Goal: Task Accomplishment & Management: Manage account settings

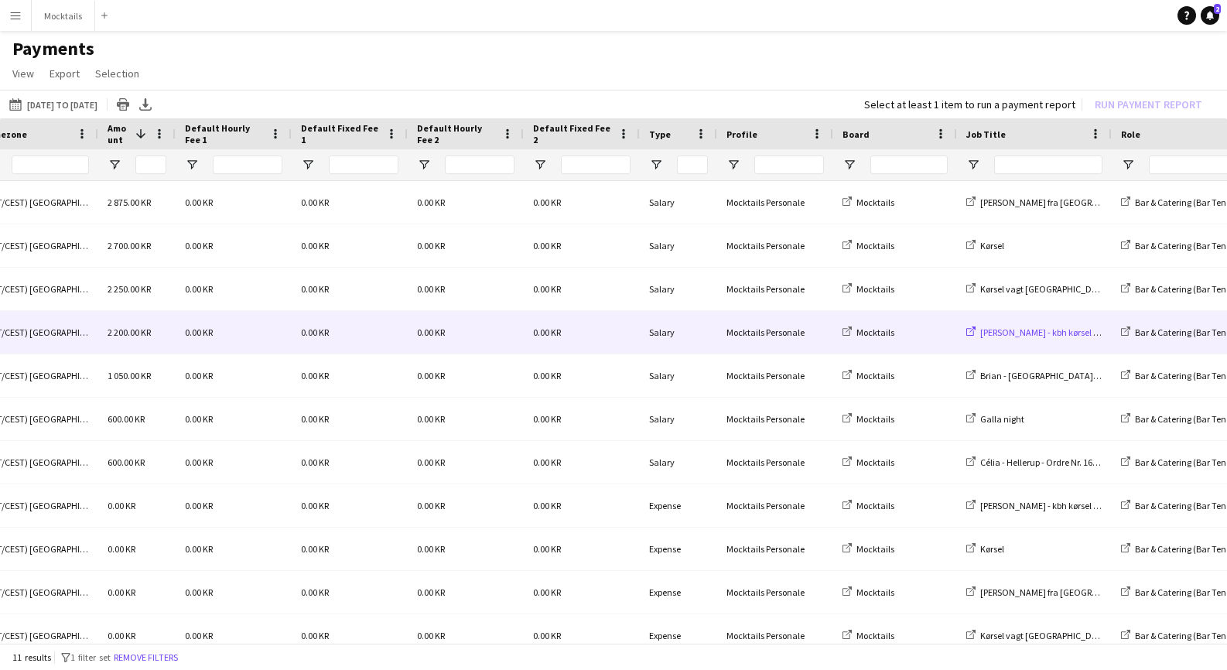
click at [1028, 337] on span "[PERSON_NAME] - kbh kørsel til location - Ordre Nr. 15871" at bounding box center [1090, 333] width 221 height 12
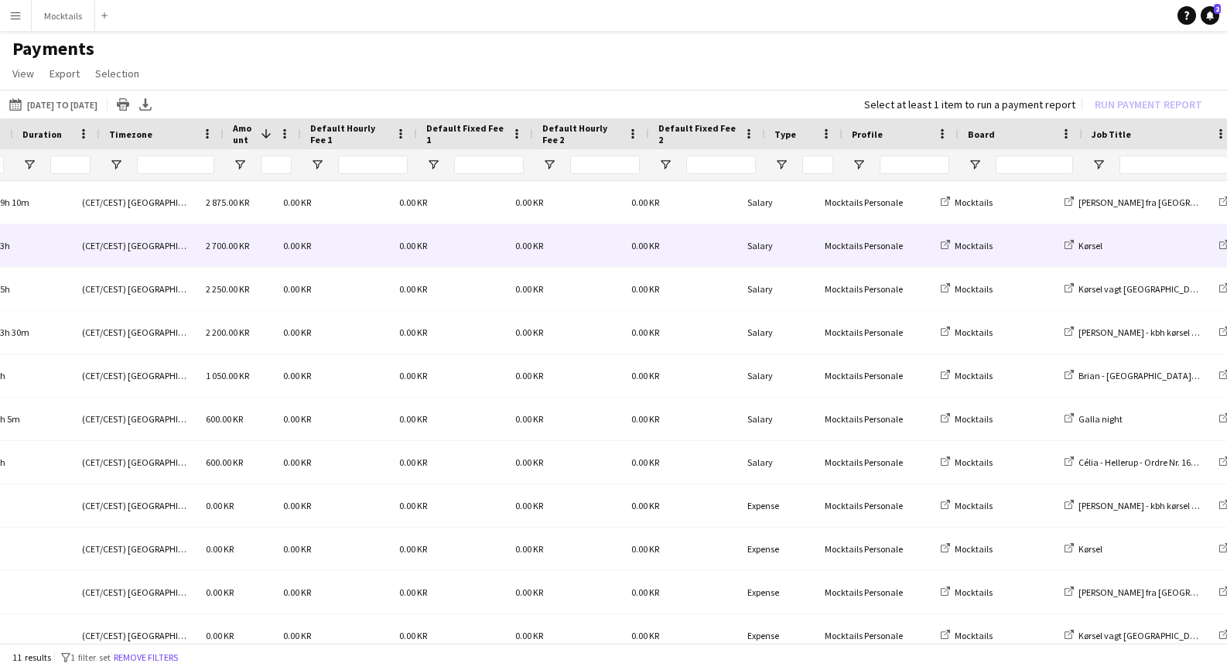
scroll to position [0, 498]
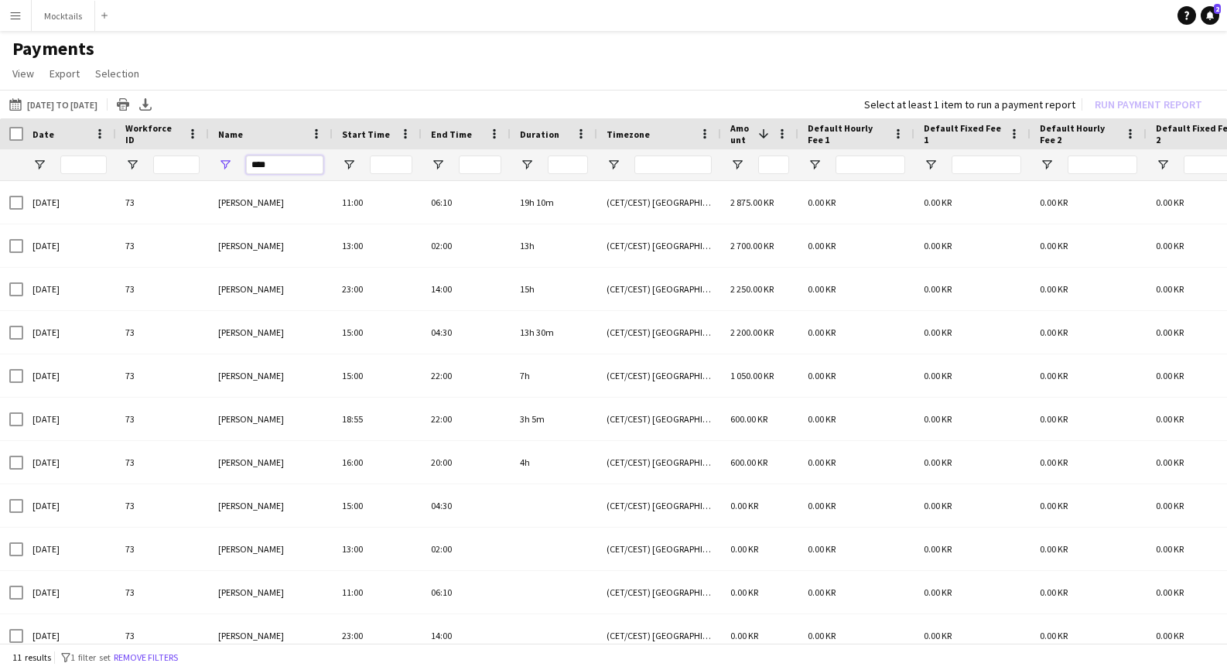
click at [260, 160] on input "****" at bounding box center [284, 165] width 77 height 19
type input "*******"
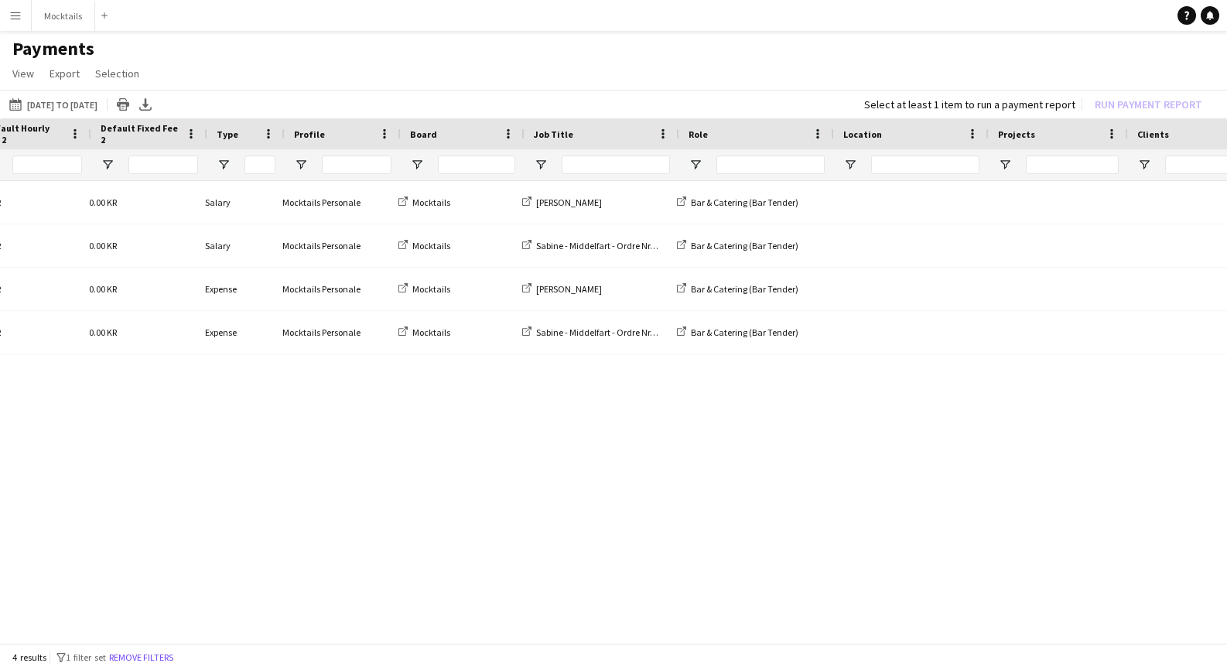
scroll to position [0, 1028]
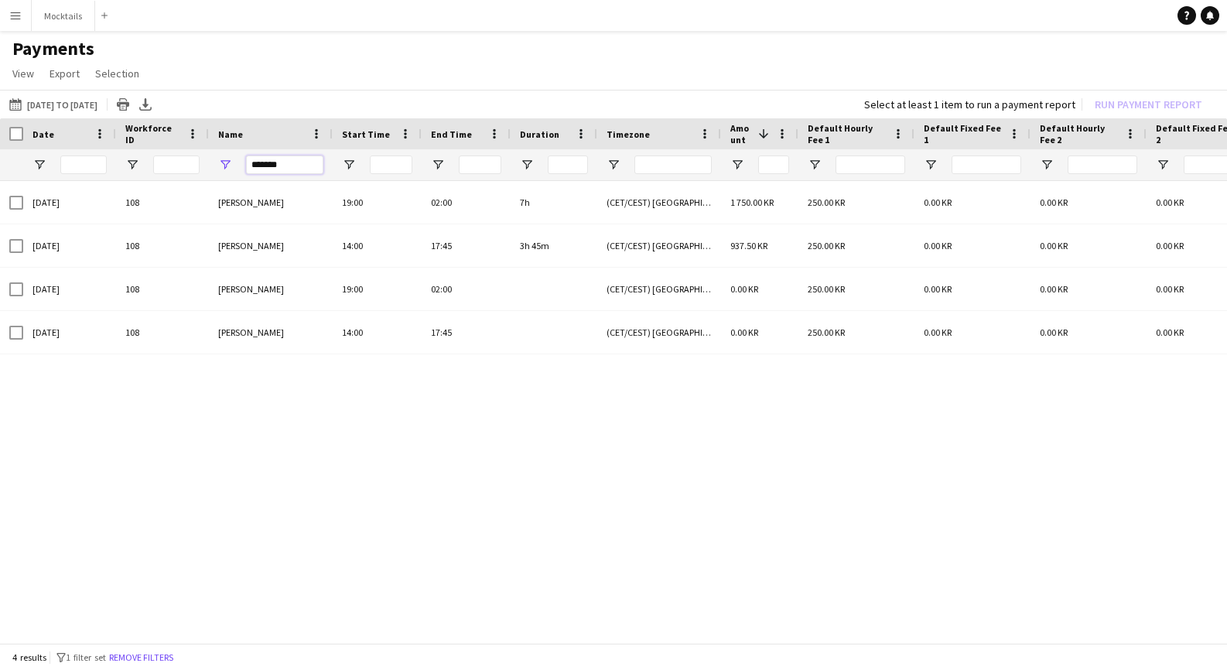
click at [277, 164] on input "*******" at bounding box center [284, 165] width 77 height 19
click at [388, 436] on div "0.00 KR 0.00 KR 0.00 KR Salary Mocktails Personale 250.00 KR 1 750.00 KR (CET/C…" at bounding box center [613, 413] width 1227 height 465
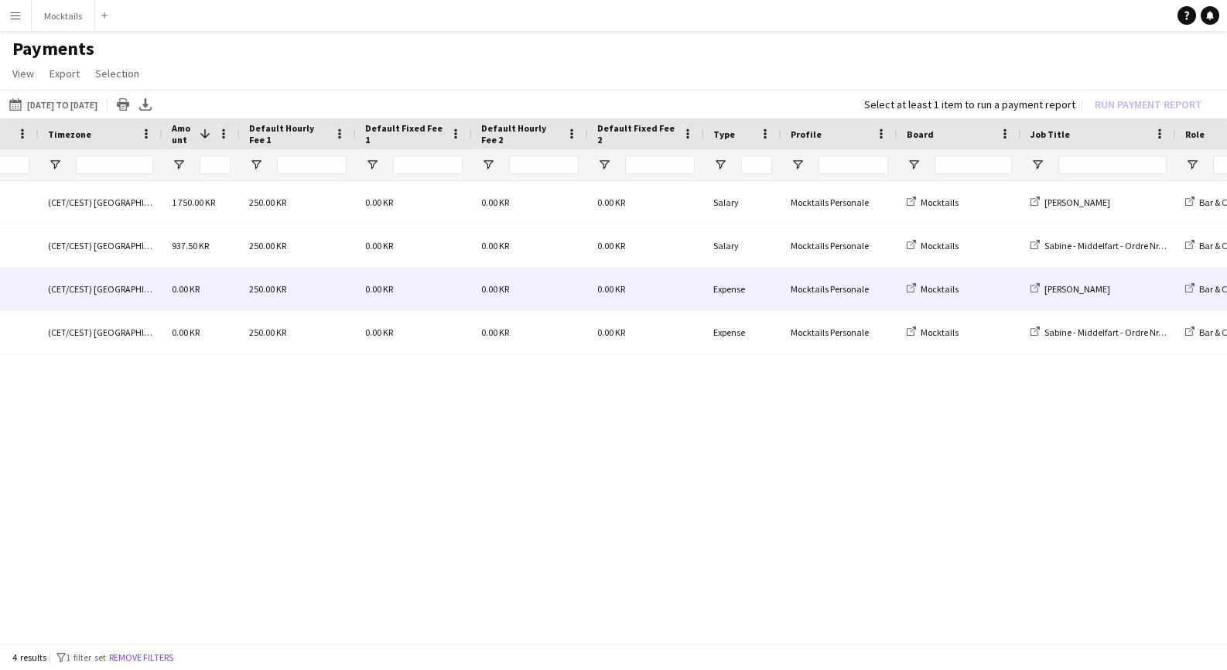
click at [482, 296] on div "0.00 KR" at bounding box center [530, 289] width 116 height 43
click at [594, 296] on div "0.00 KR" at bounding box center [646, 289] width 116 height 43
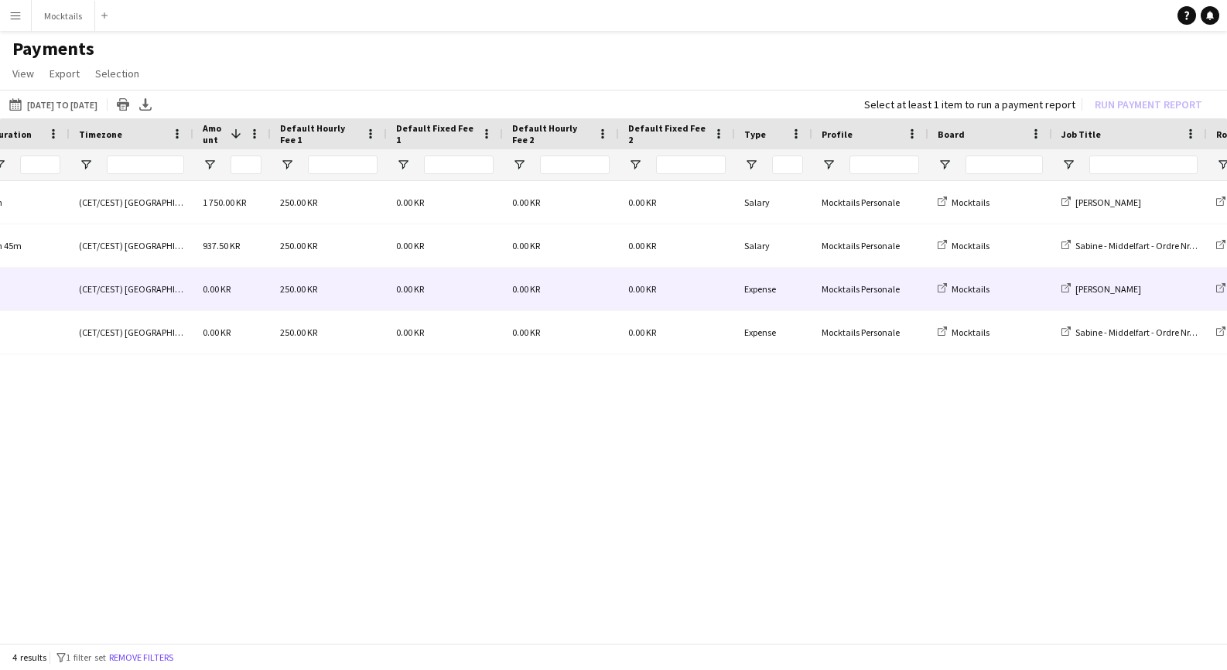
click at [257, 286] on div "0.00 KR" at bounding box center [231, 289] width 77 height 43
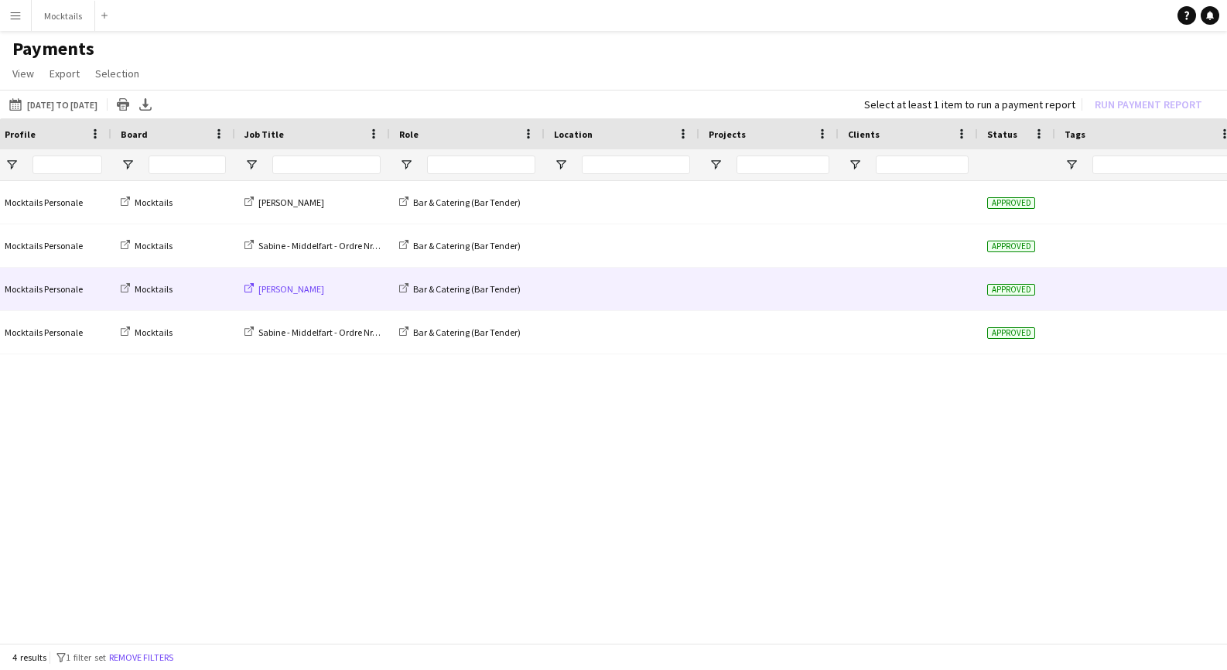
click at [284, 290] on span "[PERSON_NAME]" at bounding box center [291, 289] width 66 height 12
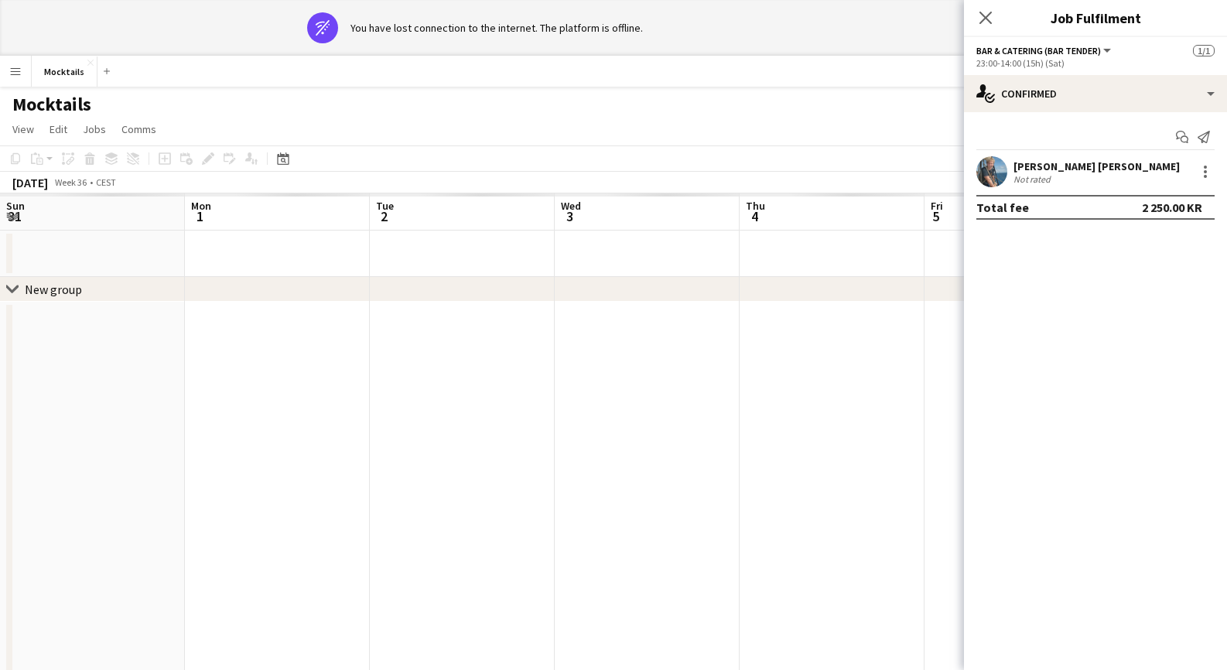
click at [67, 73] on button "Mocktails Close" at bounding box center [65, 71] width 66 height 30
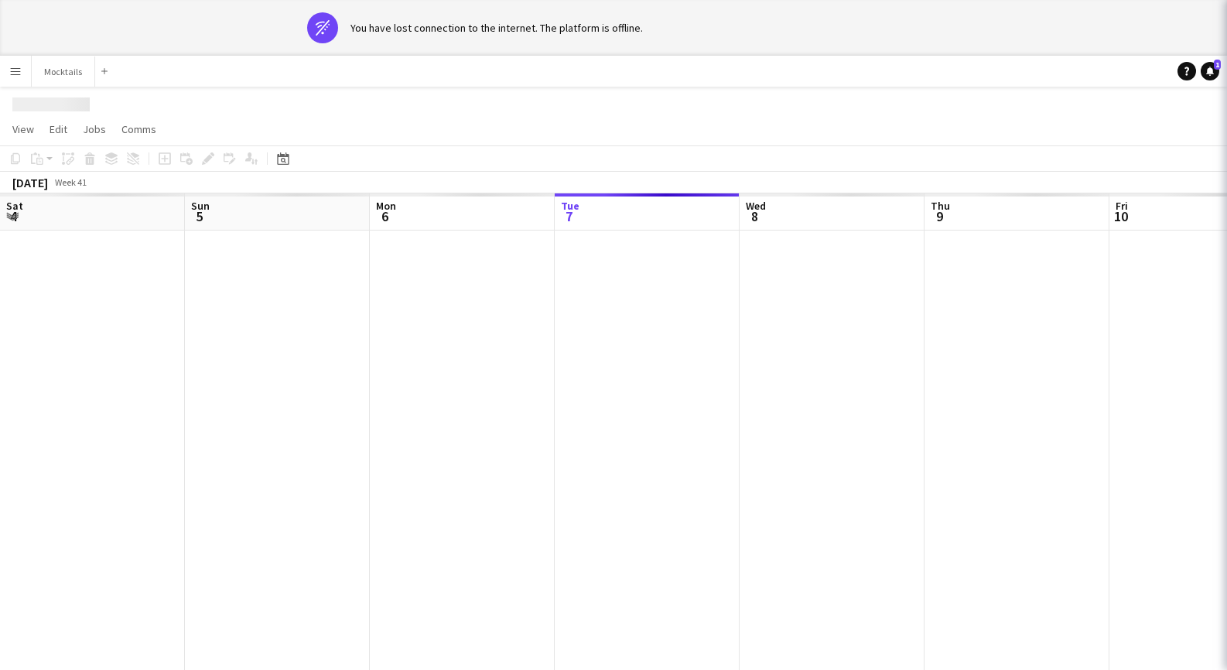
scroll to position [0, 370]
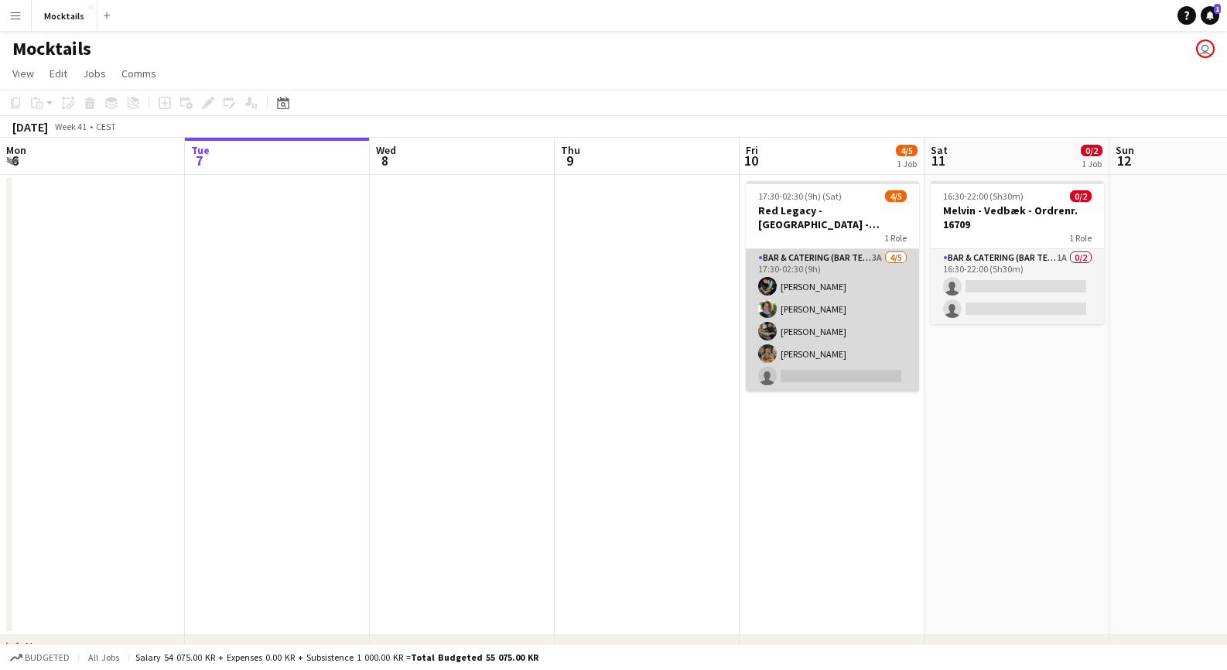
click at [812, 345] on app-card-role "Bar & Catering (Bar Tender) 3A [DATE] 17:30-02:30 (9h) [PERSON_NAME] [PERSON_NA…" at bounding box center [832, 320] width 173 height 142
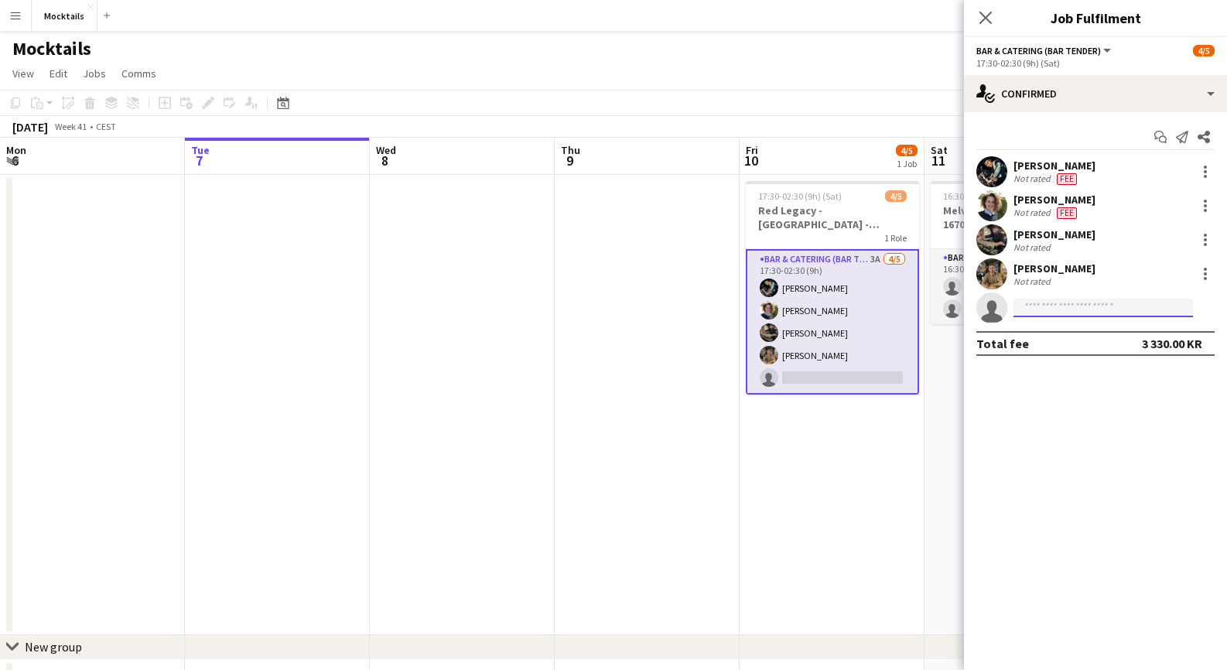
click at [1084, 303] on input at bounding box center [1104, 308] width 180 height 19
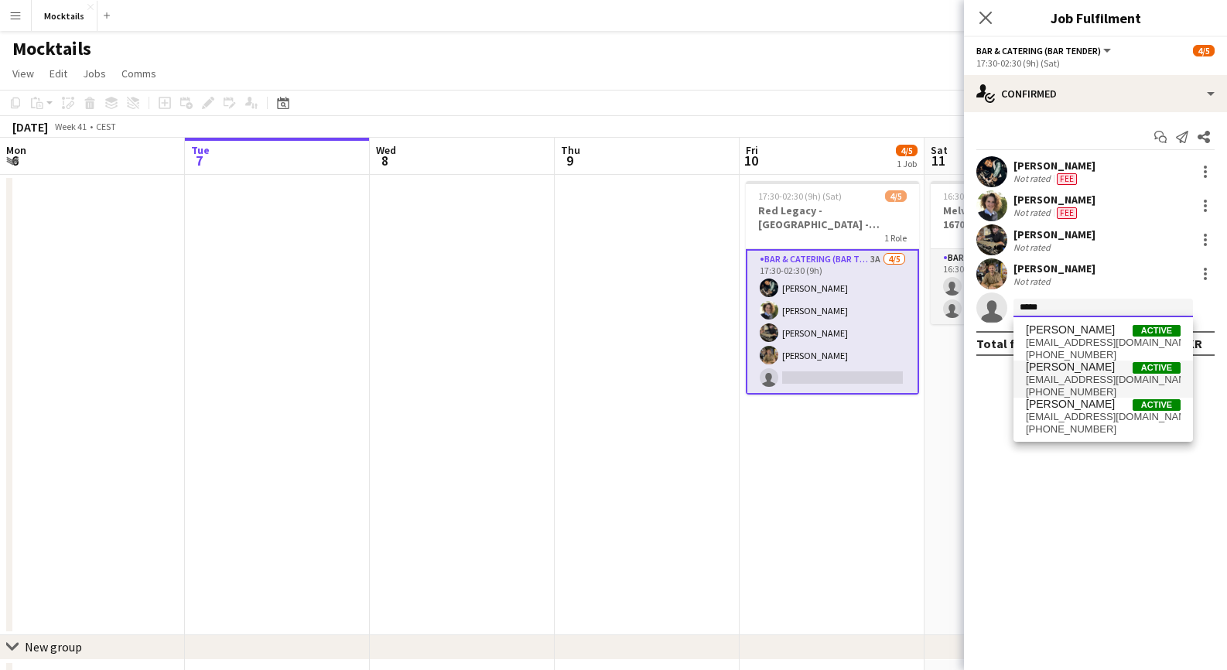
type input "*****"
click at [1094, 375] on span "[EMAIL_ADDRESS][DOMAIN_NAME]" at bounding box center [1103, 380] width 155 height 12
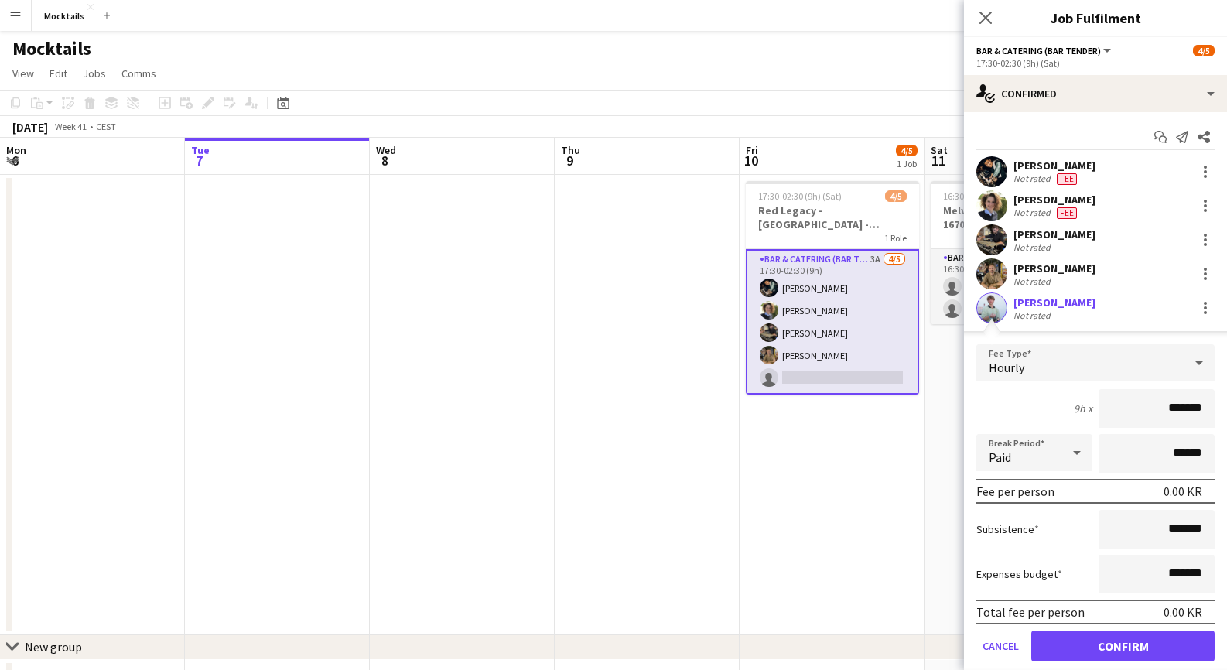
click at [1169, 405] on input "*******" at bounding box center [1157, 408] width 116 height 39
type input "******"
click at [1152, 654] on button "Confirm" at bounding box center [1122, 646] width 183 height 31
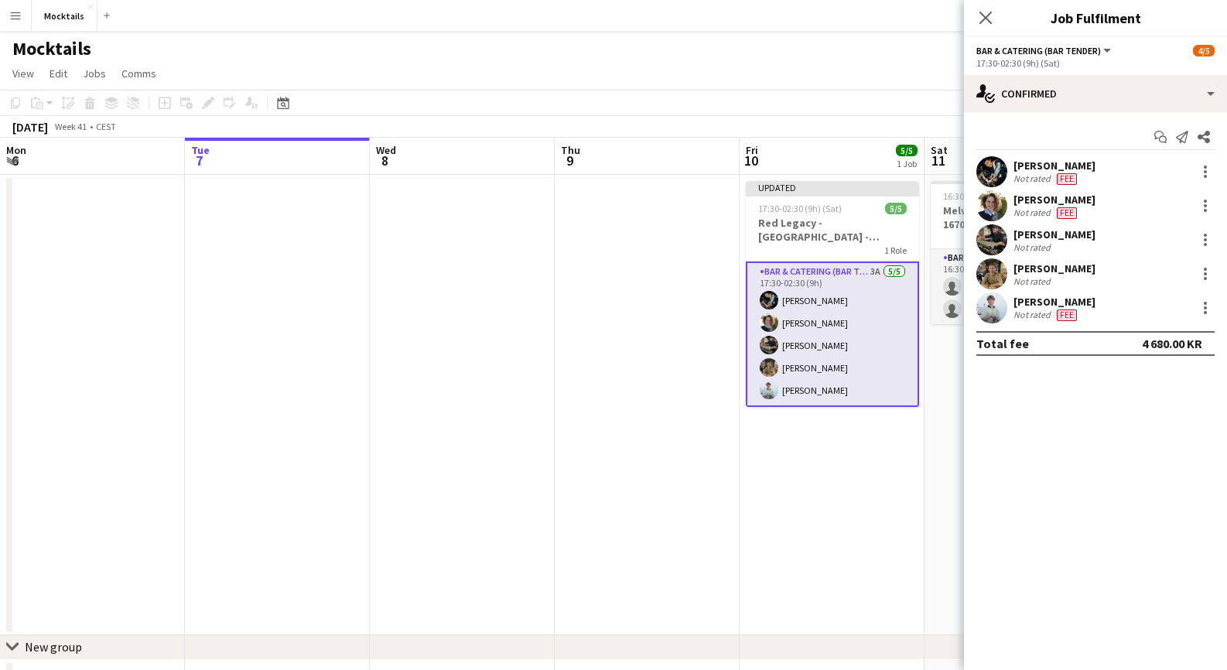
click at [982, 7] on div "Close pop-in" at bounding box center [985, 18] width 43 height 36
click at [987, 24] on icon "Close pop-in" at bounding box center [985, 17] width 15 height 15
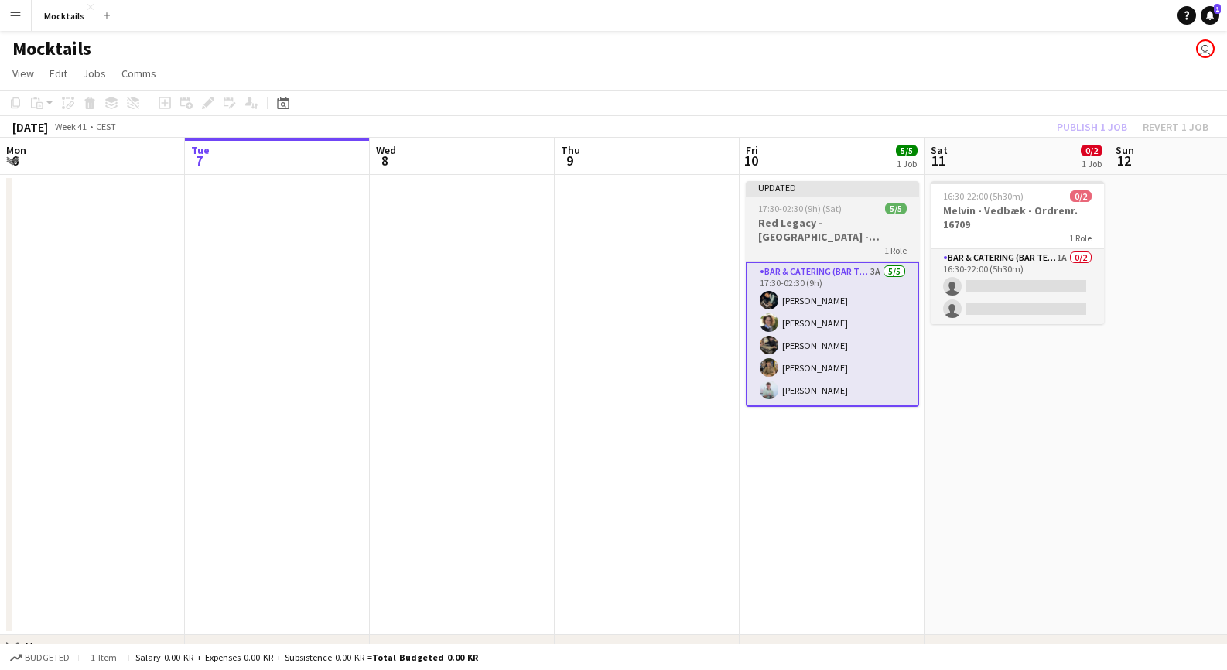
click at [853, 215] on app-job-card "Updated 17:30-02:30 (9h) (Sat) 5/5 Red Legacy - København - Organic 1 Role Bar …" at bounding box center [832, 294] width 173 height 226
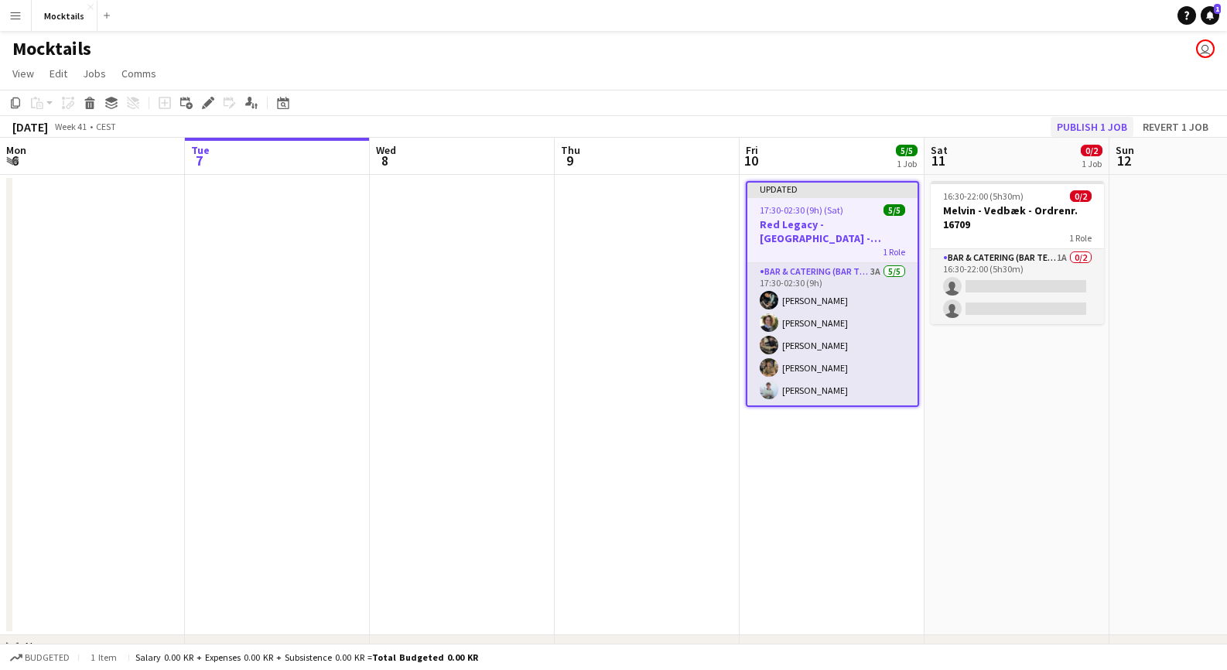
click at [1103, 129] on button "Publish 1 job" at bounding box center [1092, 127] width 83 height 20
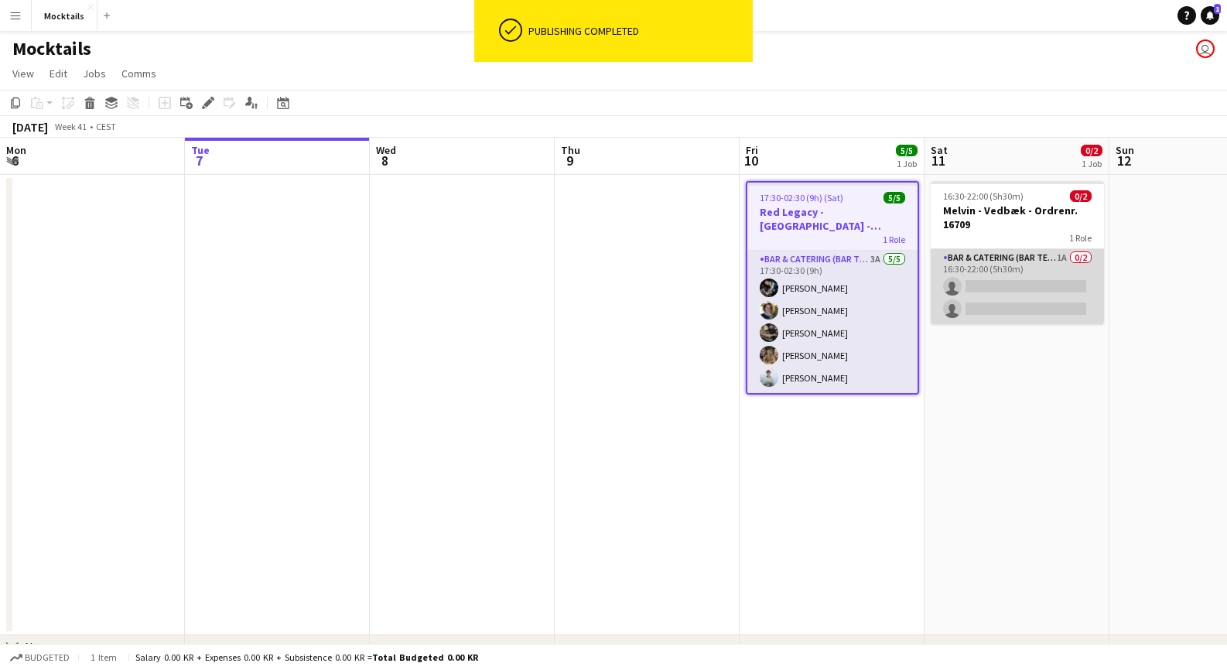
click at [1050, 274] on app-card-role "Bar & Catering (Bar Tender) 1A 0/2 16:30-22:00 (5h30m) single-neutral-actions s…" at bounding box center [1017, 286] width 173 height 75
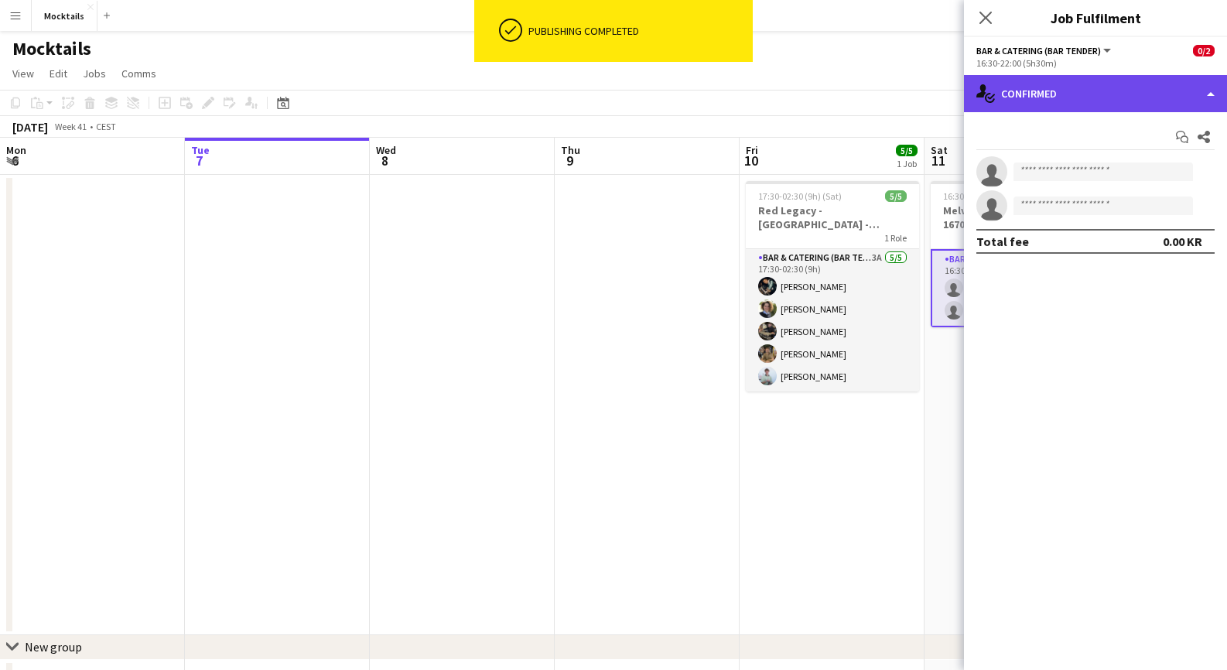
click at [1114, 91] on div "single-neutral-actions-check-2 Confirmed" at bounding box center [1095, 93] width 263 height 37
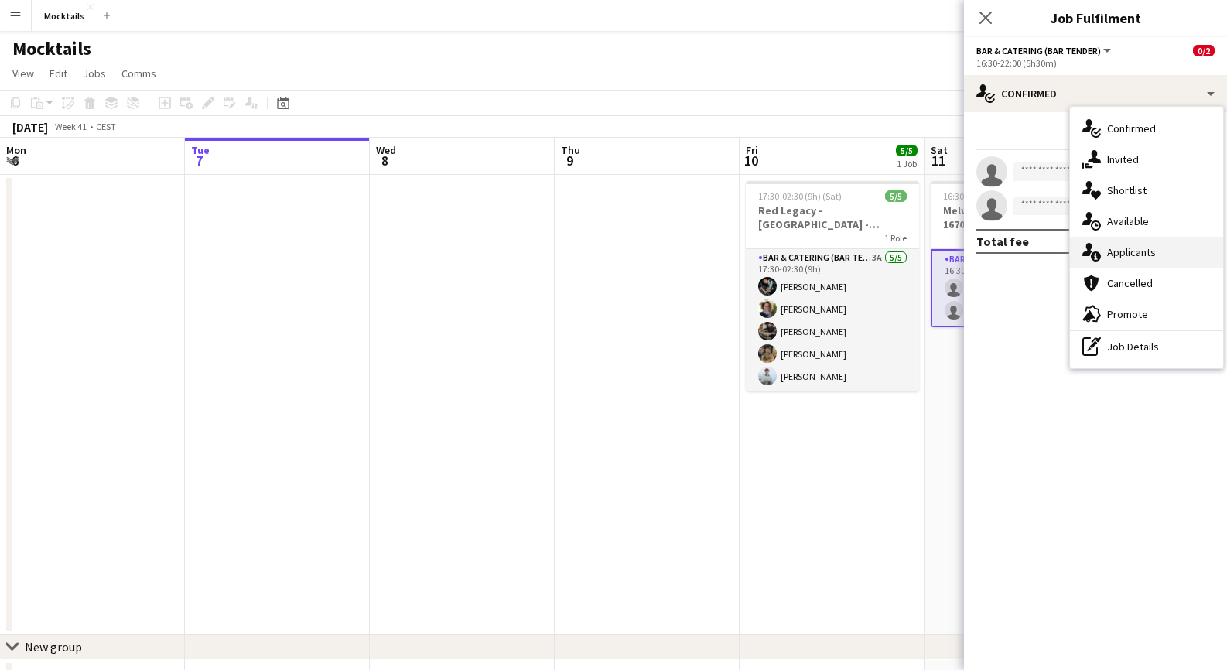
click at [1127, 255] on span "Applicants" at bounding box center [1131, 252] width 49 height 14
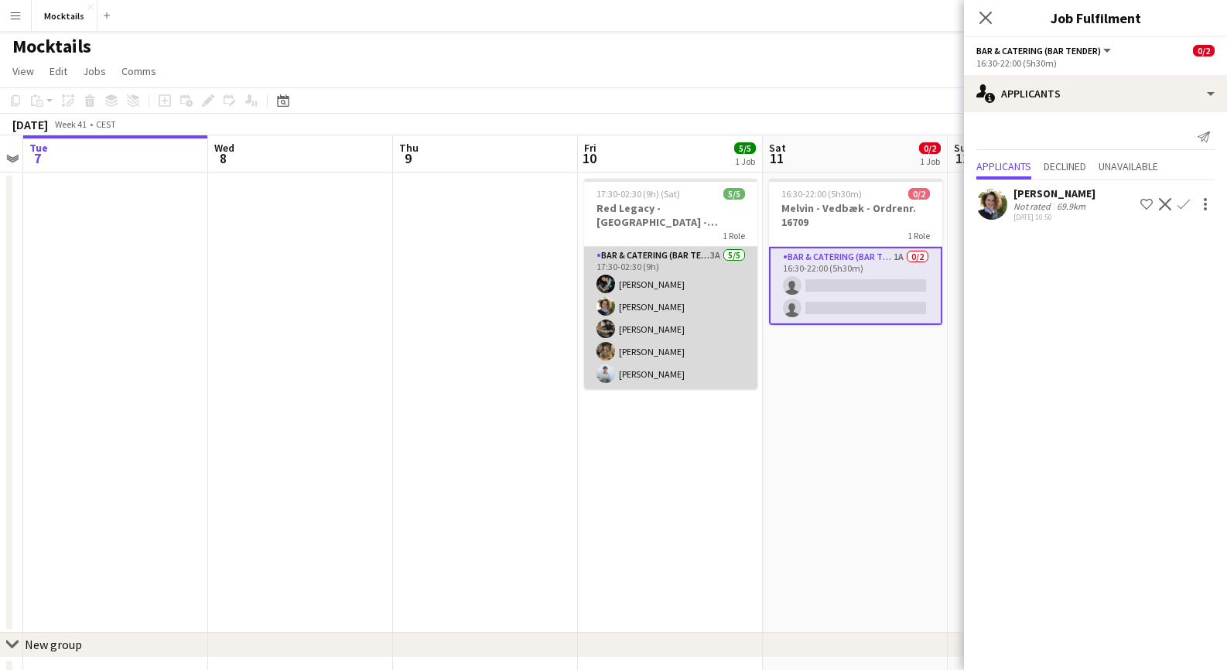
scroll to position [0, 542]
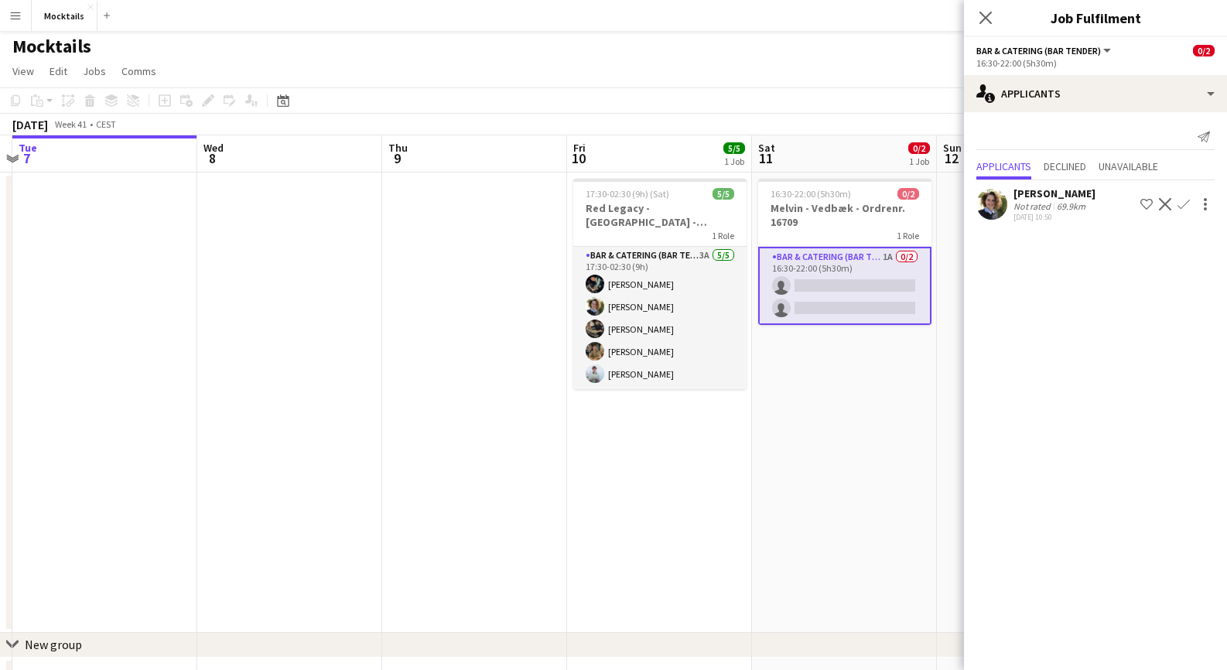
click at [1184, 203] on app-icon "Confirm" at bounding box center [1184, 204] width 12 height 12
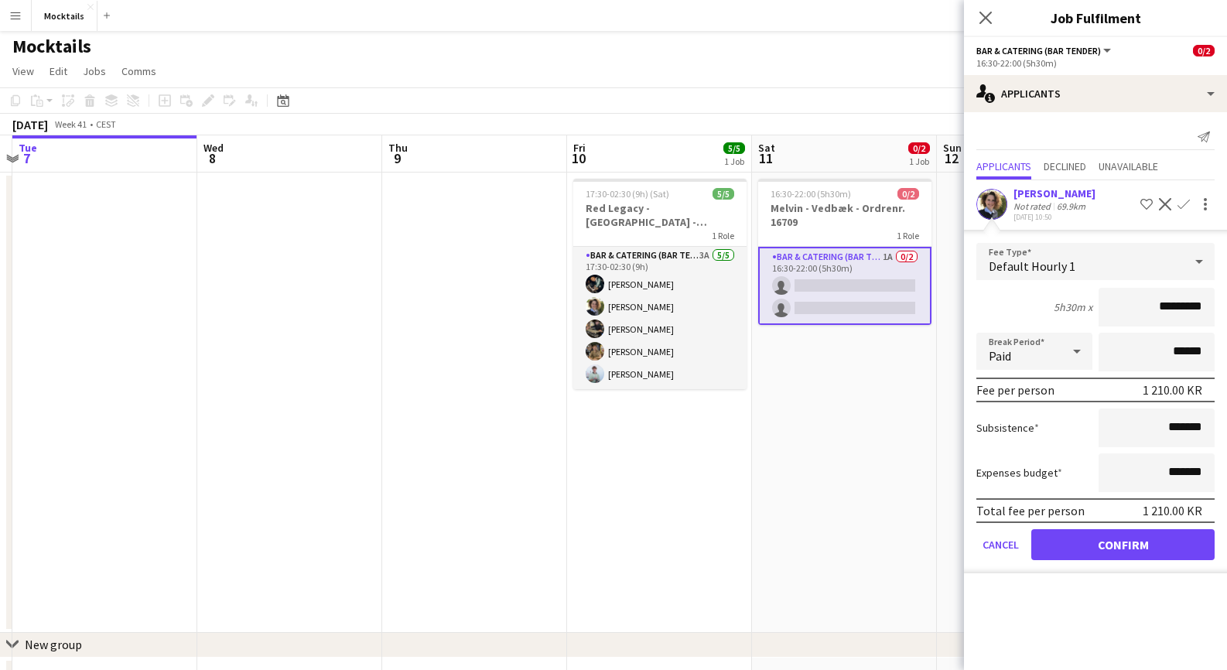
click at [1161, 539] on button "Confirm" at bounding box center [1122, 544] width 183 height 31
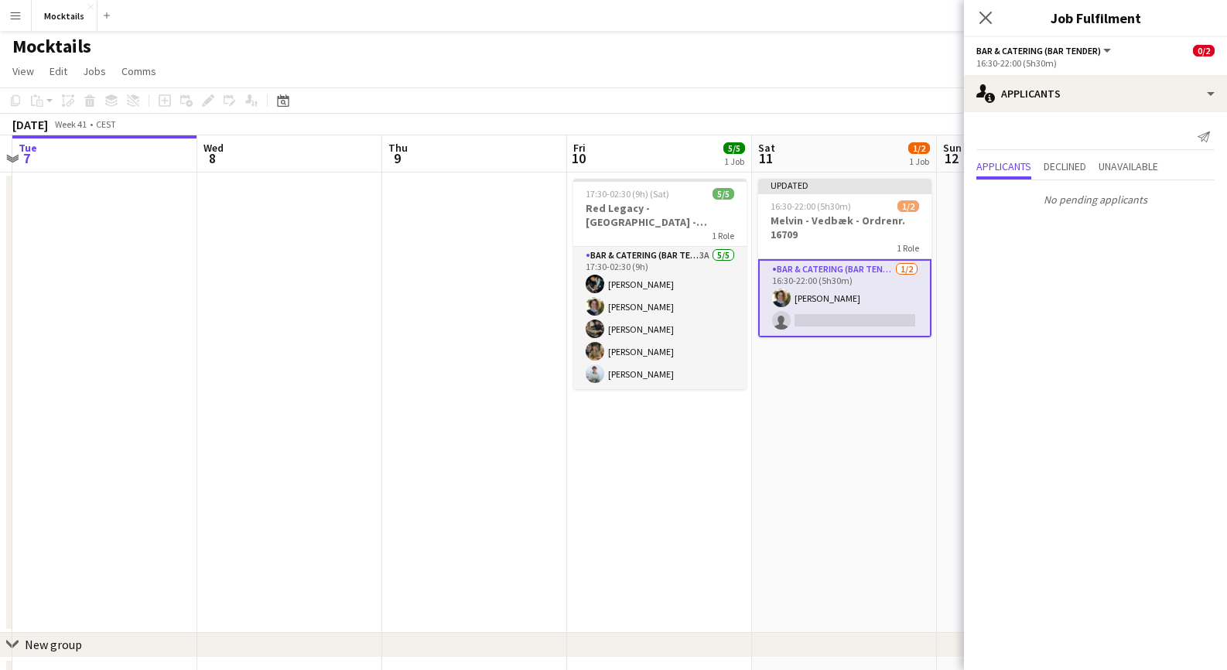
click at [989, 17] on icon "Close pop-in" at bounding box center [986, 18] width 12 height 12
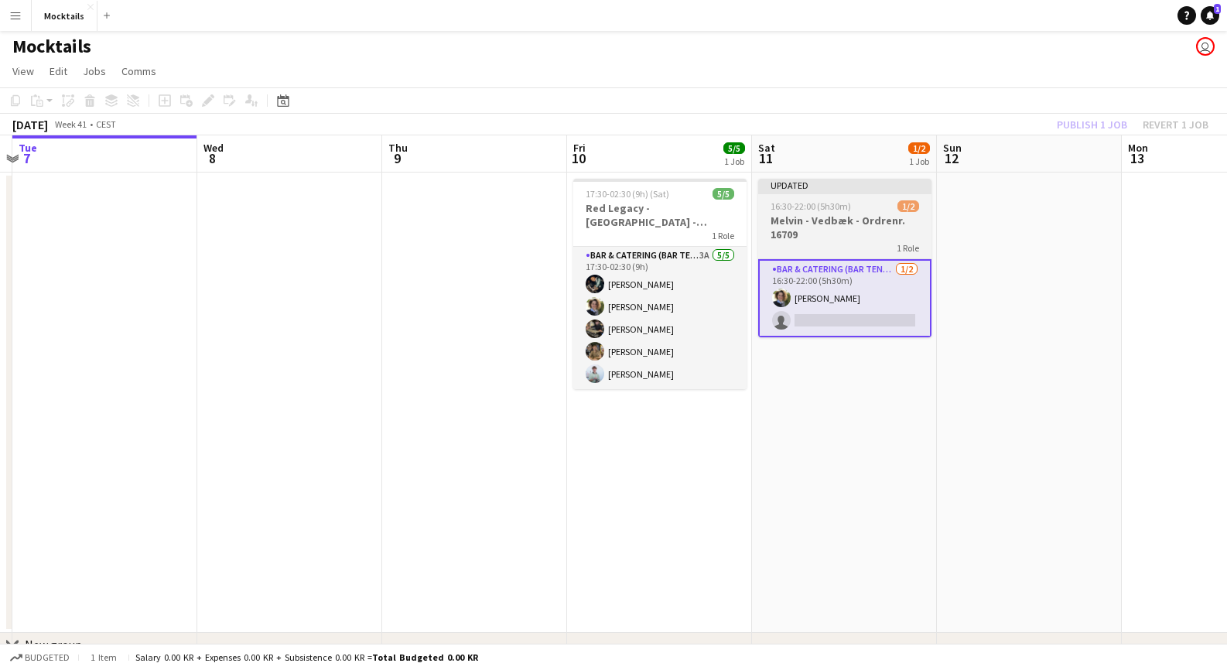
click at [834, 215] on h3 "Melvin - Vedbæk - Ordrenr. 16709" at bounding box center [844, 228] width 173 height 28
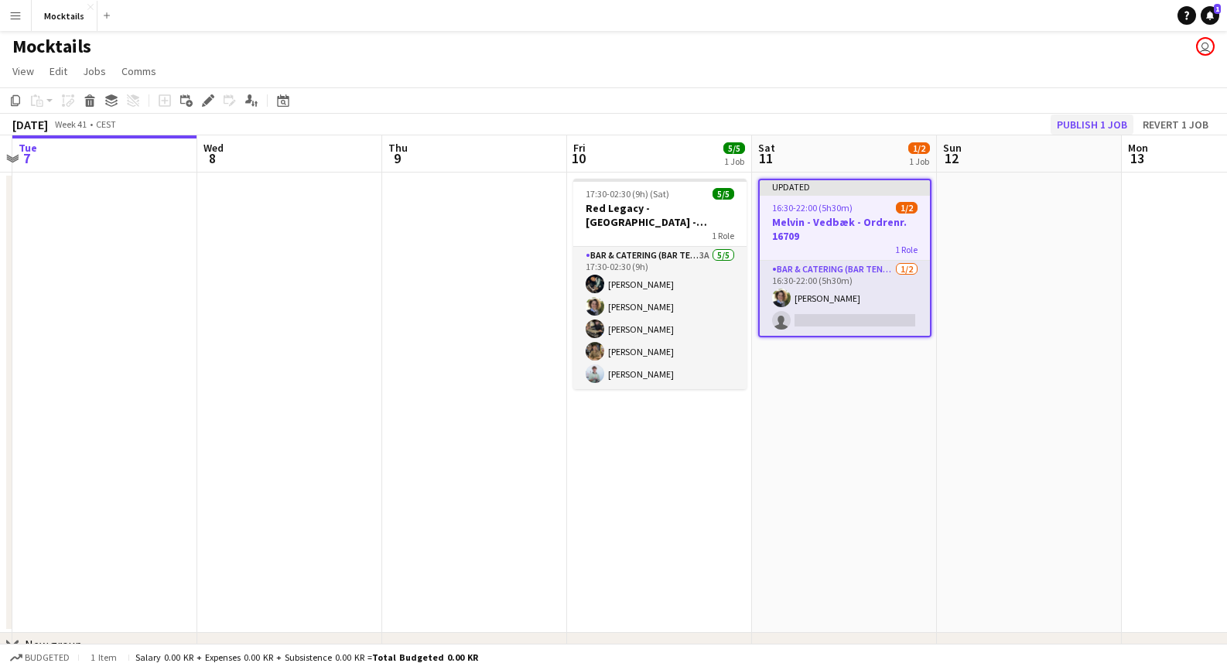
click at [1107, 118] on button "Publish 1 job" at bounding box center [1092, 125] width 83 height 20
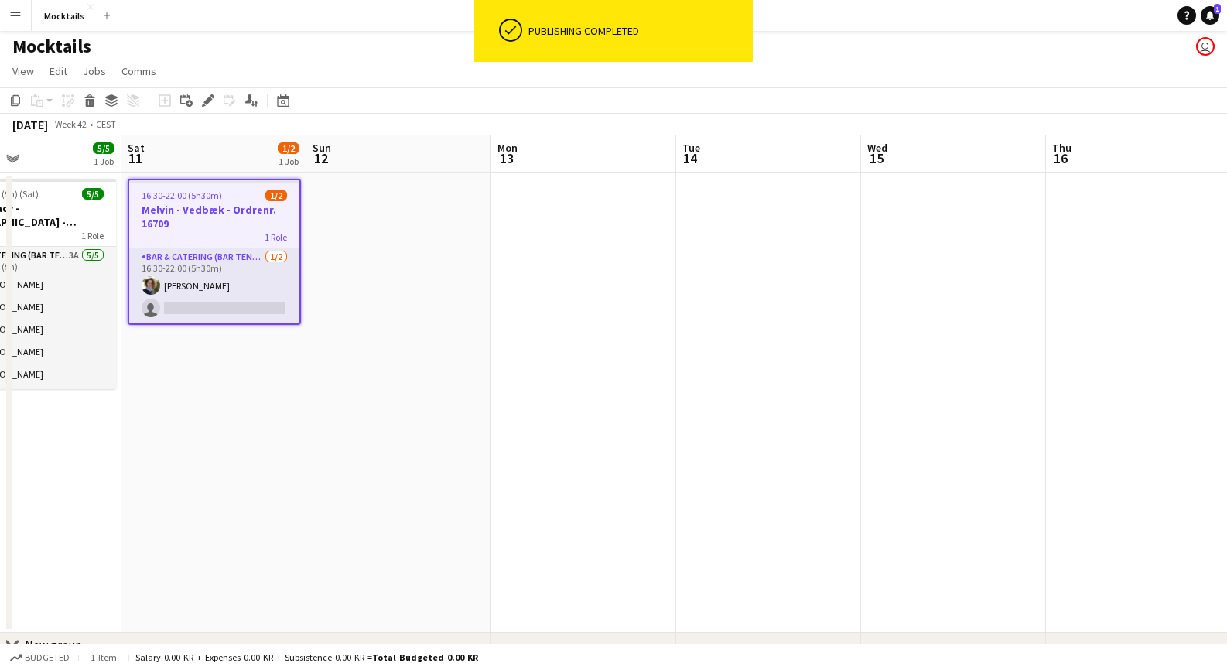
scroll to position [0, 317]
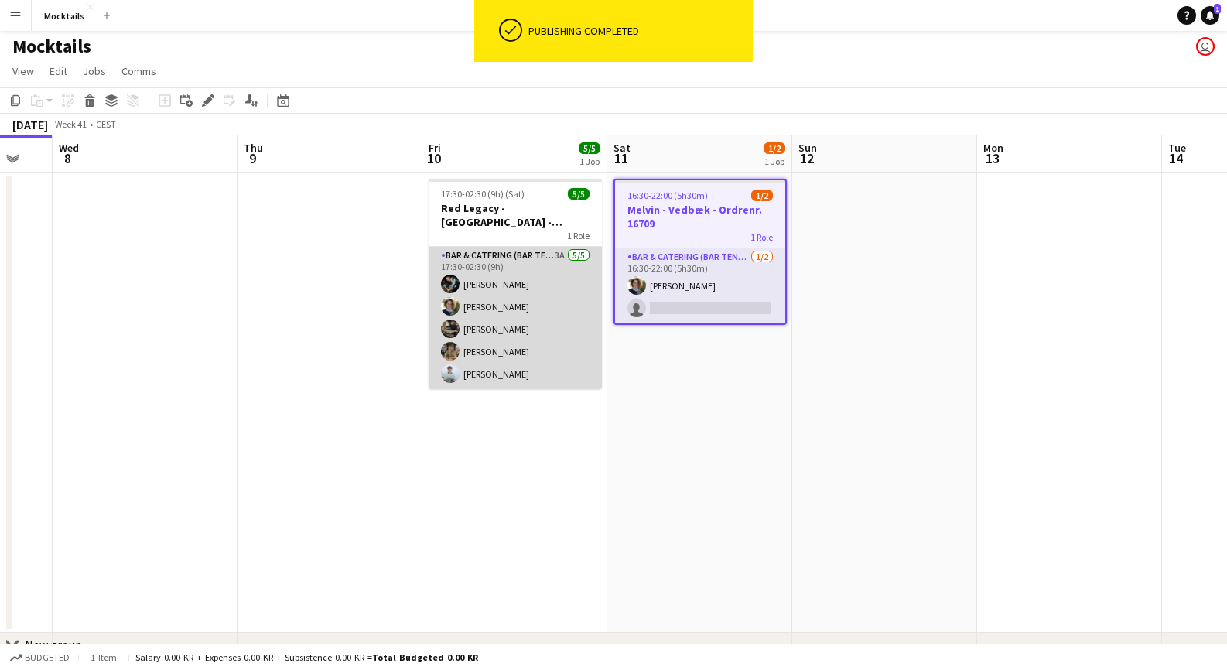
click at [508, 357] on app-card-role "Bar & Catering (Bar Tender) 3A [DATE] 17:30-02:30 (9h) [PERSON_NAME] [PERSON_NA…" at bounding box center [515, 318] width 173 height 142
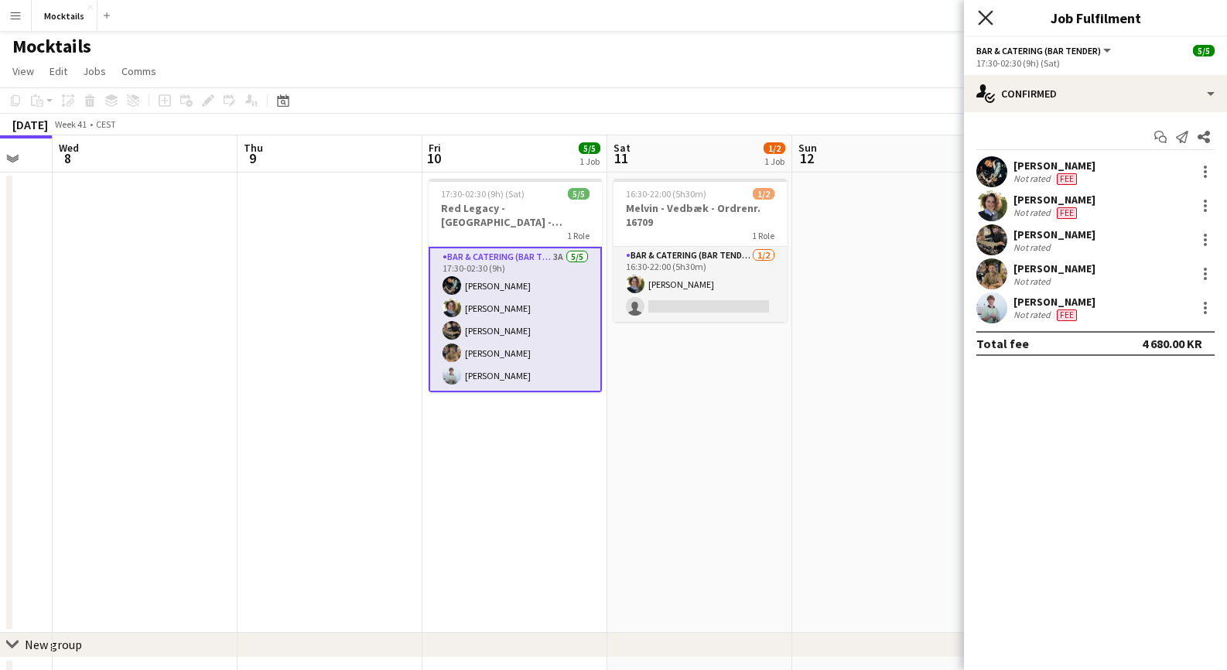
click at [985, 17] on icon at bounding box center [985, 17] width 15 height 15
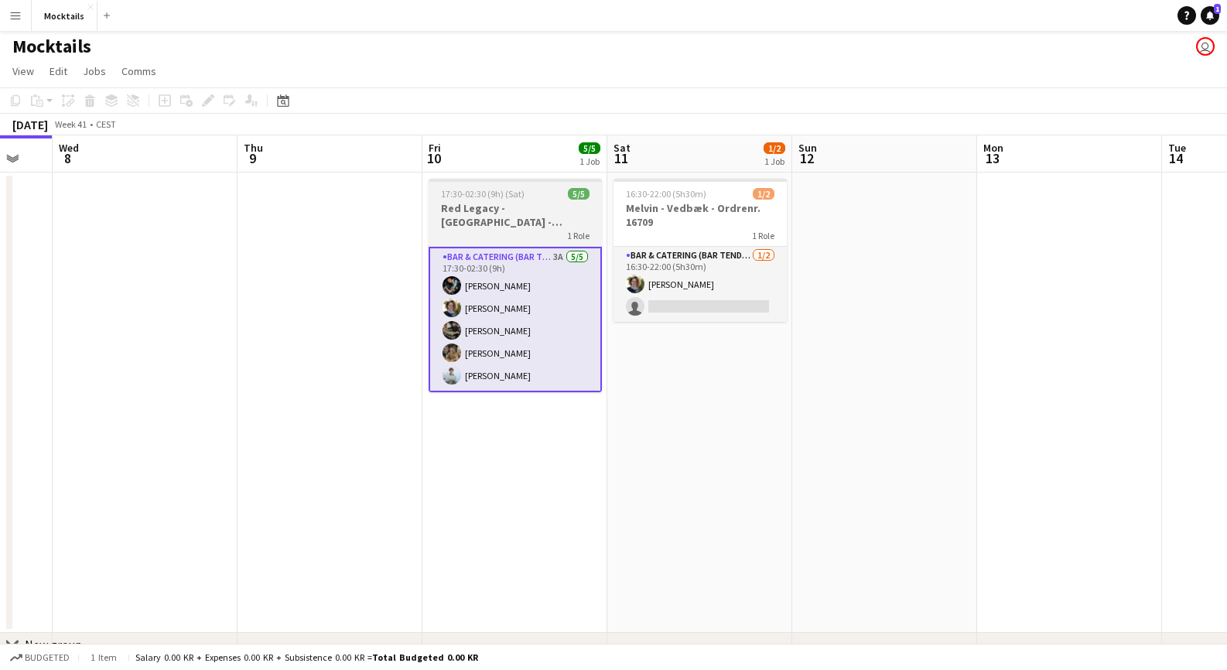
click at [505, 228] on h3 "Red Legacy - [GEOGRAPHIC_DATA] - Organic" at bounding box center [515, 215] width 173 height 28
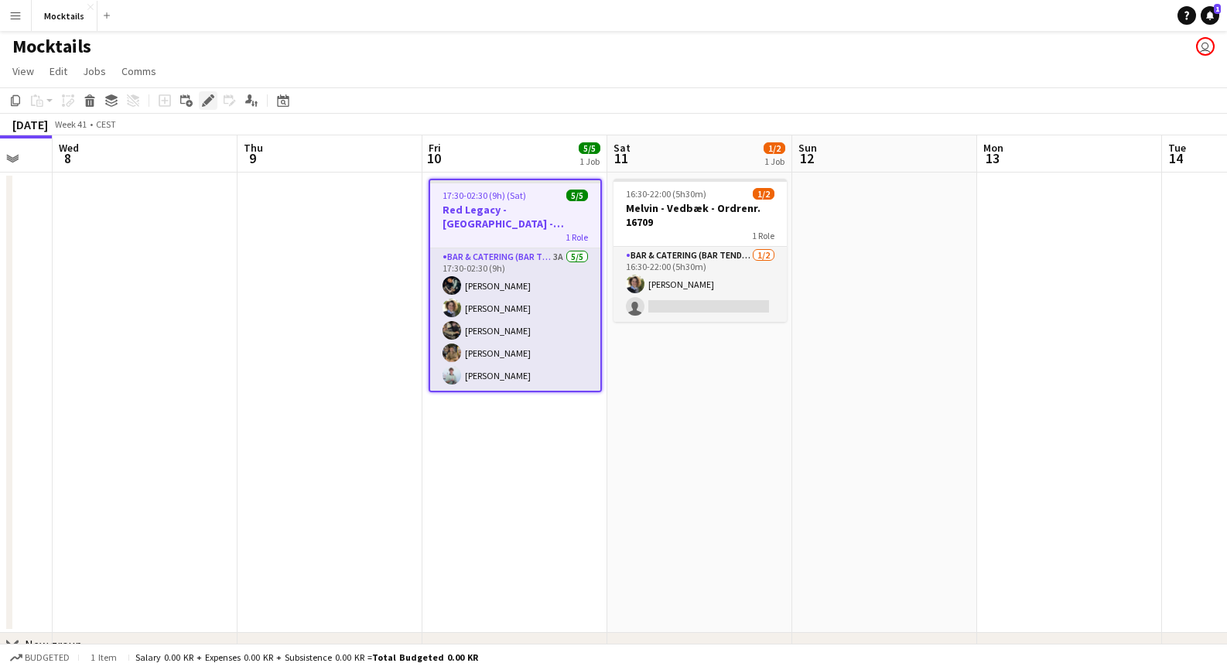
click at [204, 102] on icon at bounding box center [208, 101] width 9 height 9
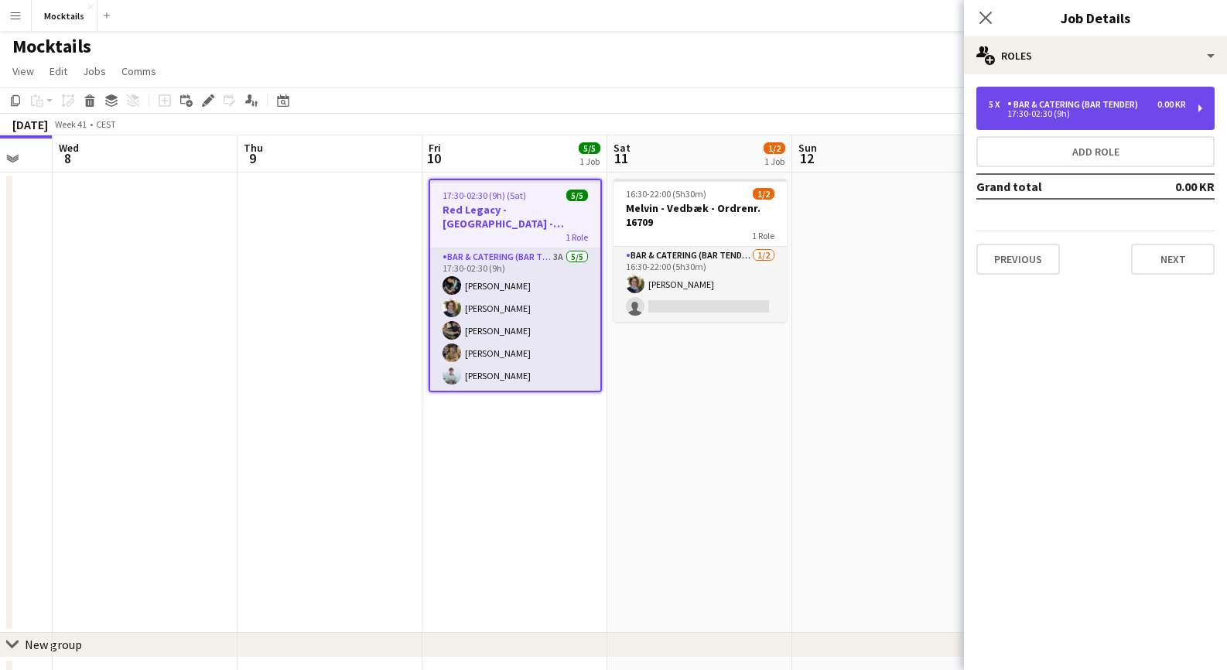
click at [1028, 116] on div "17:30-02:30 (9h)" at bounding box center [1087, 114] width 197 height 8
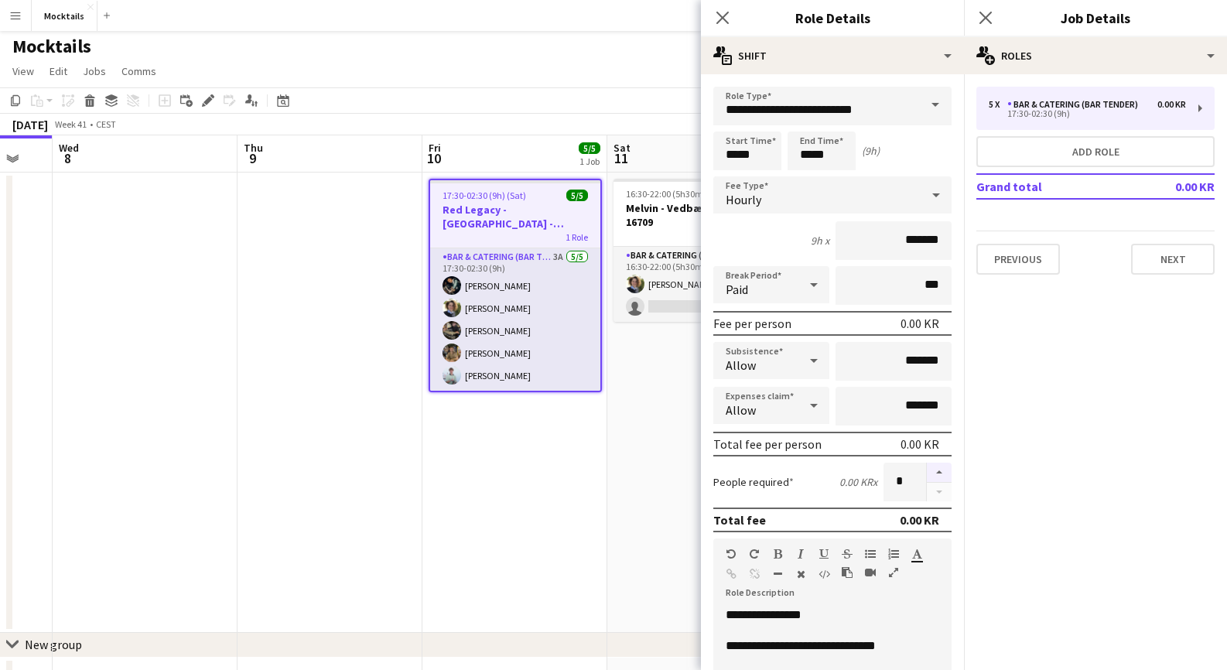
click at [939, 472] on button "button" at bounding box center [939, 473] width 25 height 20
type input "*"
click at [610, 432] on app-date-cell "16:30-22:00 (5h30m) 1/2 [PERSON_NAME] - Vedbæk - Ordrenr. 16709 1 Role Bar & Ca…" at bounding box center [699, 403] width 185 height 460
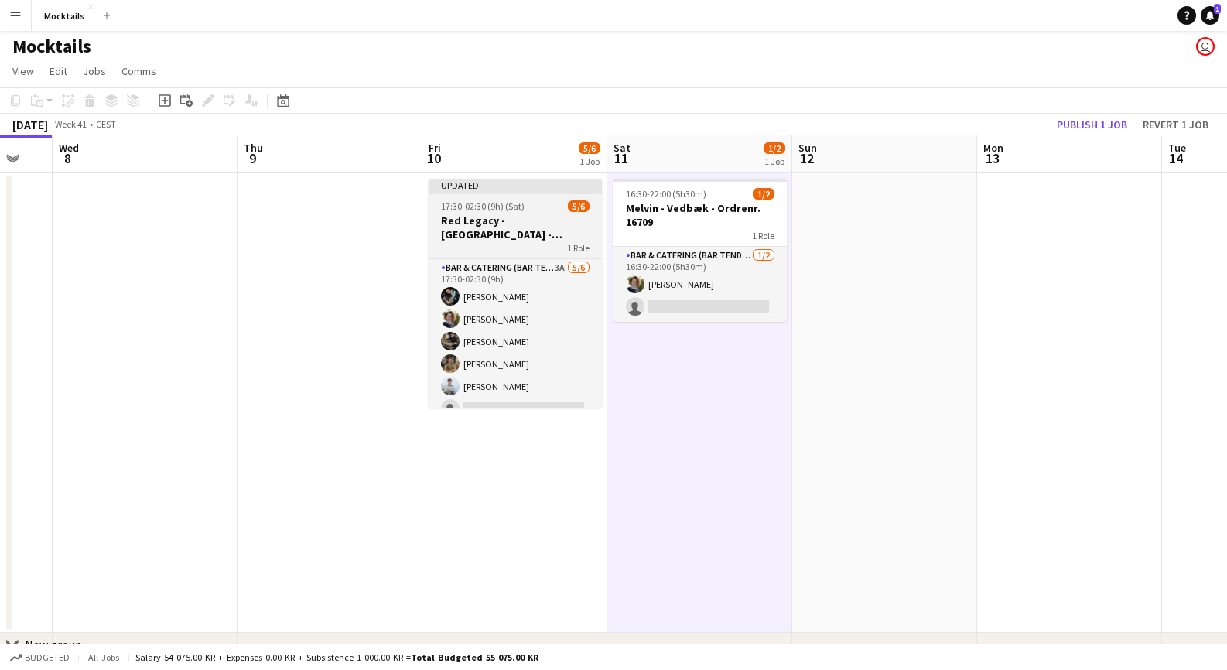
click at [532, 229] on h3 "Red Legacy - [GEOGRAPHIC_DATA] - Organic" at bounding box center [515, 228] width 173 height 28
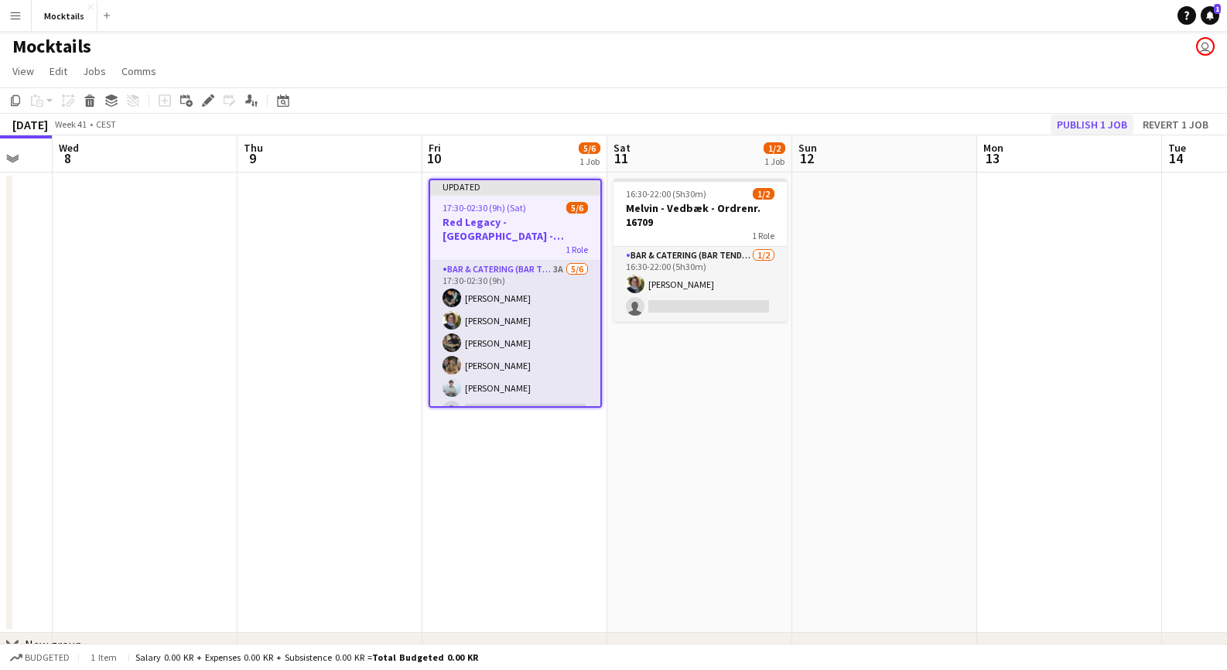
click at [1114, 119] on button "Publish 1 job" at bounding box center [1092, 125] width 83 height 20
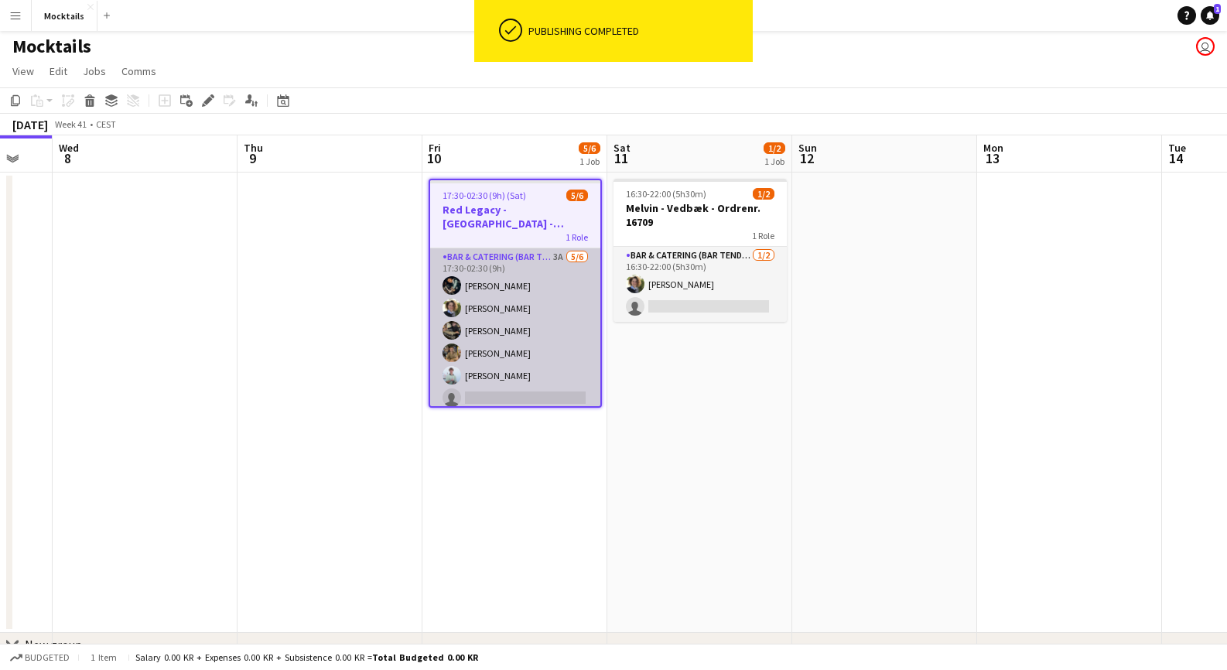
click at [511, 330] on app-card-role "Bar & Catering (Bar Tender) 3A [DATE] 17:30-02:30 (9h) [PERSON_NAME] [PERSON_NA…" at bounding box center [515, 330] width 170 height 165
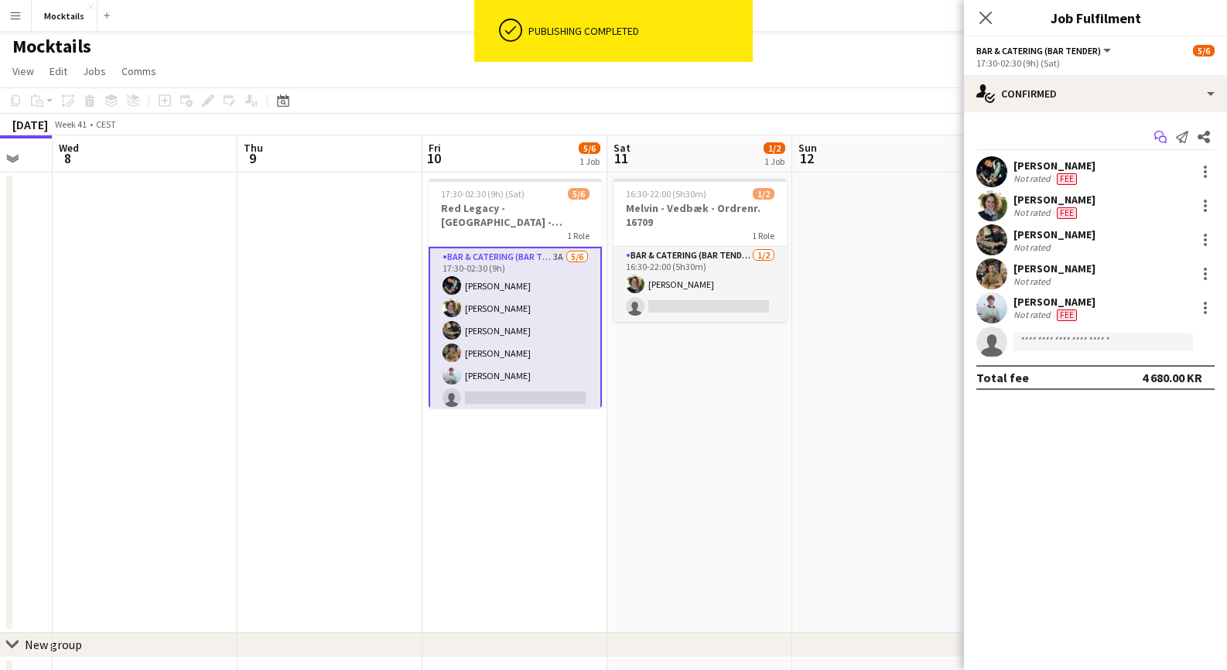
click at [1164, 135] on icon at bounding box center [1159, 135] width 9 height 9
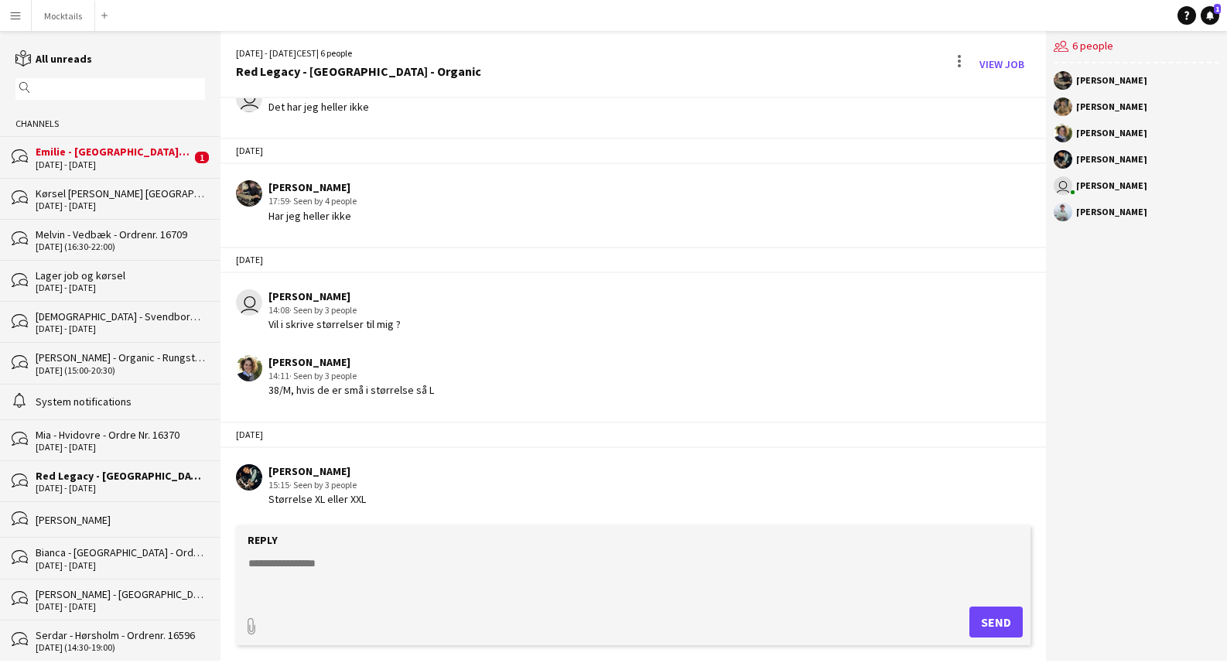
click at [332, 561] on textarea at bounding box center [636, 576] width 778 height 40
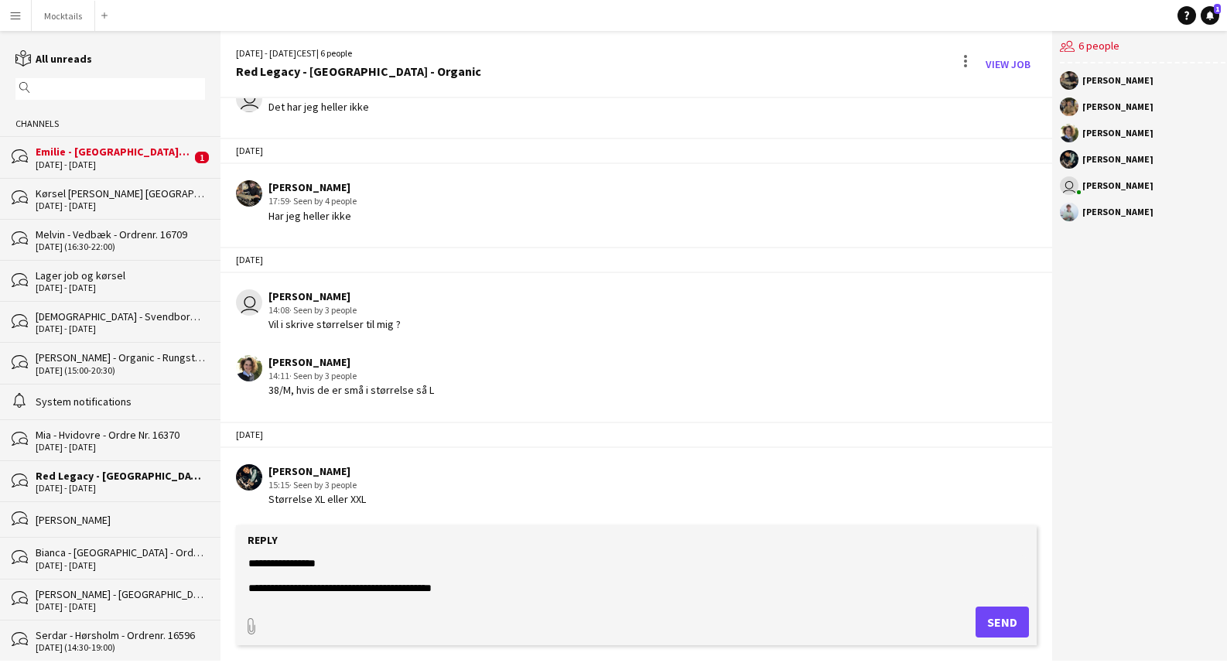
scroll to position [24, 0]
type textarea "**********"
click at [997, 625] on button "Send" at bounding box center [1002, 622] width 53 height 31
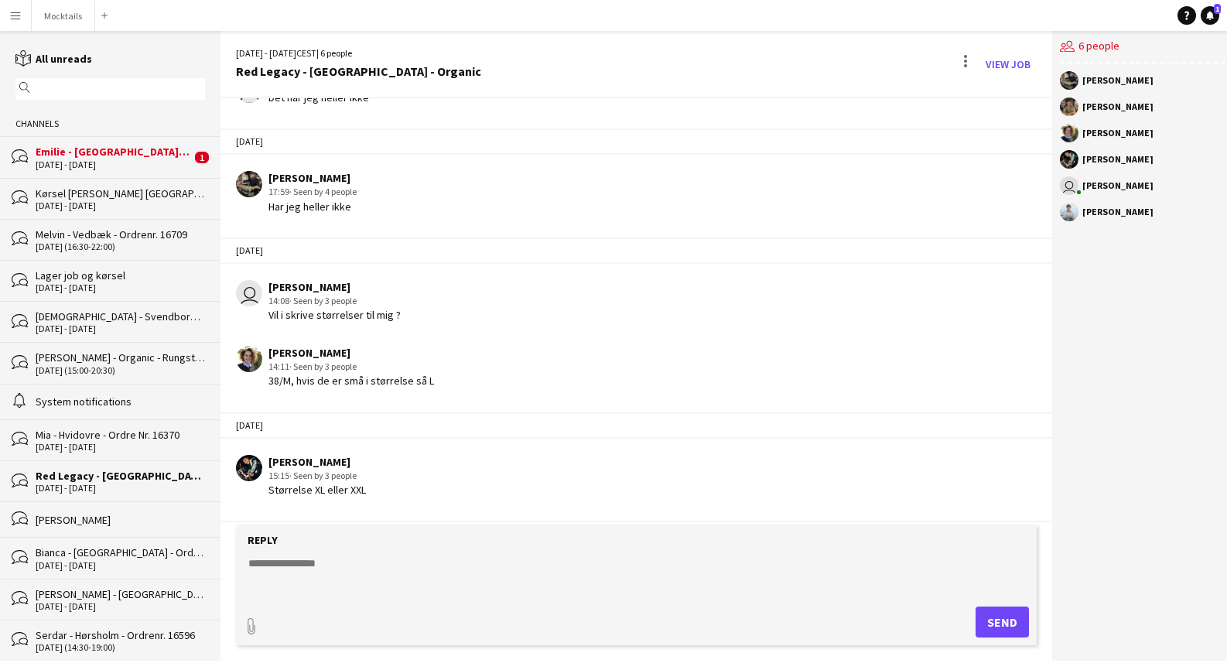
scroll to position [724, 0]
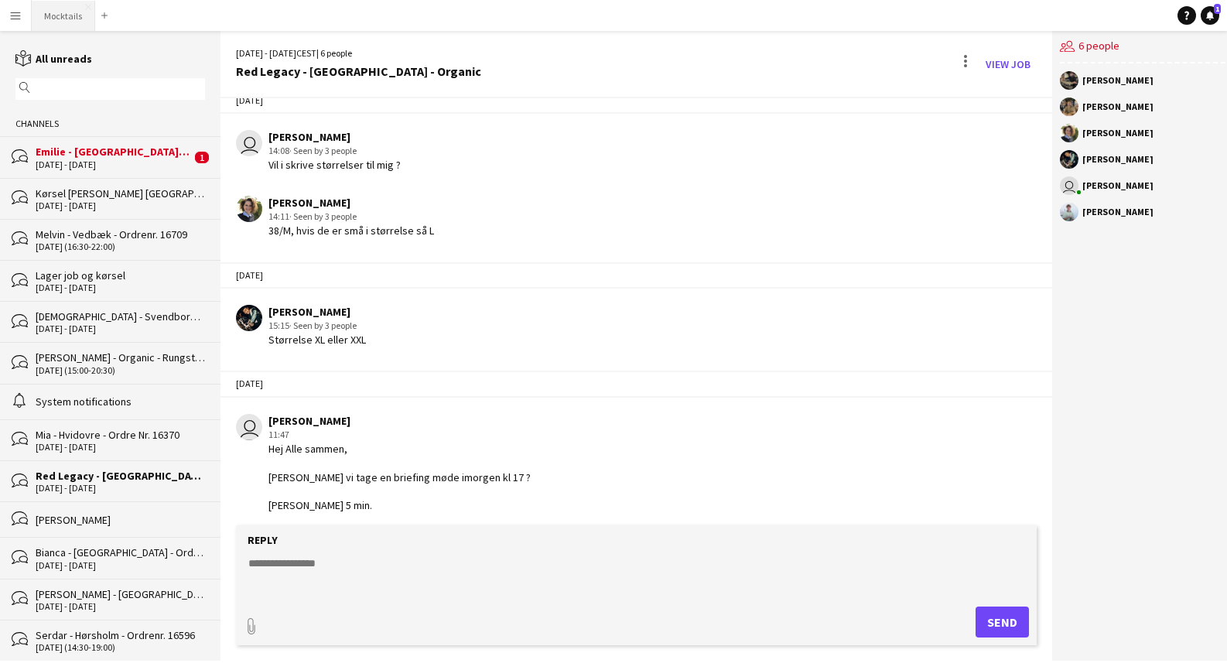
click at [53, 16] on button "Mocktails Close" at bounding box center [63, 16] width 63 height 30
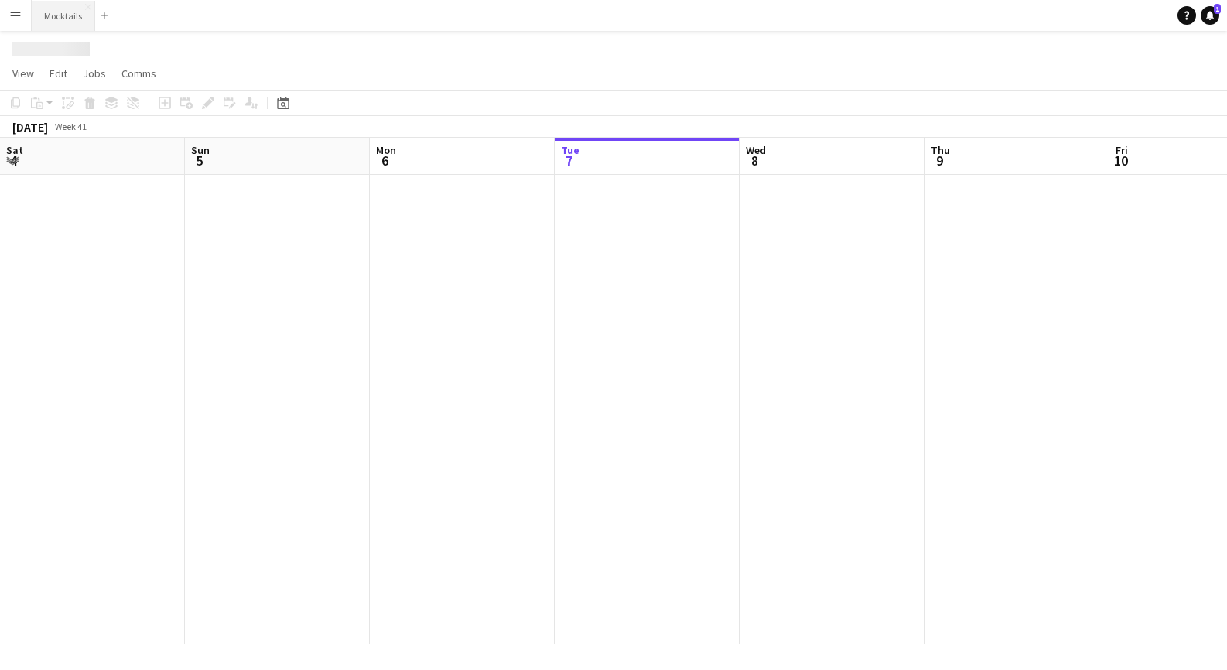
scroll to position [0, 370]
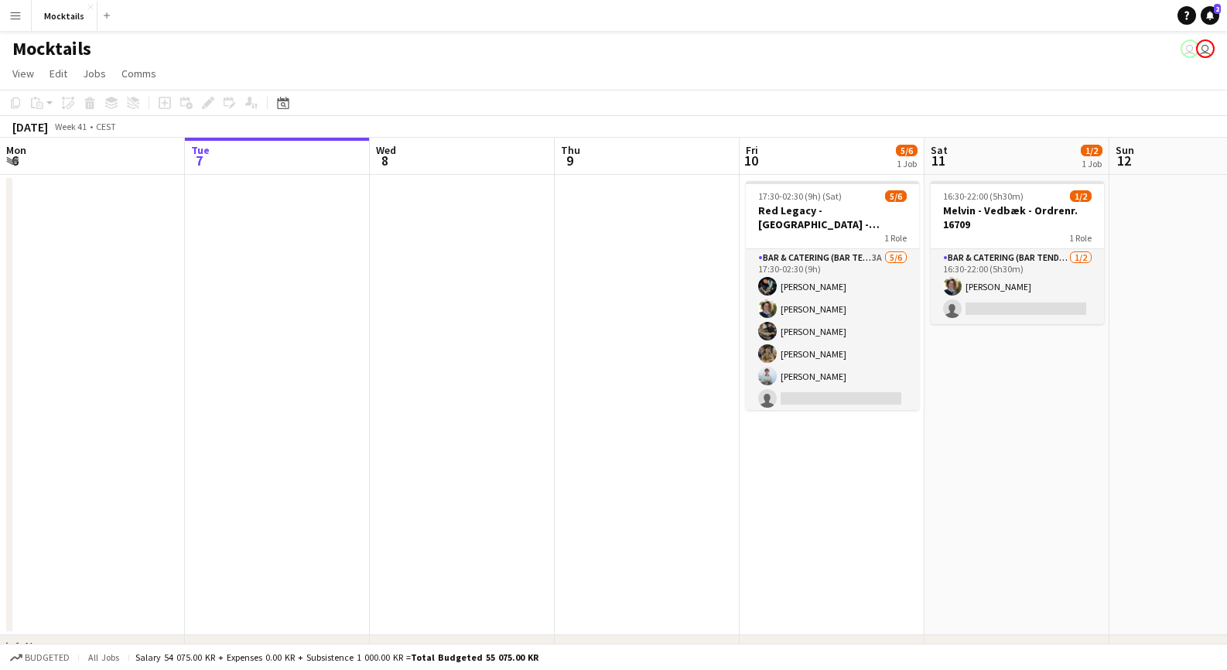
click at [14, 17] on app-icon "Menu" at bounding box center [15, 15] width 12 height 12
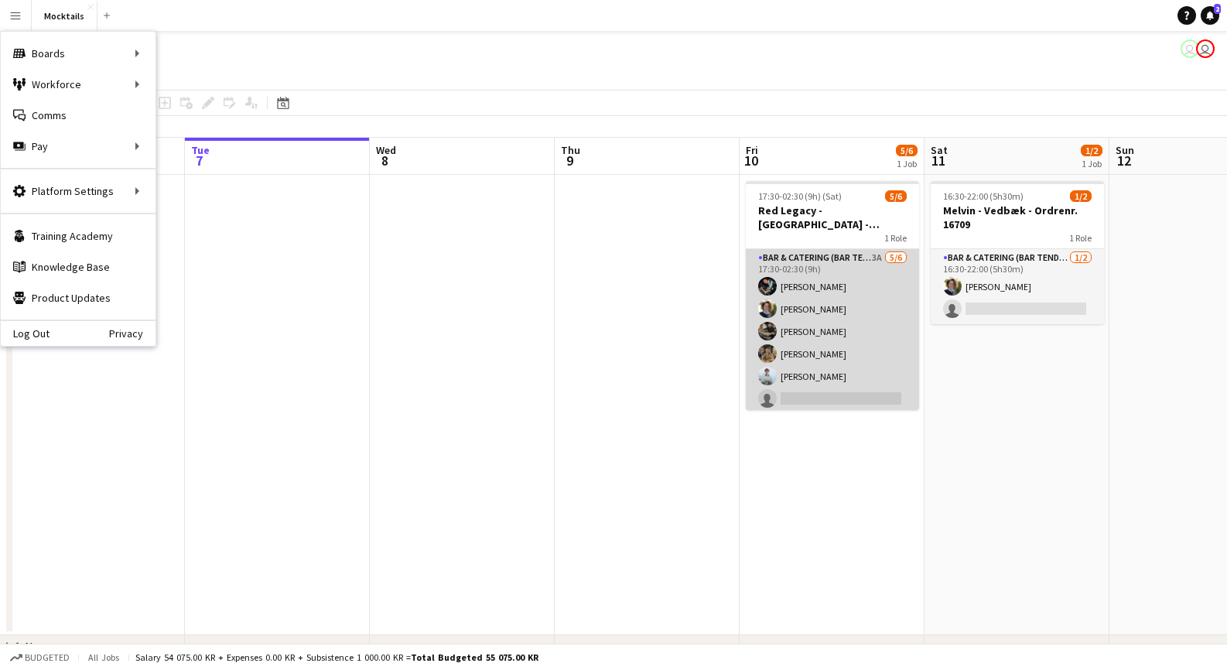
click at [843, 323] on app-card-role "Bar & Catering (Bar Tender) 3A [DATE] 17:30-02:30 (9h) [PERSON_NAME] [PERSON_NA…" at bounding box center [832, 331] width 173 height 165
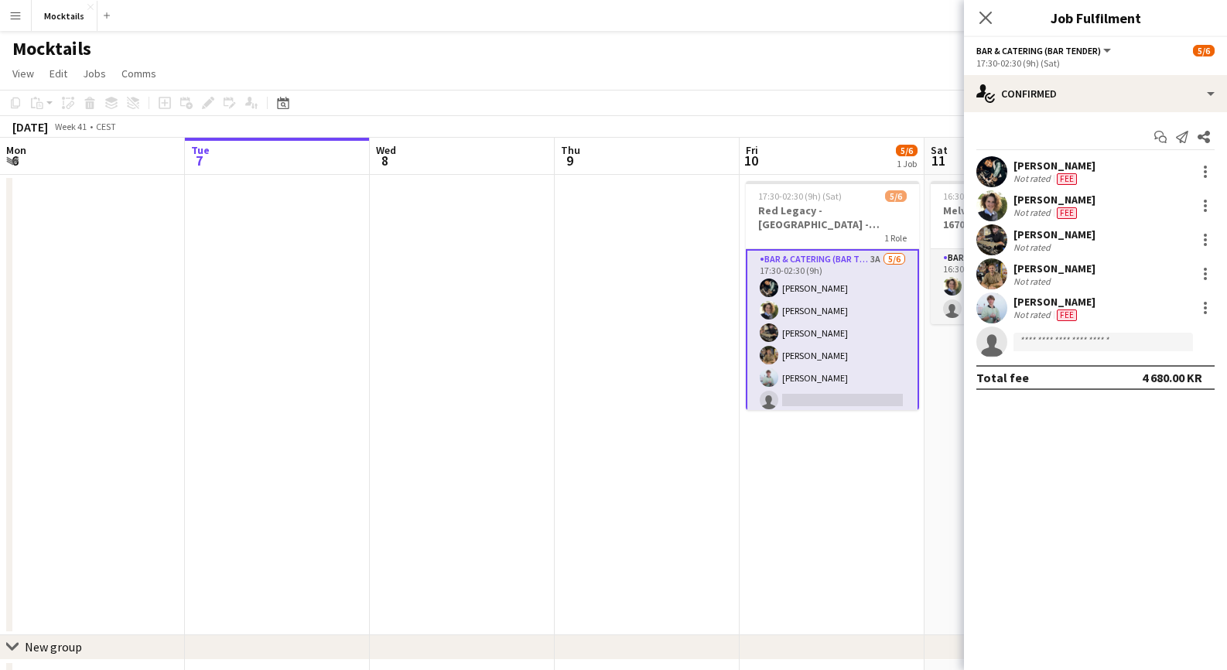
click at [1037, 235] on div "[PERSON_NAME]" at bounding box center [1055, 234] width 82 height 14
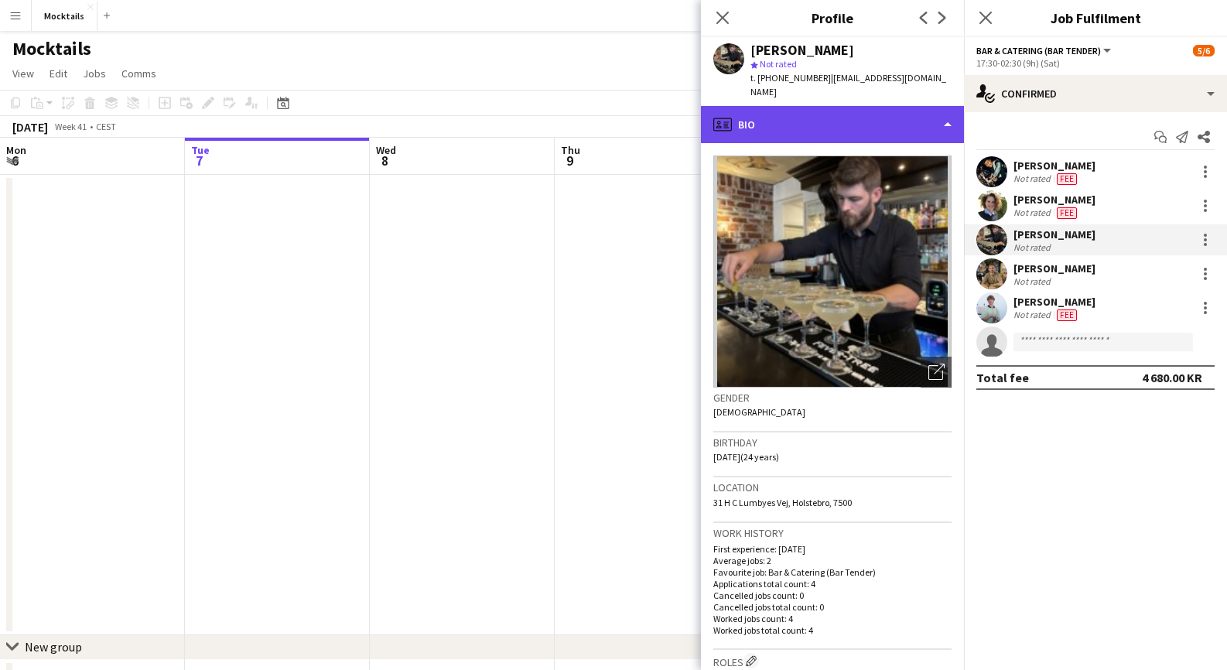
click at [817, 122] on div "profile Bio" at bounding box center [832, 124] width 263 height 37
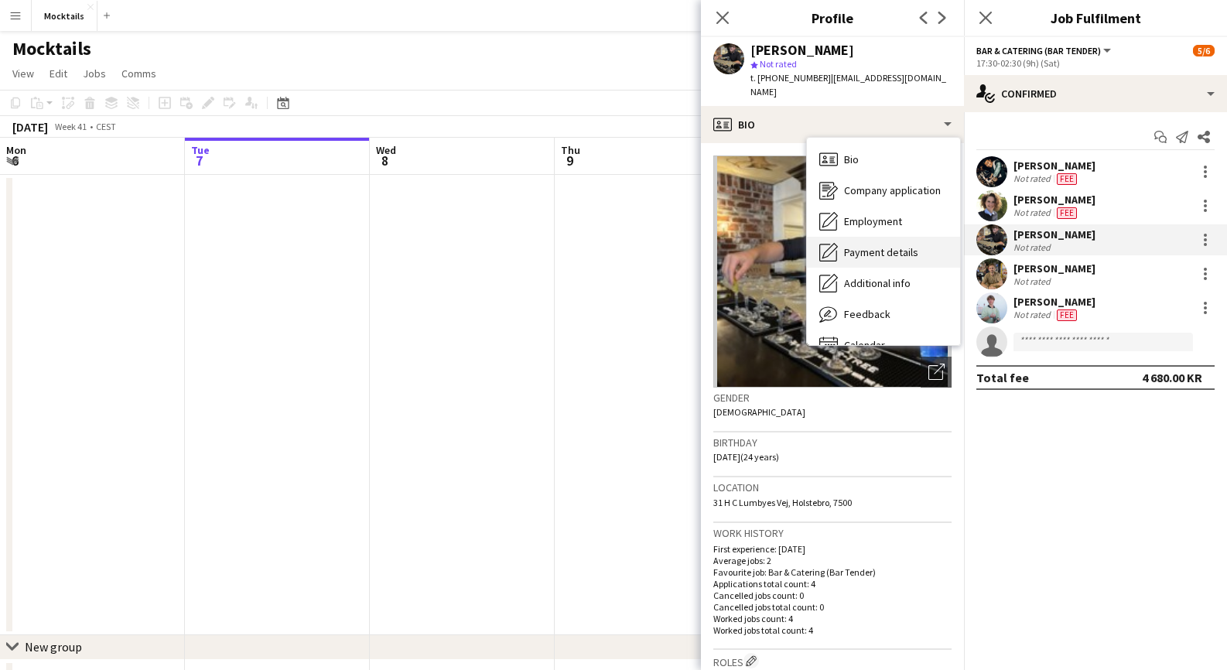
click at [864, 245] on span "Payment details" at bounding box center [881, 252] width 74 height 14
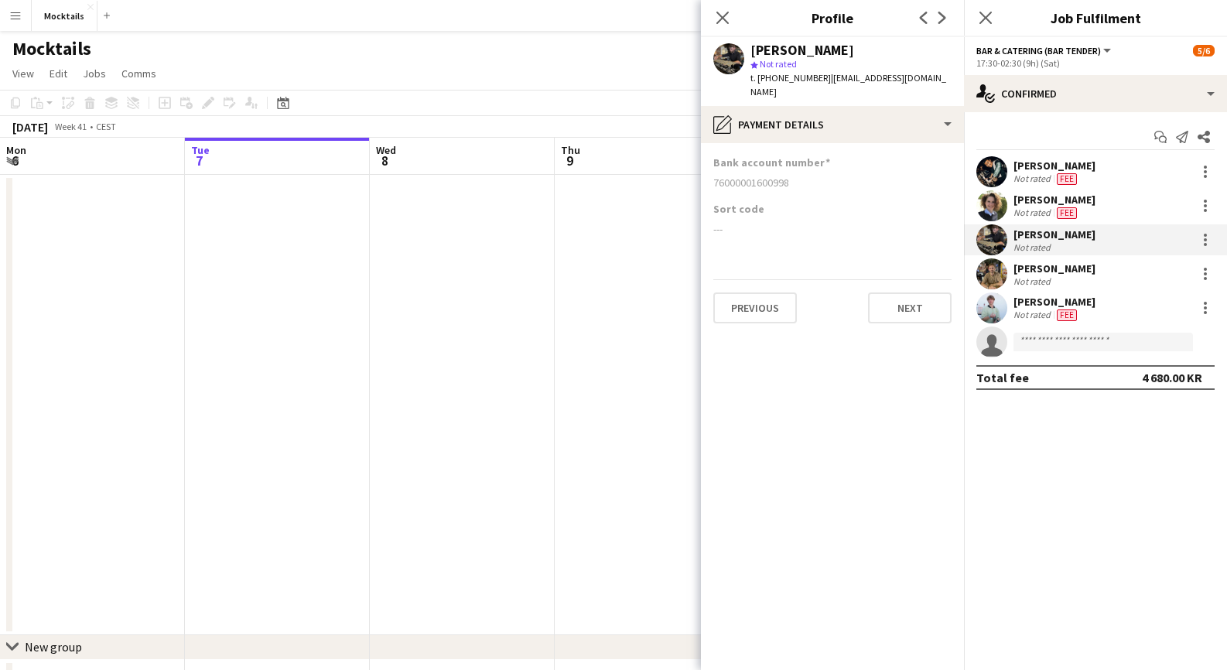
click at [720, 176] on div "76000001600998" at bounding box center [832, 183] width 238 height 14
copy div "76000001600998"
click at [716, 19] on icon "Close pop-in" at bounding box center [722, 17] width 15 height 15
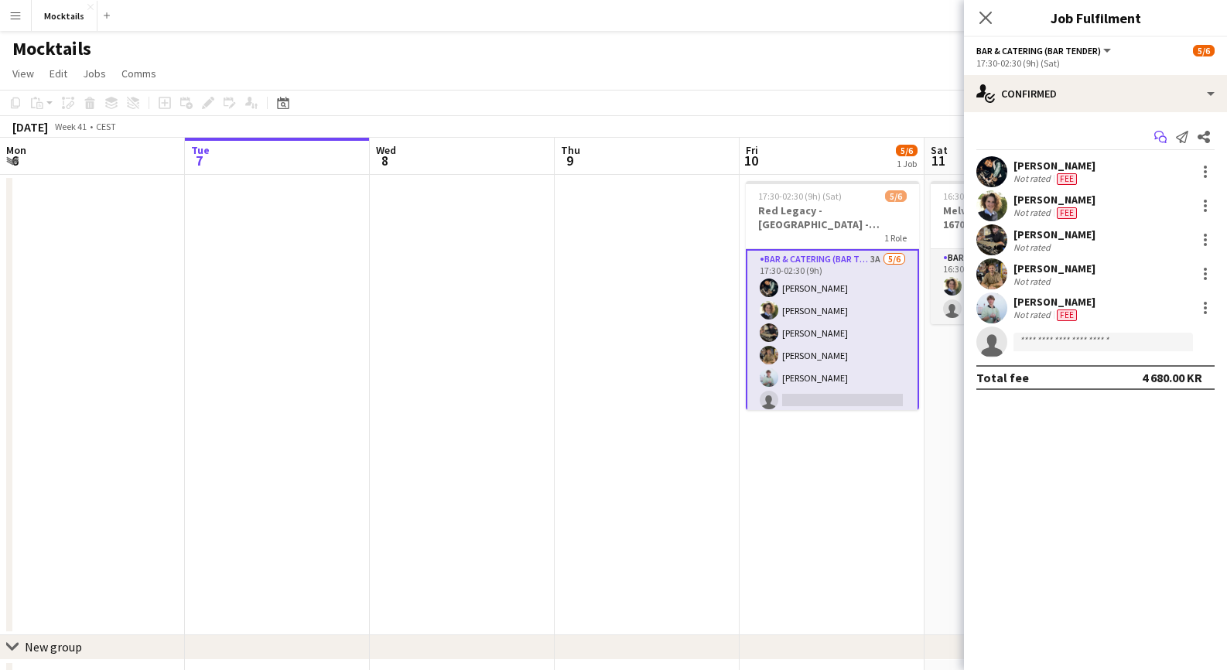
click at [1159, 135] on icon "Start chat" at bounding box center [1161, 137] width 12 height 12
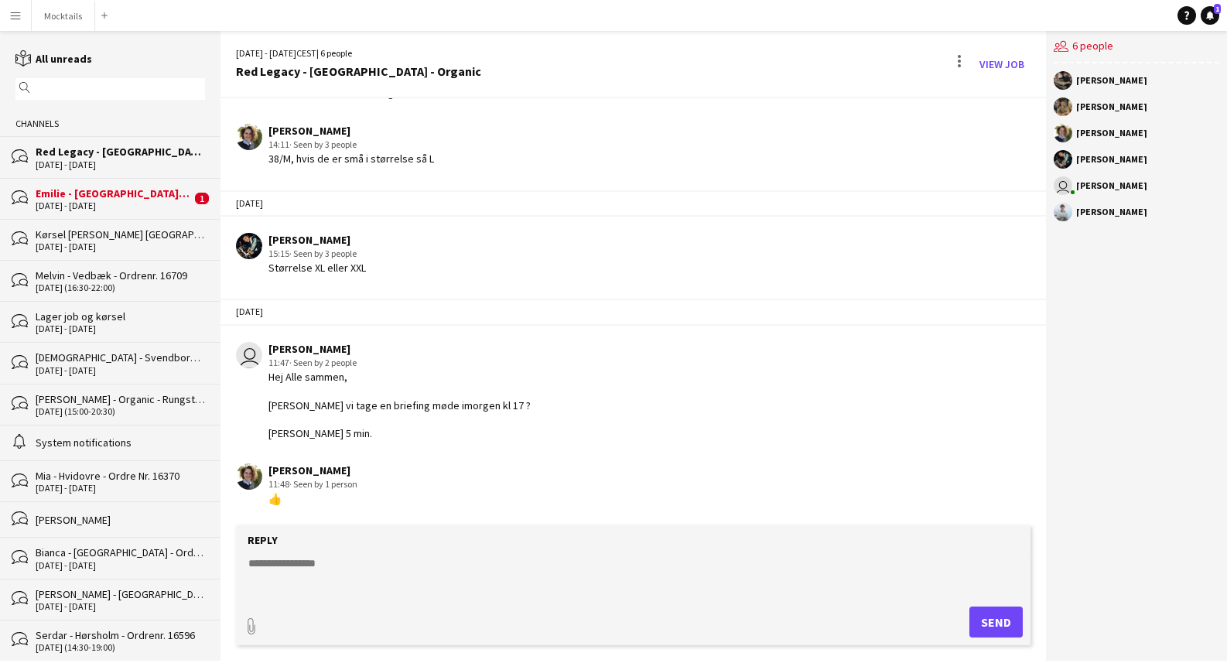
scroll to position [803, 0]
click at [97, 201] on div "[DATE] - [DATE]" at bounding box center [114, 205] width 156 height 11
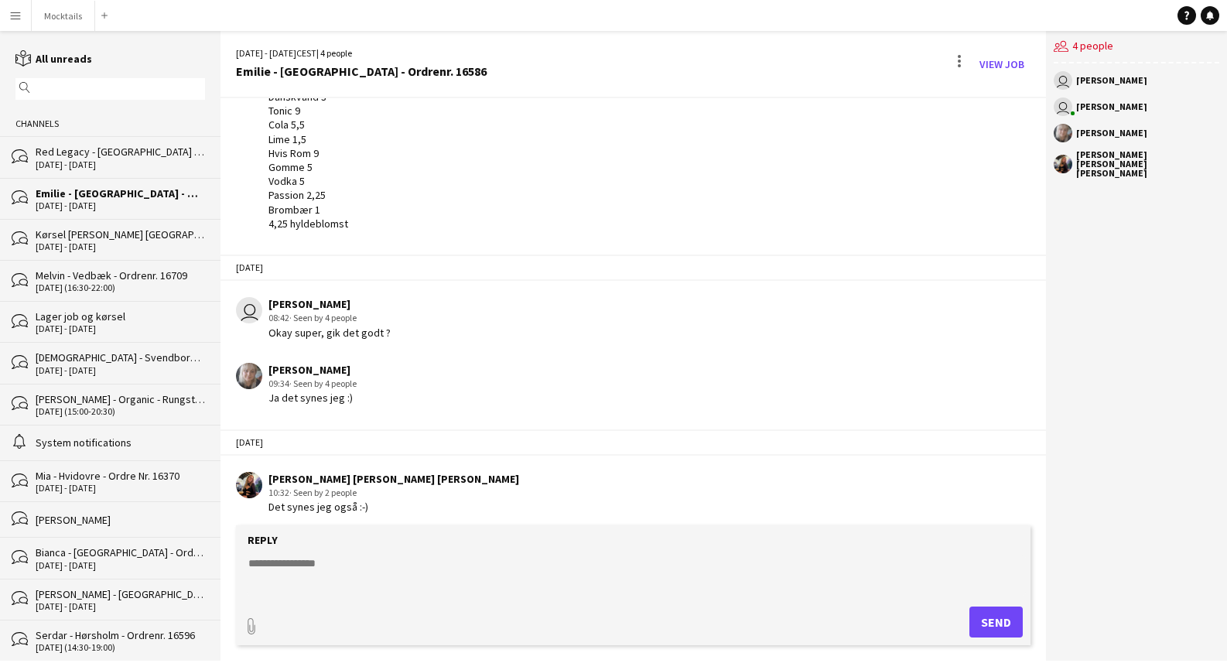
scroll to position [948, 0]
click at [389, 502] on div "Det synes jeg også :-)" at bounding box center [394, 508] width 251 height 14
click at [76, 13] on button "Mocktails Close" at bounding box center [63, 16] width 63 height 30
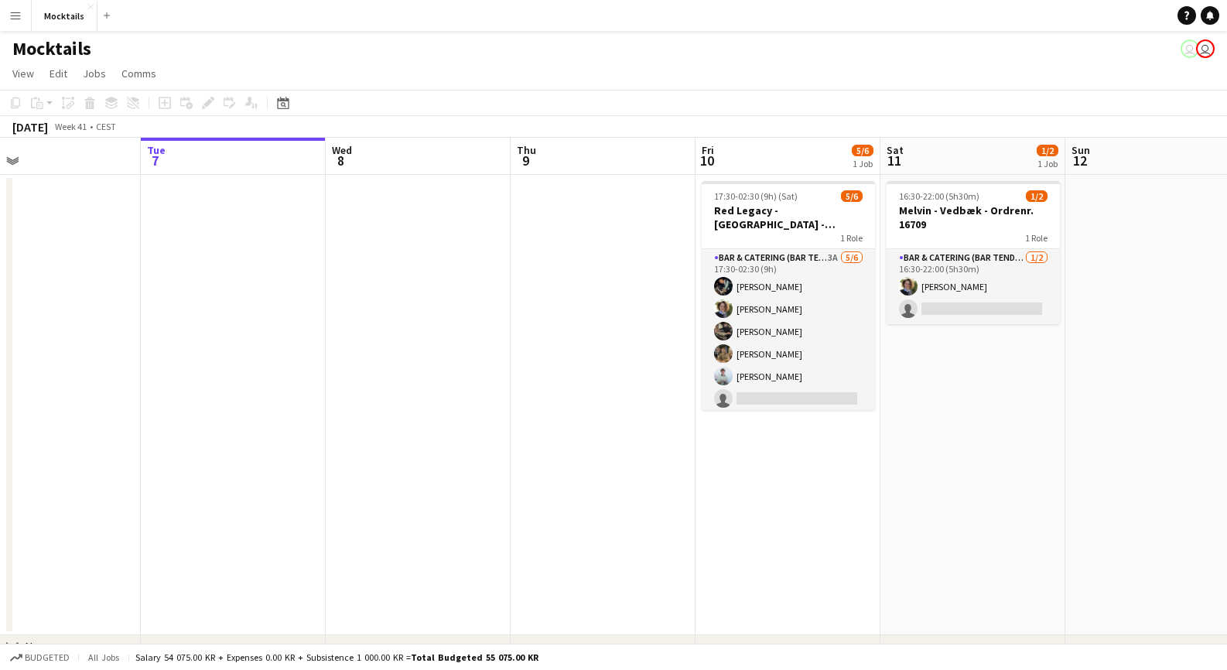
scroll to position [0, 424]
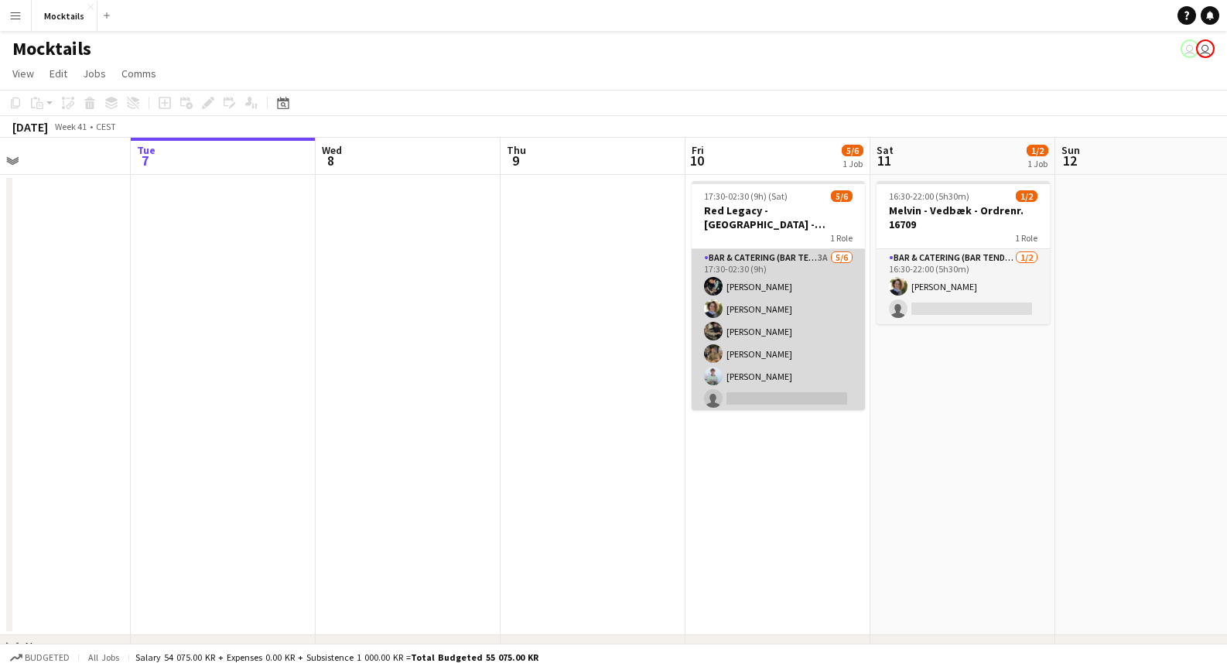
click at [815, 345] on app-card-role "Bar & Catering (Bar Tender) 3A [DATE] 17:30-02:30 (9h) [PERSON_NAME] [PERSON_NA…" at bounding box center [778, 331] width 173 height 165
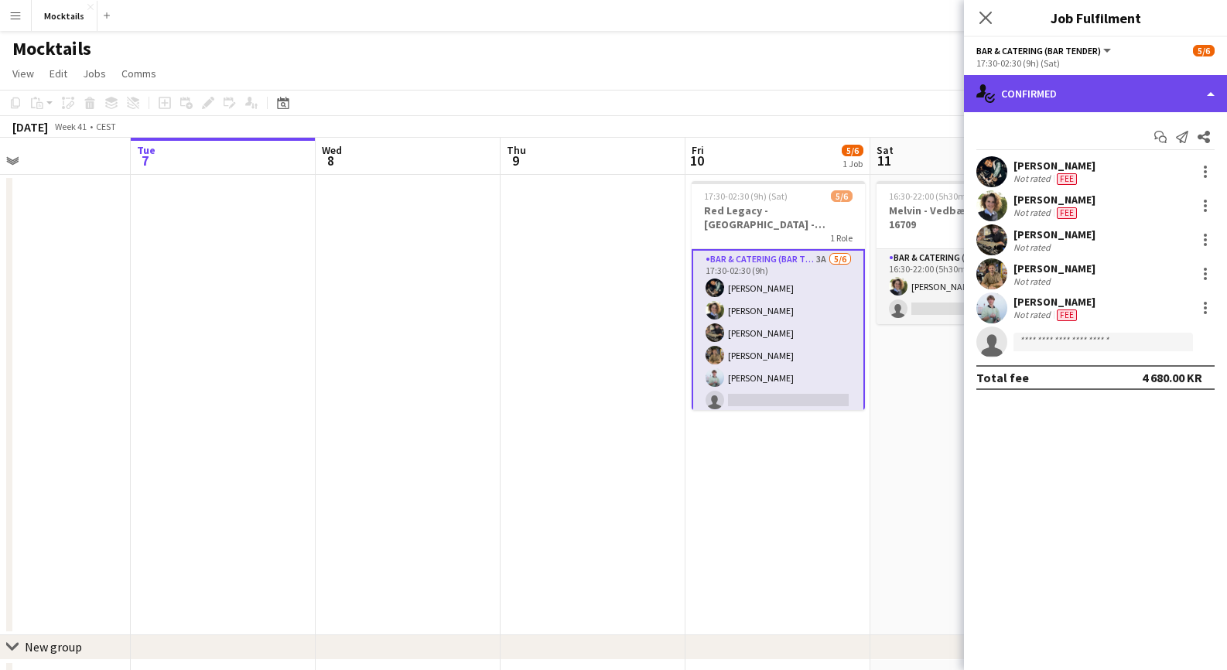
click at [1067, 94] on div "single-neutral-actions-check-2 Confirmed" at bounding box center [1095, 93] width 263 height 37
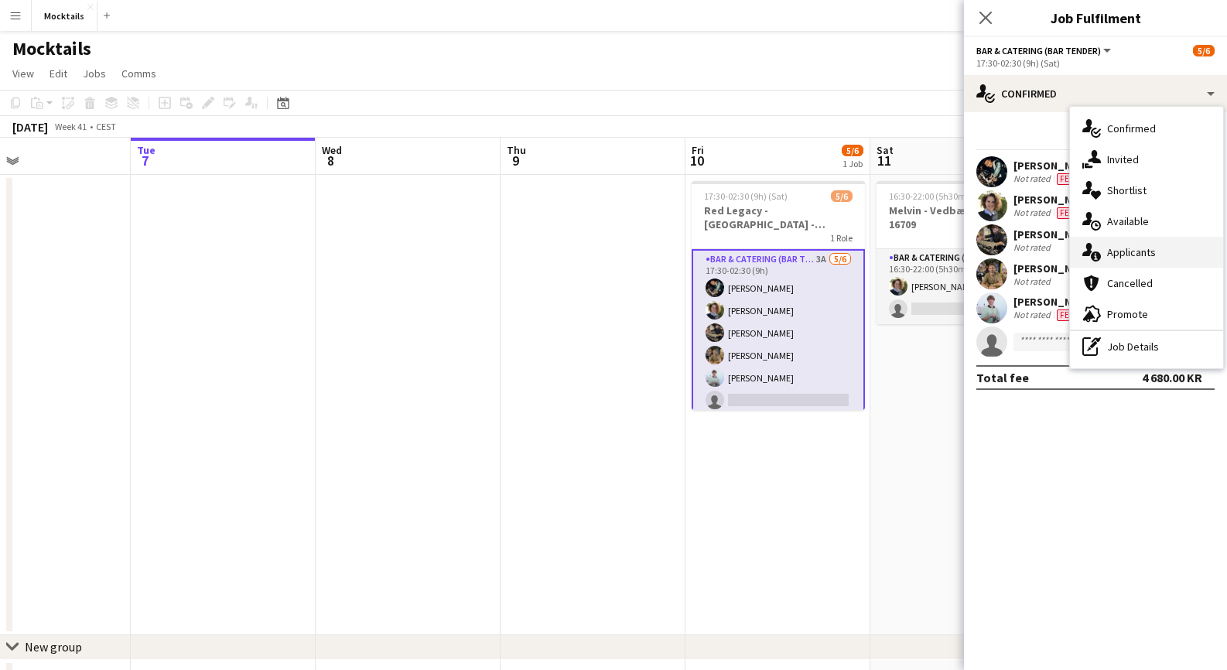
click at [1120, 244] on div "single-neutral-actions-information Applicants" at bounding box center [1146, 252] width 153 height 31
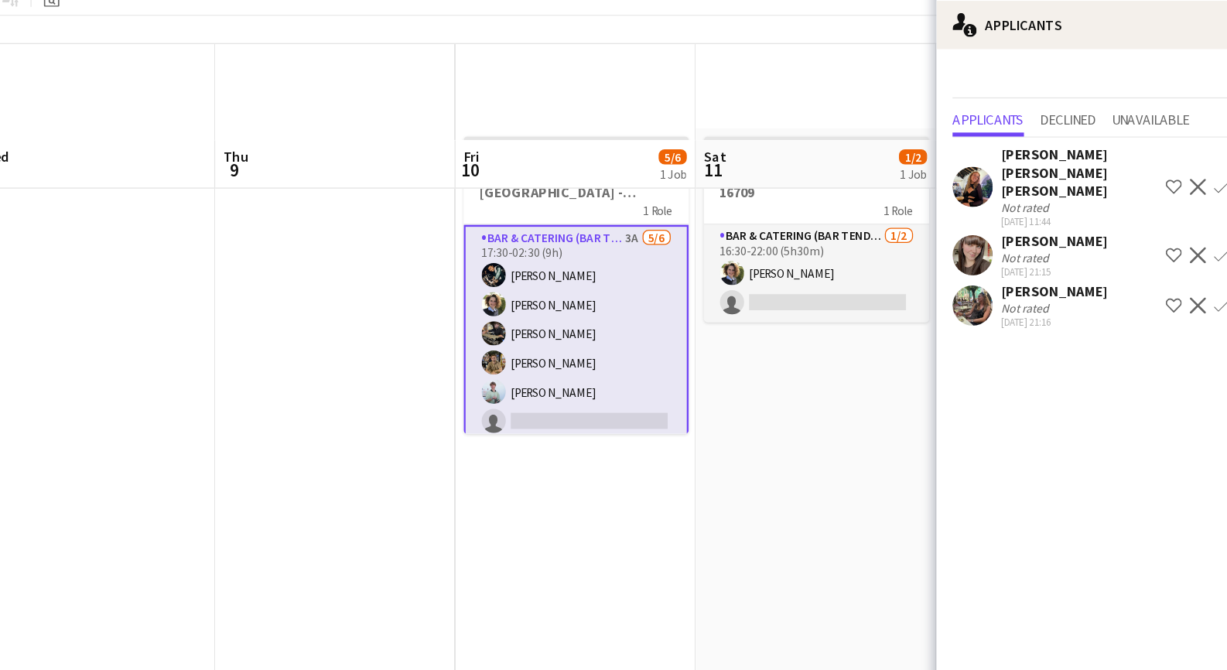
scroll to position [9, 0]
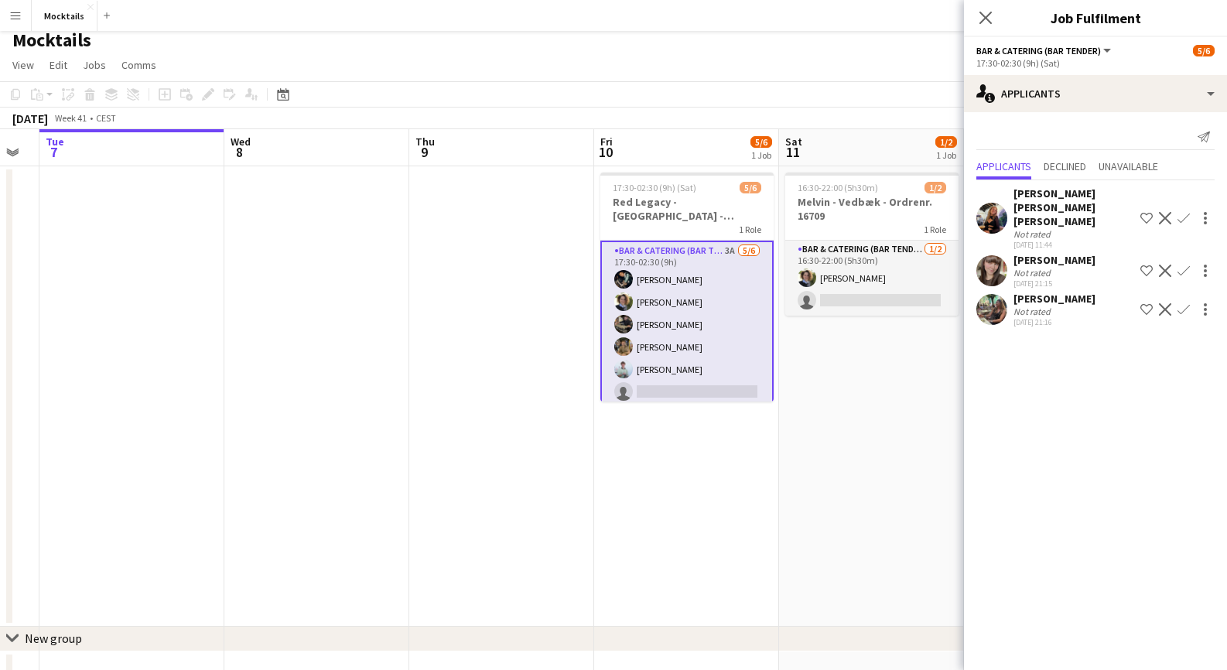
click at [1058, 292] on div "[PERSON_NAME]" at bounding box center [1055, 299] width 82 height 14
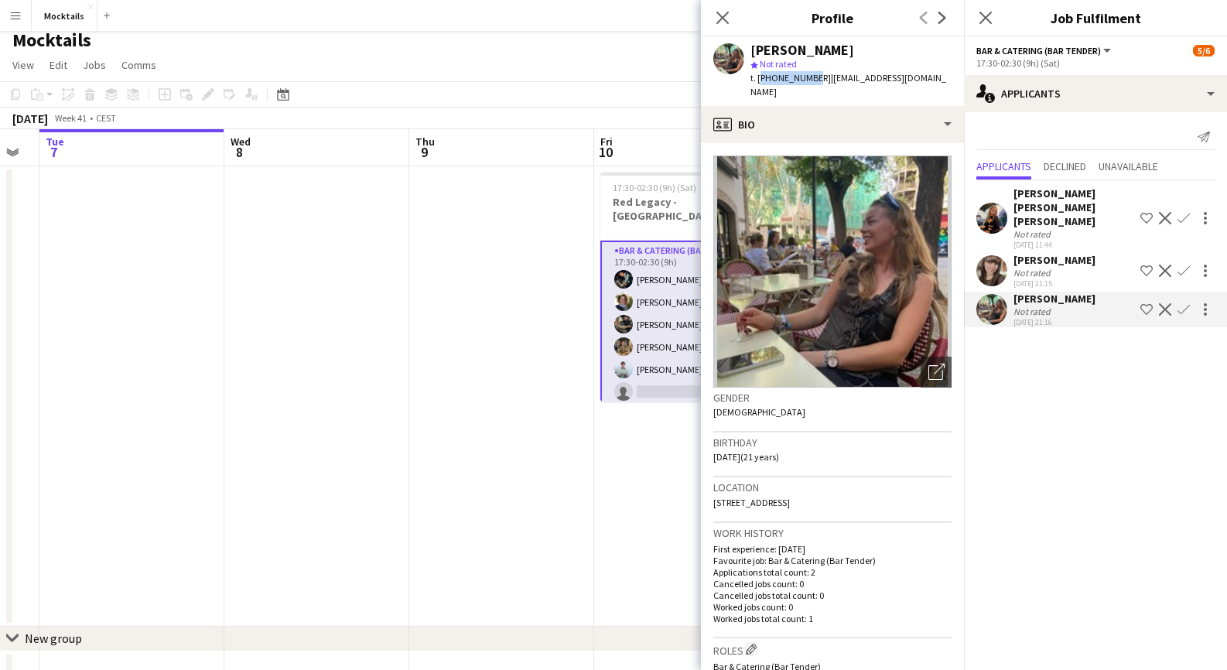
drag, startPoint x: 758, startPoint y: 77, endPoint x: 809, endPoint y: 77, distance: 51.8
click at [809, 77] on span "t. [PHONE_NUMBER]" at bounding box center [791, 78] width 80 height 12
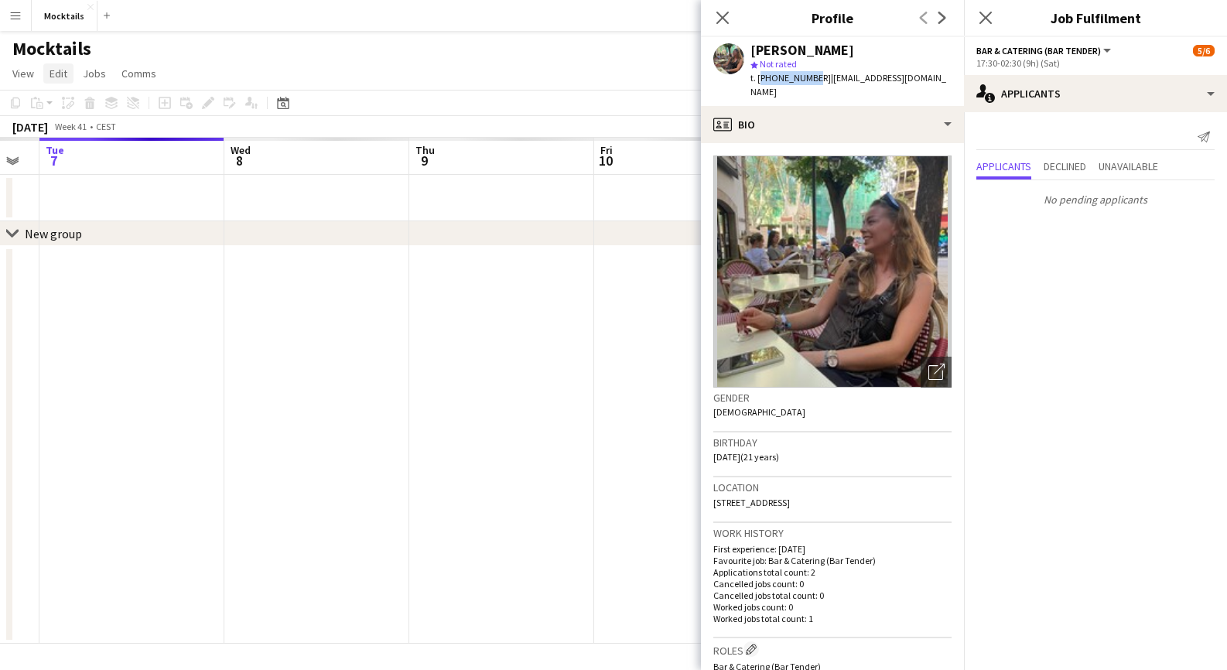
scroll to position [0, 0]
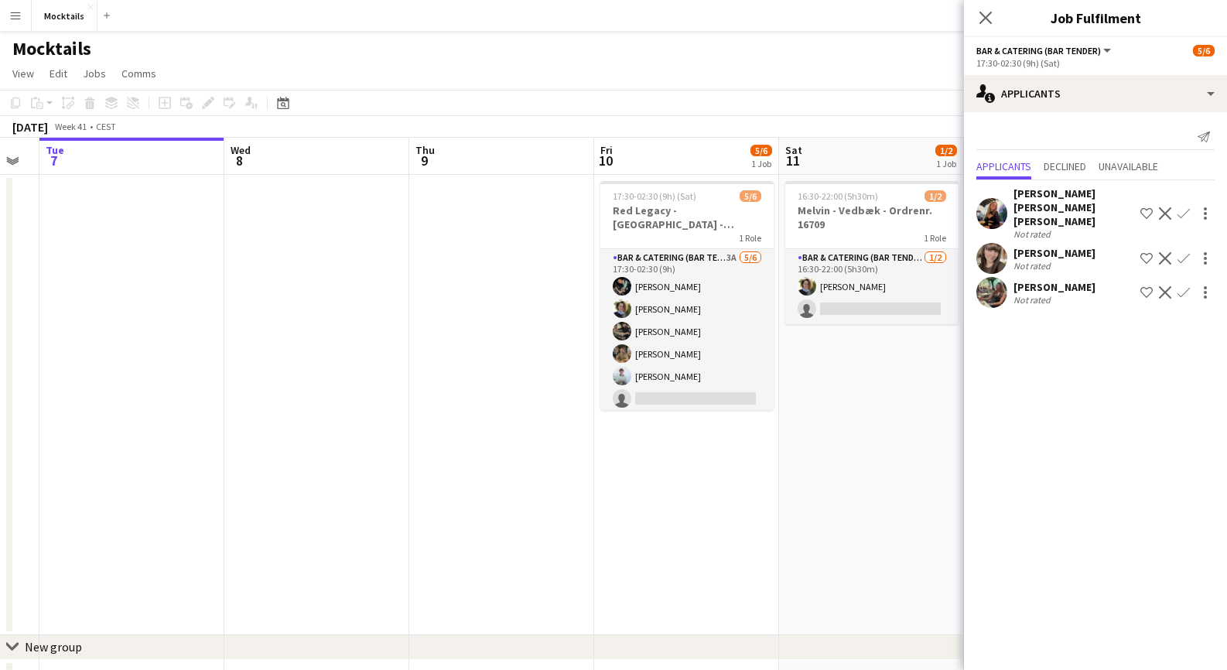
click at [14, 18] on app-icon "Menu" at bounding box center [15, 15] width 12 height 12
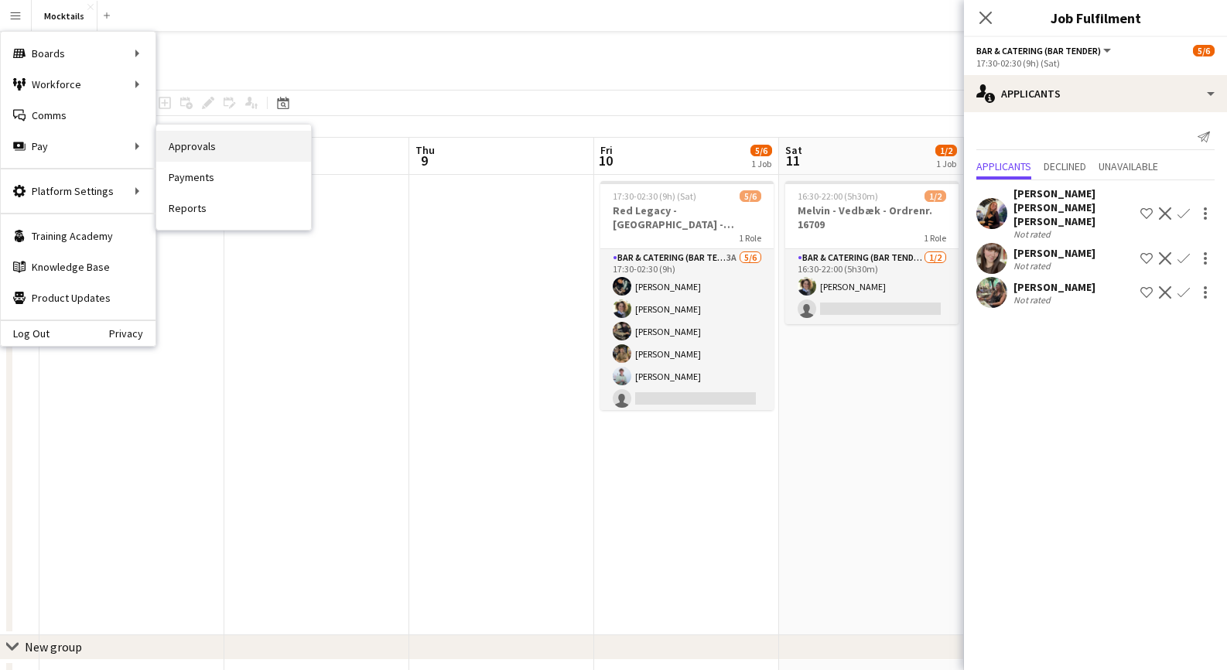
click at [249, 143] on link "Approvals" at bounding box center [233, 146] width 155 height 31
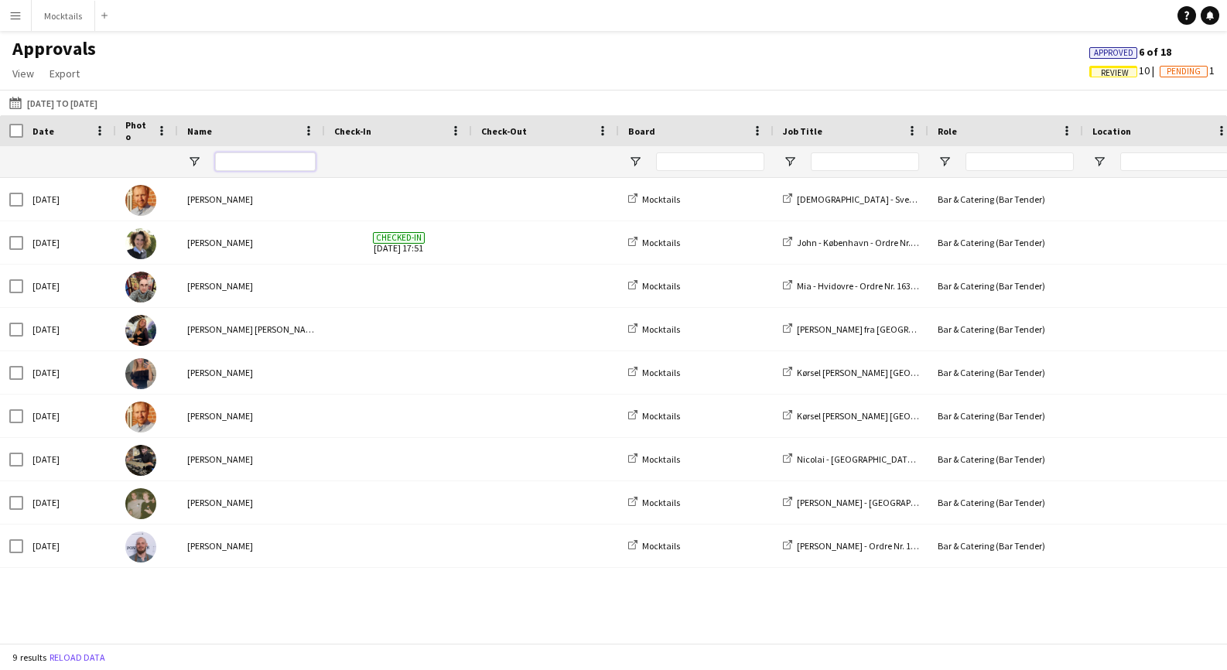
click at [243, 166] on input "Name Filter Input" at bounding box center [265, 161] width 101 height 19
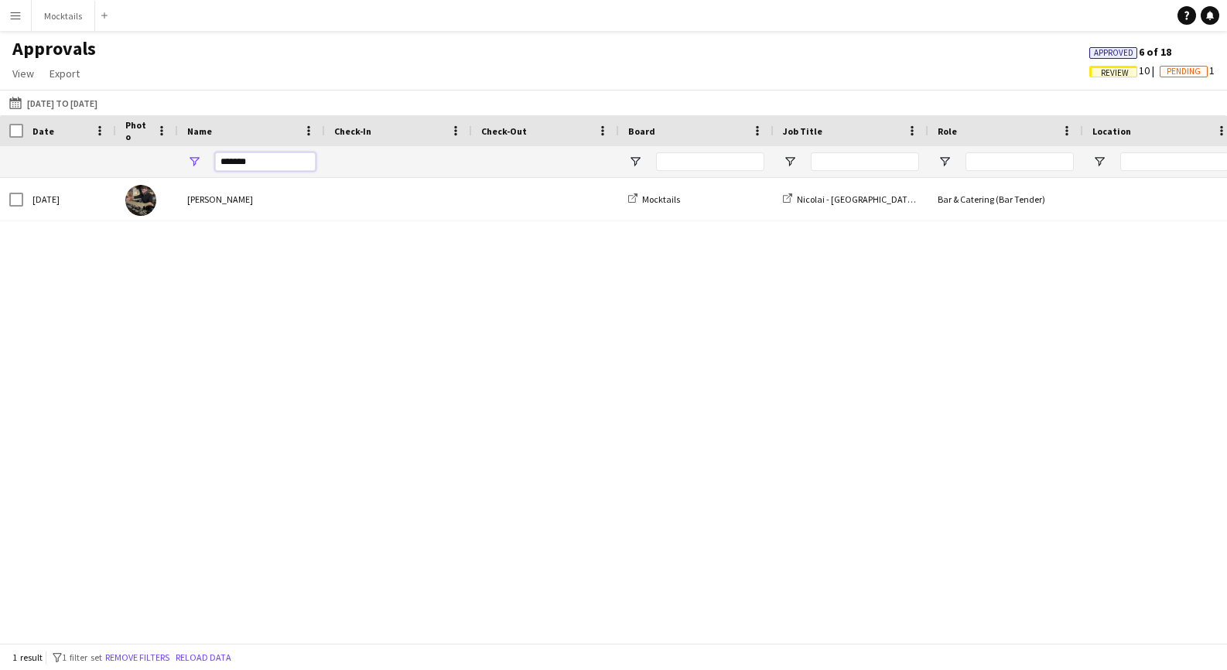
type input "*******"
click at [631, 261] on div "[DATE] [PERSON_NAME] Mocktails Nicolai - [GEOGRAPHIC_DATA] - Ordre Nr. 16482 Ba…" at bounding box center [613, 410] width 1227 height 465
click at [1116, 49] on span "Approved" at bounding box center [1113, 53] width 39 height 10
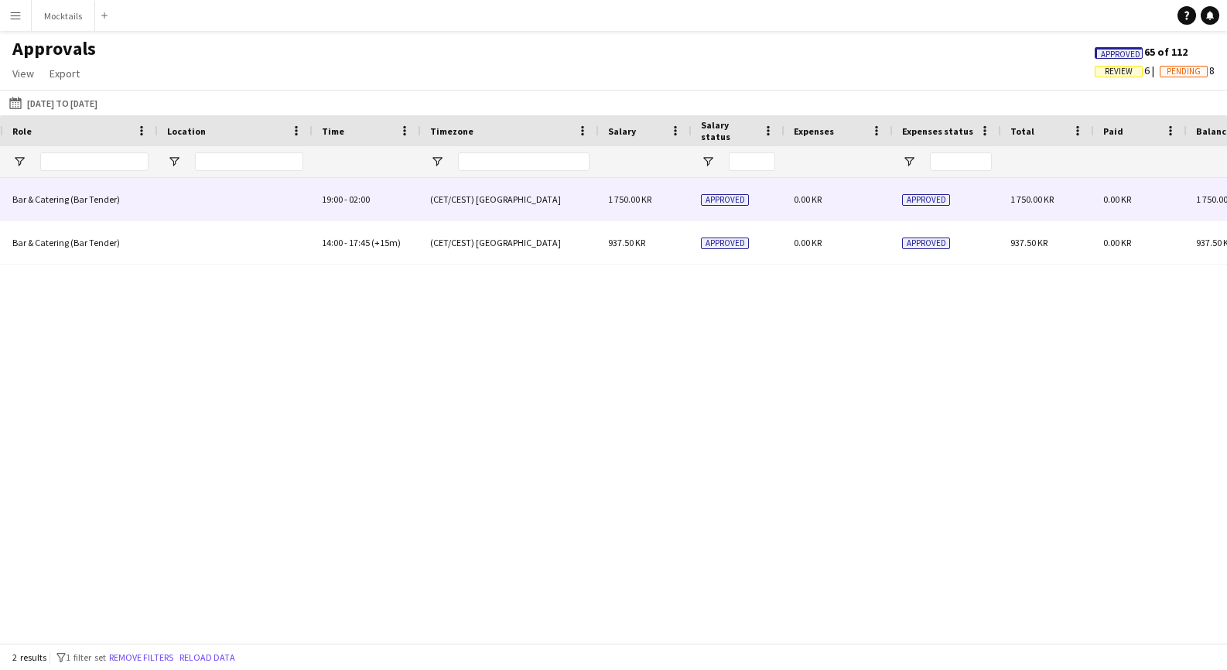
click at [840, 202] on div "0.00 KR" at bounding box center [839, 199] width 108 height 43
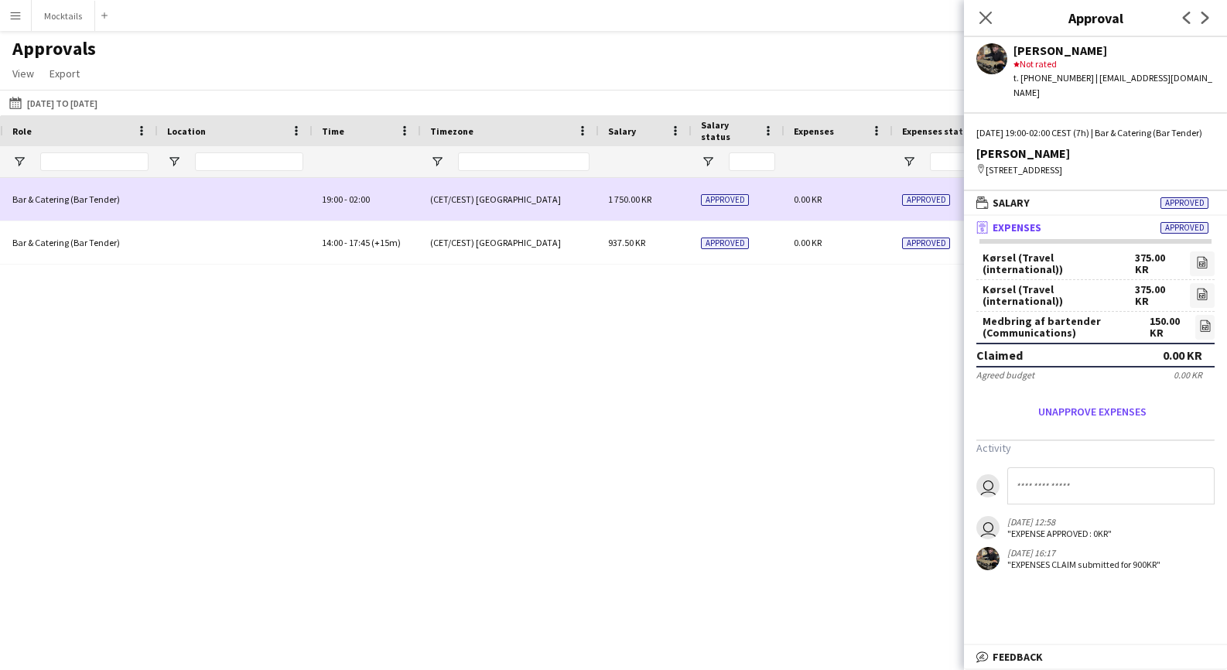
click at [840, 202] on div "0.00 KR" at bounding box center [839, 199] width 108 height 43
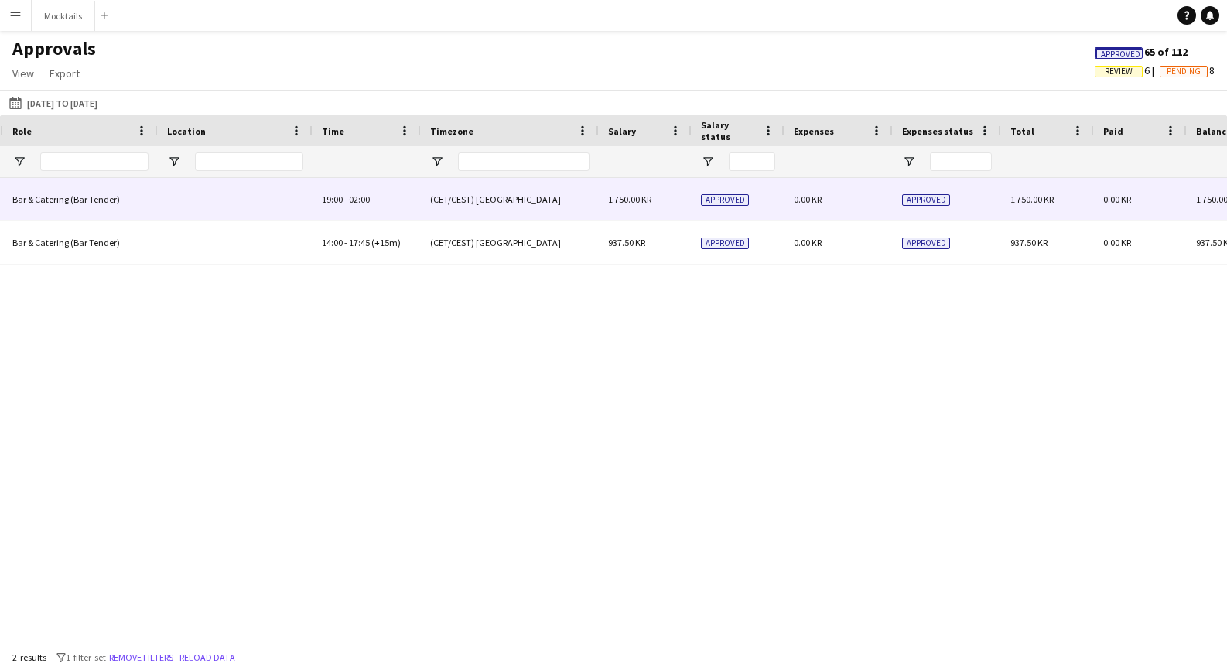
click at [840, 202] on div "0.00 KR" at bounding box center [839, 199] width 108 height 43
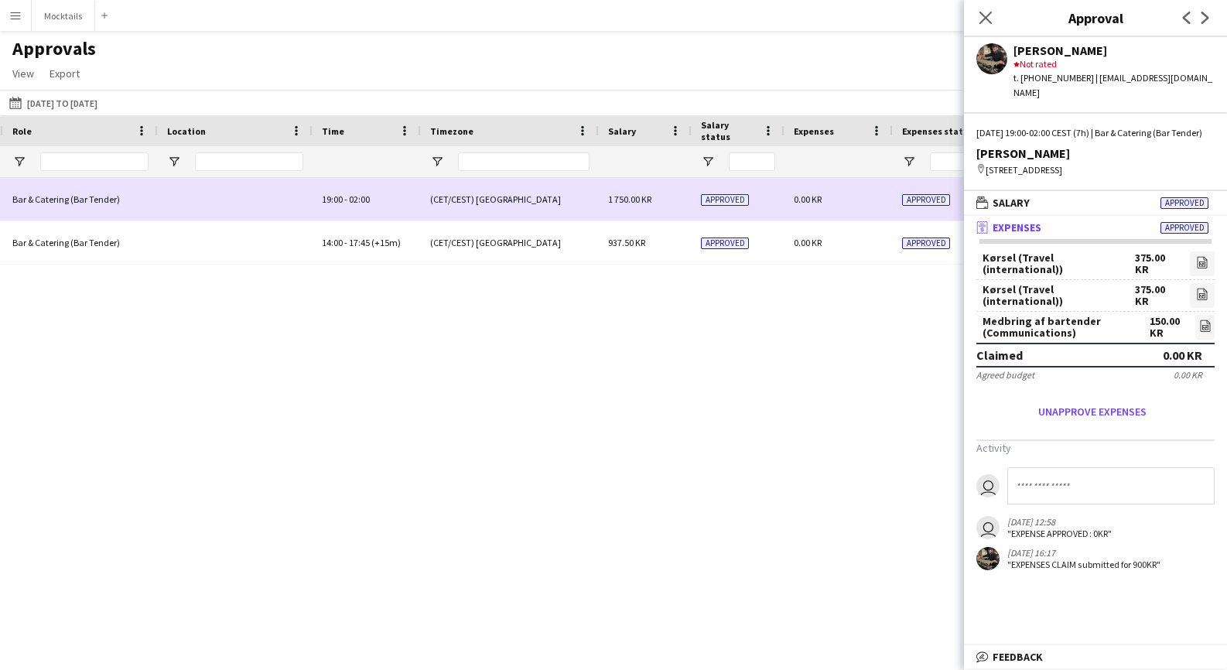
click at [840, 202] on div "0.00 KR" at bounding box center [839, 199] width 108 height 43
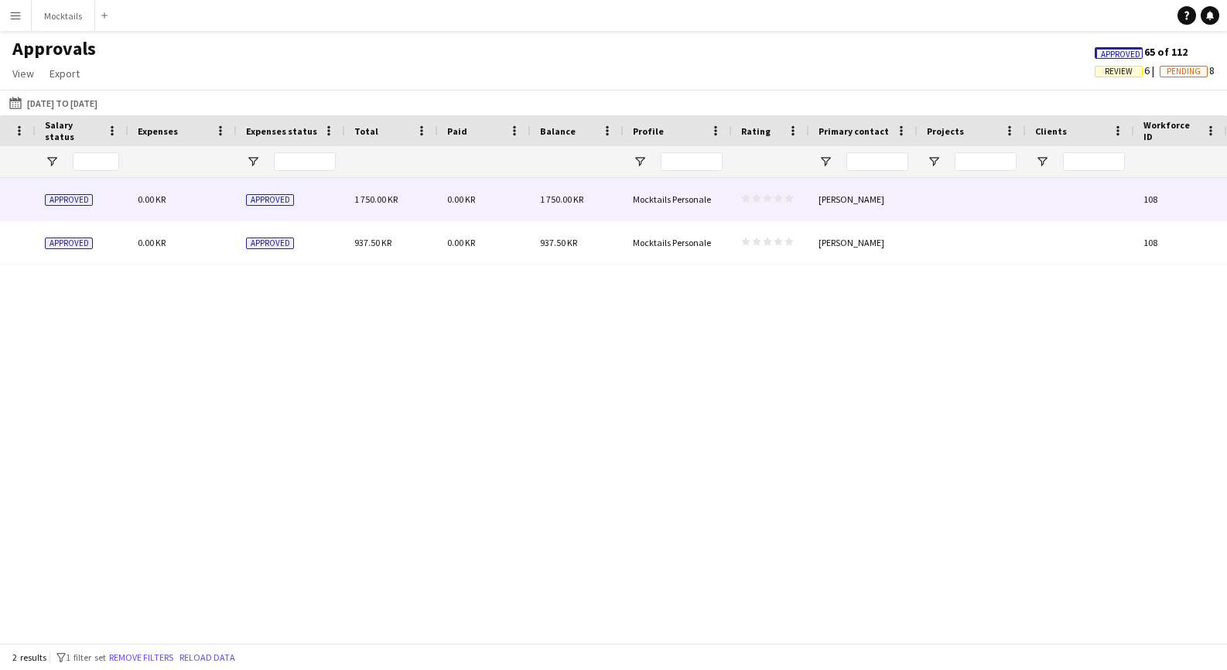
click at [358, 200] on span "1 750.00 KR" at bounding box center [375, 199] width 43 height 12
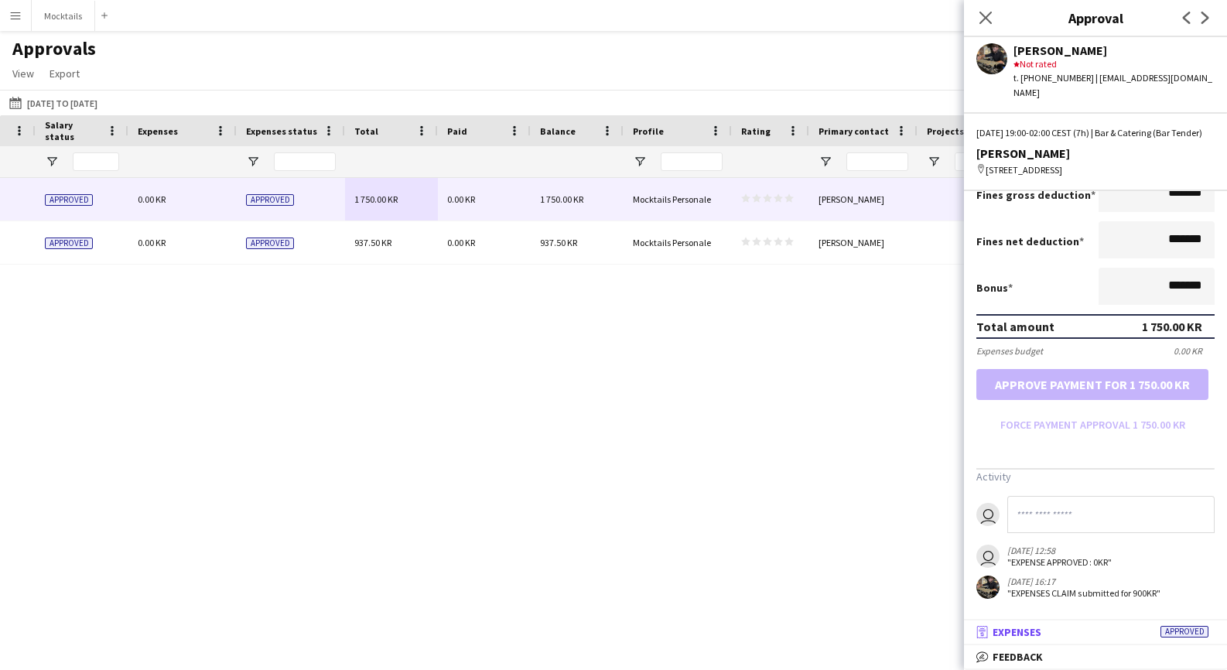
click at [1013, 635] on span "Expenses" at bounding box center [1017, 632] width 49 height 14
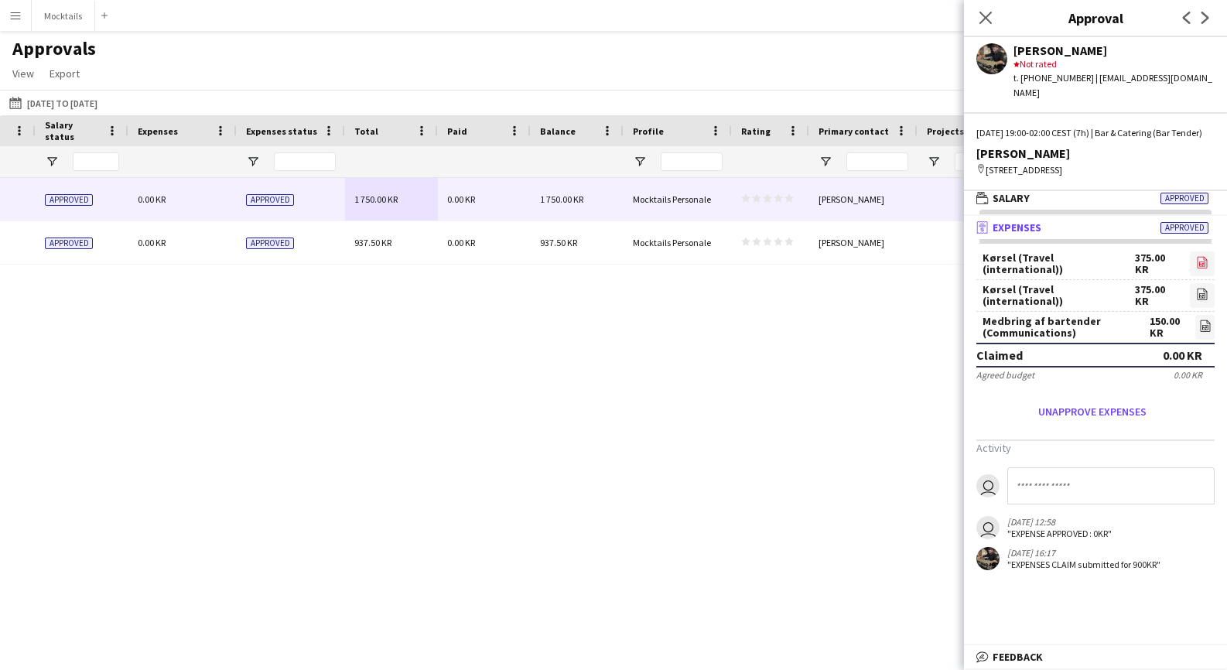
click at [1204, 262] on icon "file-image" at bounding box center [1202, 262] width 12 height 12
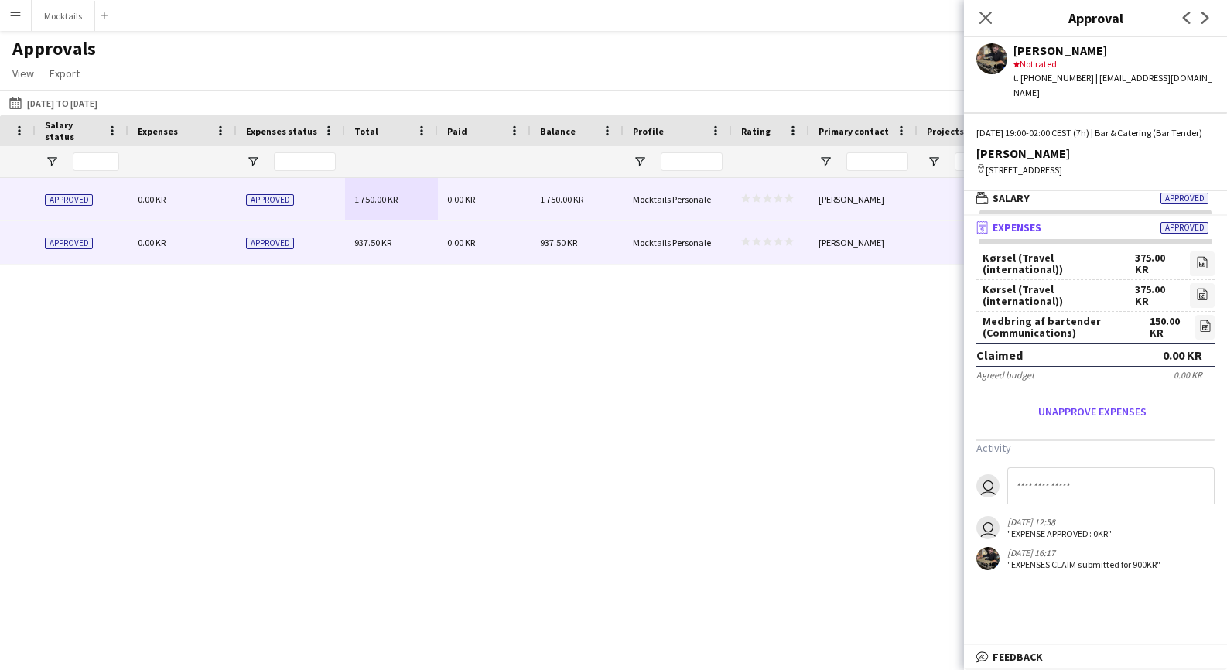
click at [898, 246] on div "[PERSON_NAME]" at bounding box center [863, 242] width 108 height 43
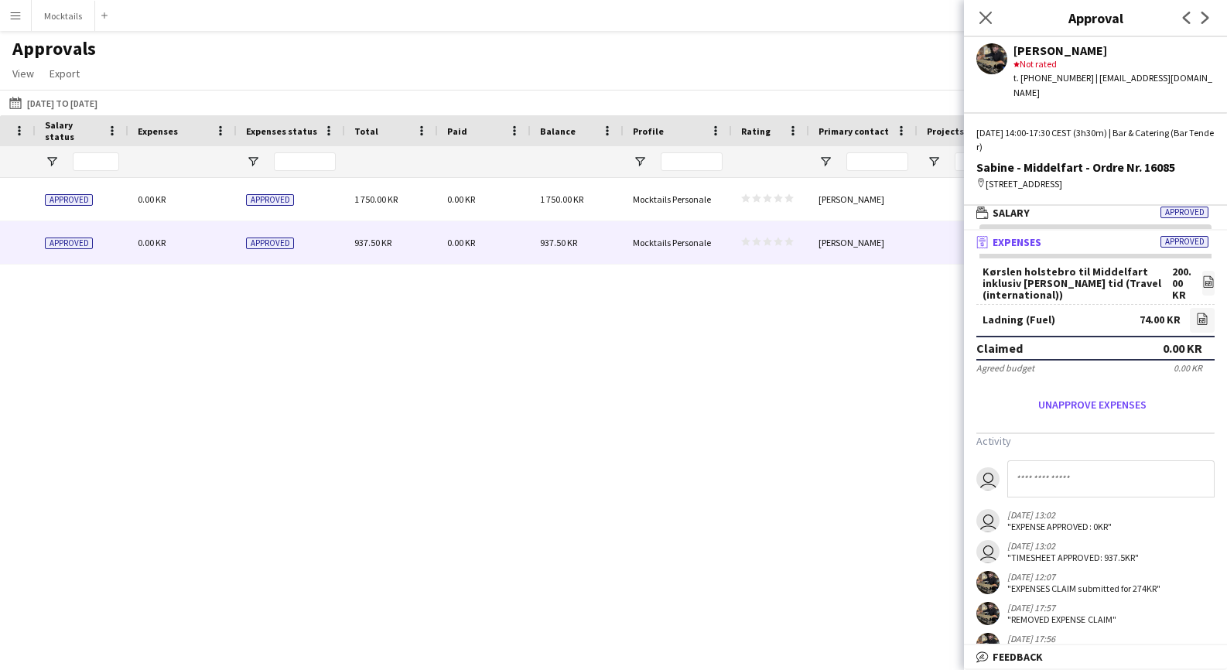
click at [862, 347] on div "(CET/CEST) [GEOGRAPHIC_DATA] 1 750.00 KR Approved 0.00 KR Approved 1 750.00 KR …" at bounding box center [613, 410] width 1227 height 465
click at [1208, 281] on icon at bounding box center [1209, 283] width 6 height 5
click at [1204, 313] on icon "file-image" at bounding box center [1202, 319] width 12 height 12
click at [973, 19] on div "Close pop-in" at bounding box center [985, 18] width 43 height 36
click at [980, 19] on icon "Close pop-in" at bounding box center [985, 17] width 15 height 15
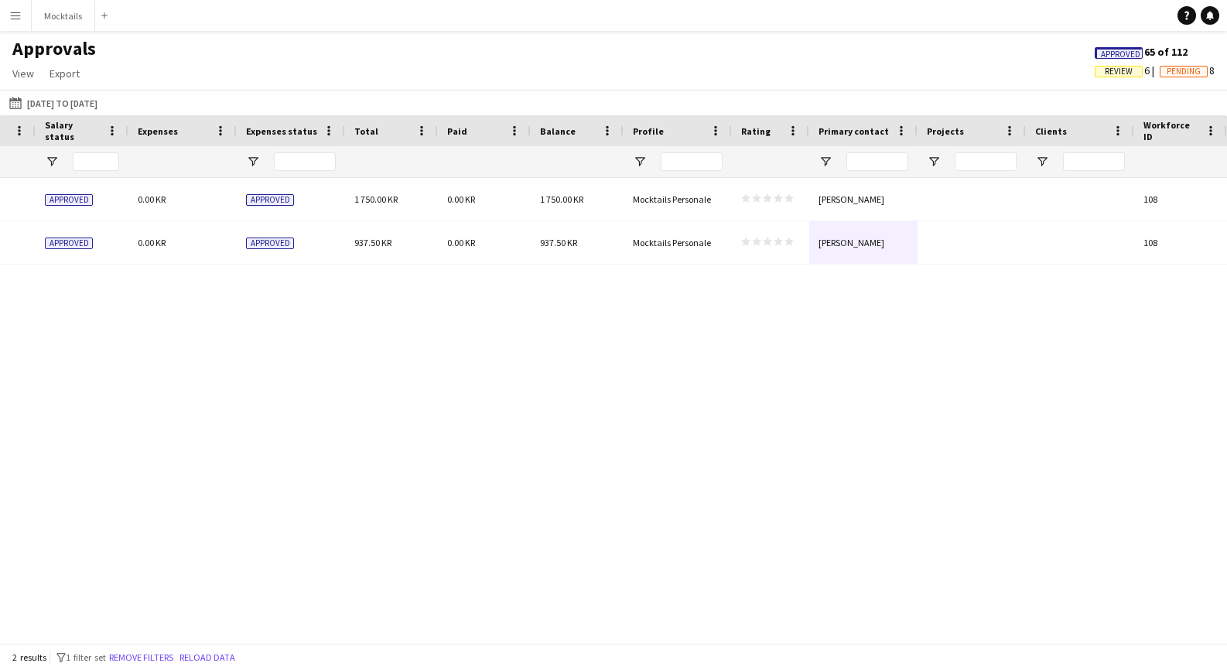
click at [1179, 70] on span "Pending" at bounding box center [1184, 72] width 34 height 10
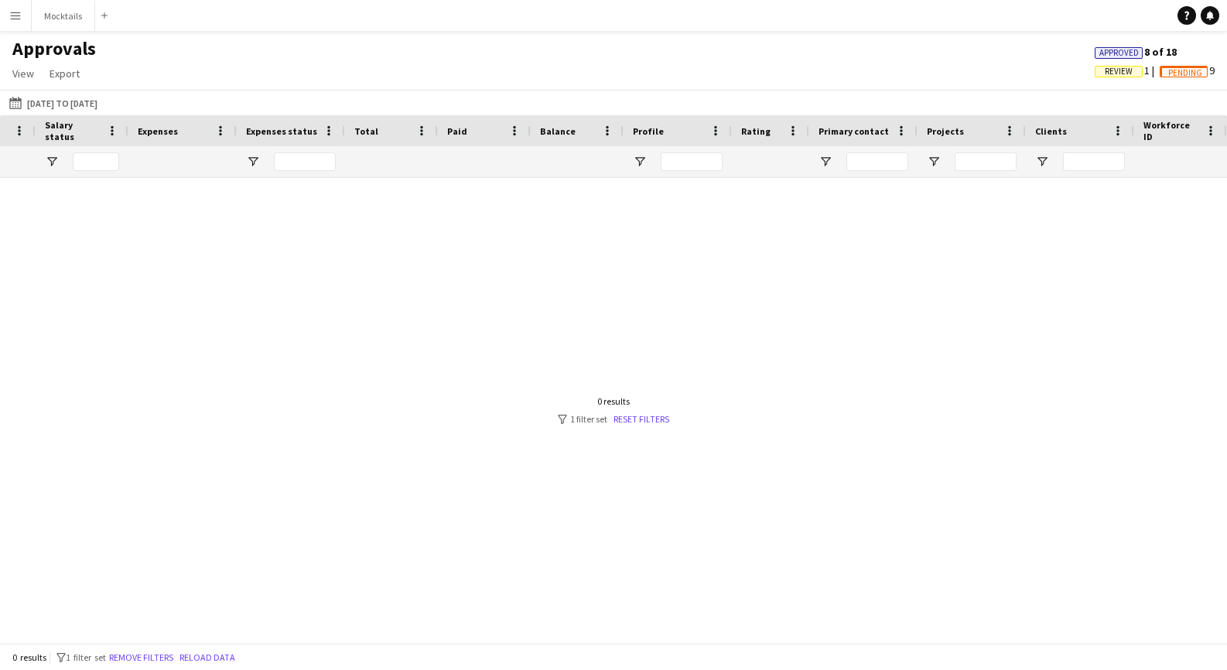
click at [1108, 67] on span "Review" at bounding box center [1119, 72] width 28 height 10
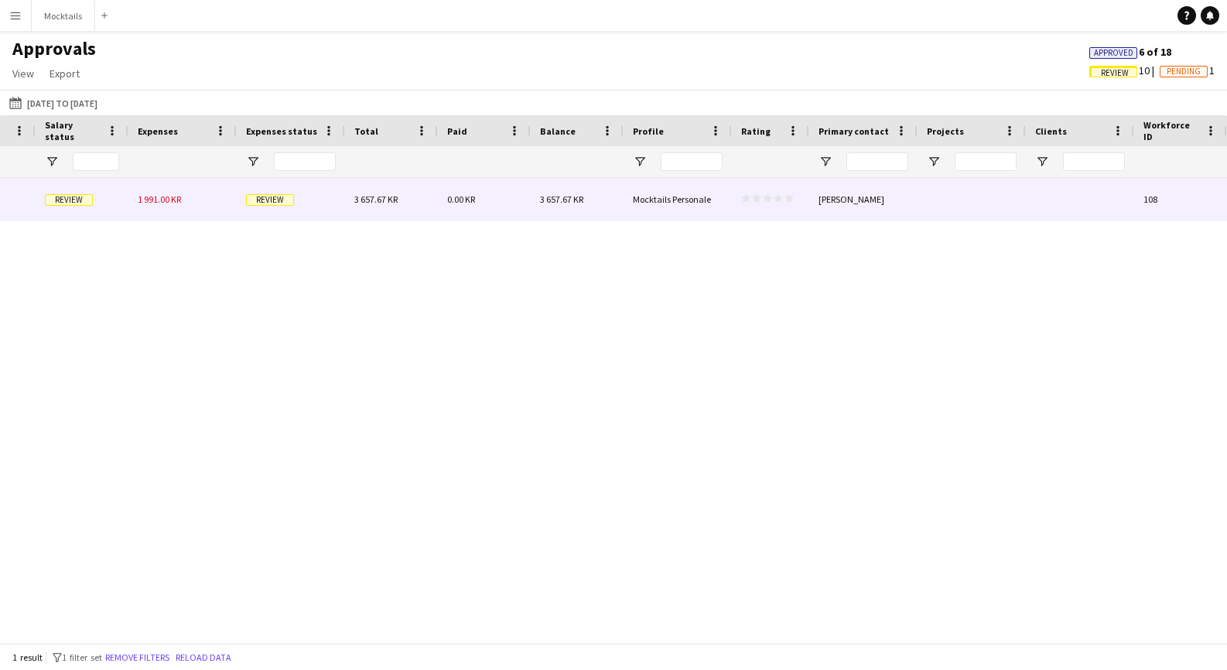
click at [484, 203] on div "0.00 KR" at bounding box center [484, 199] width 93 height 43
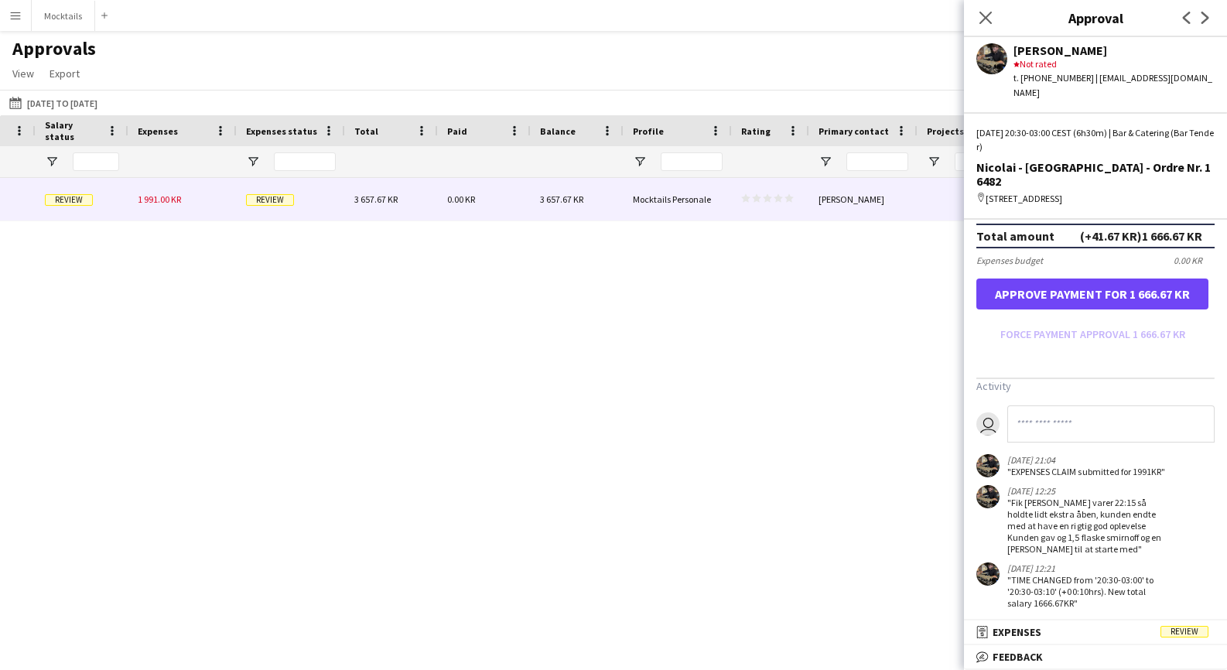
scroll to position [395, 0]
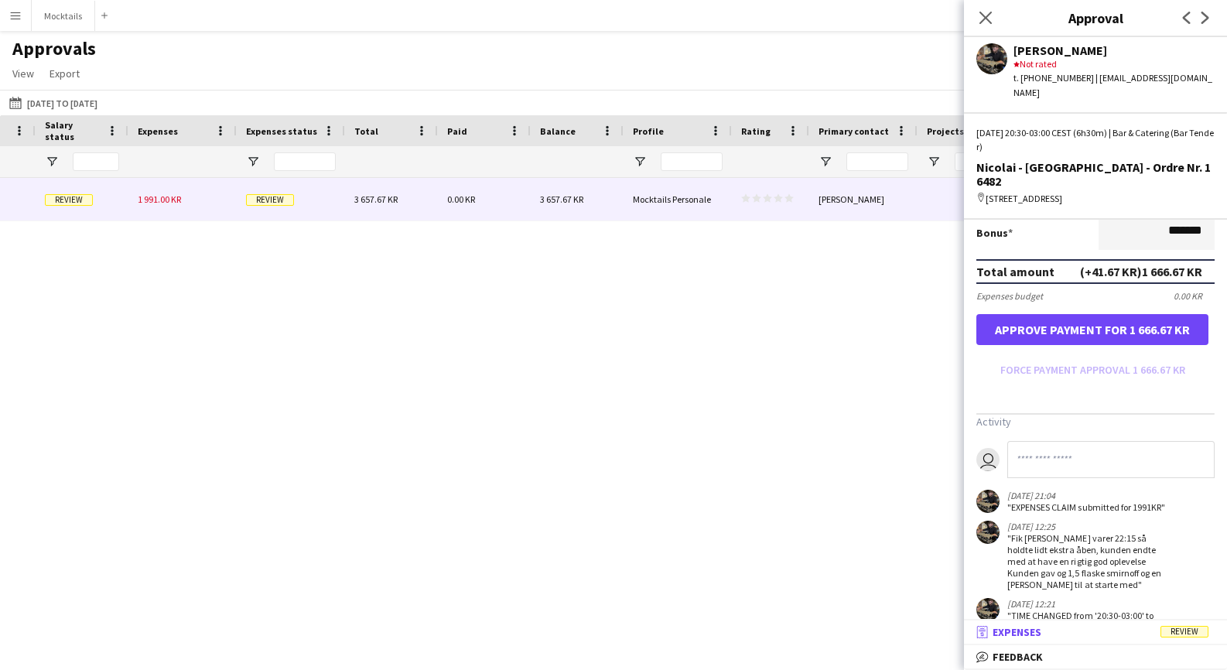
click at [1032, 638] on span "Expenses" at bounding box center [1017, 632] width 49 height 14
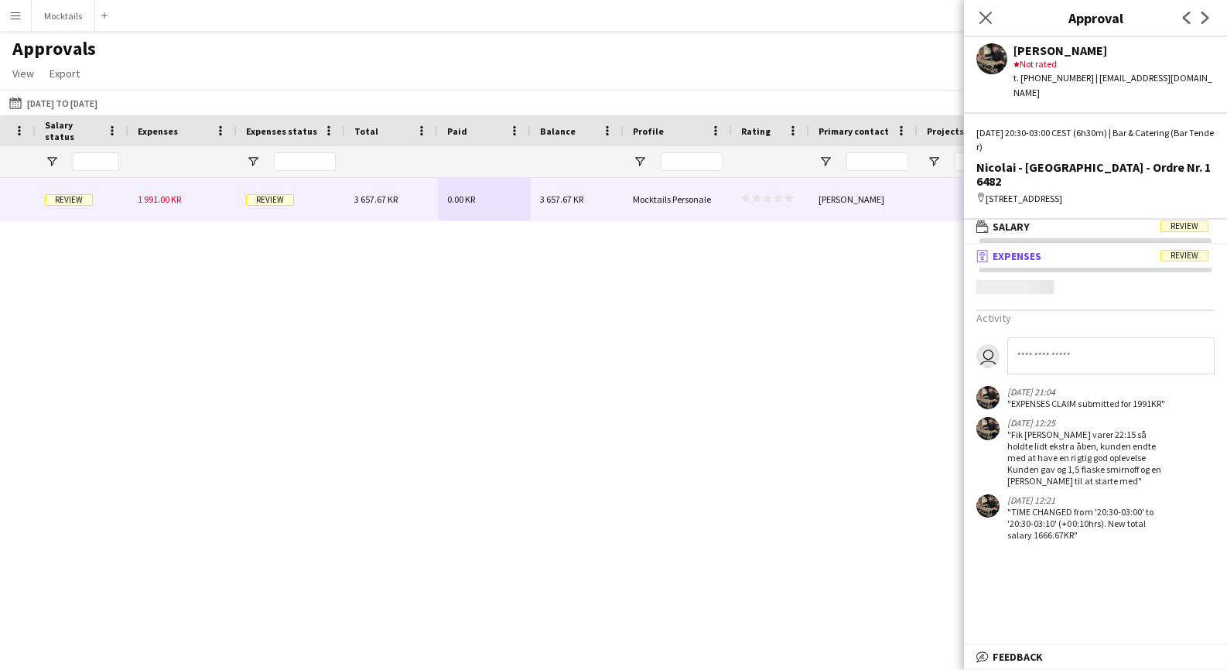
scroll to position [5, 0]
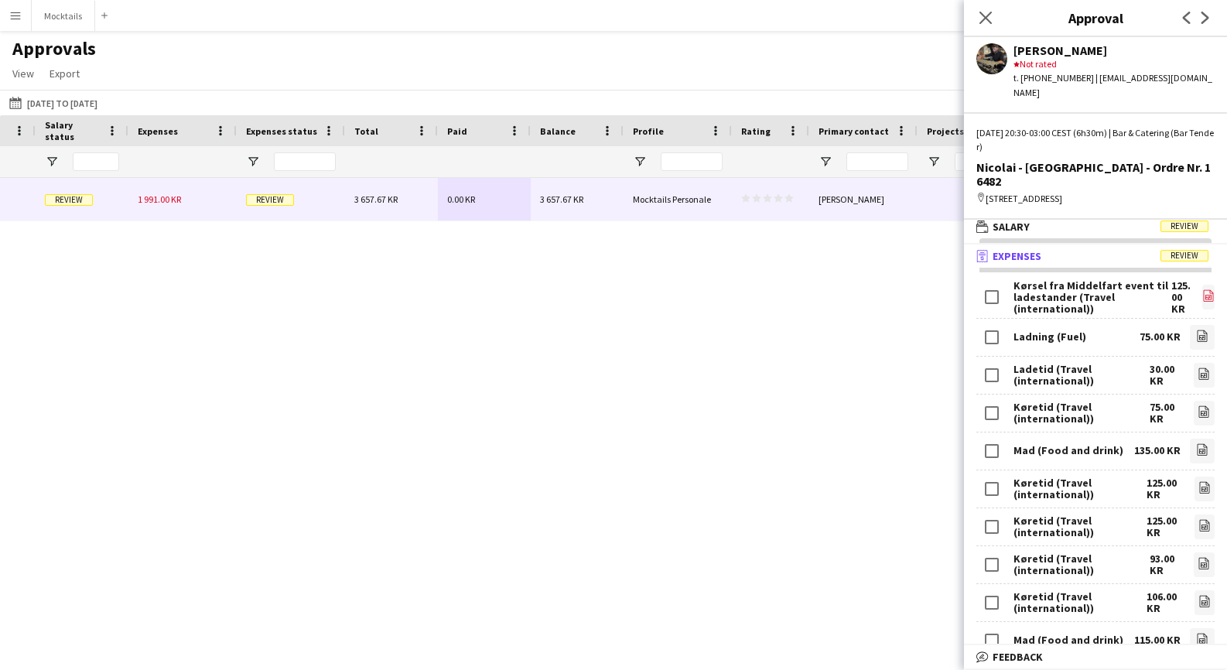
click at [1210, 296] on icon at bounding box center [1210, 297] width 2 height 2
click at [1205, 443] on icon "file-image" at bounding box center [1202, 449] width 12 height 12
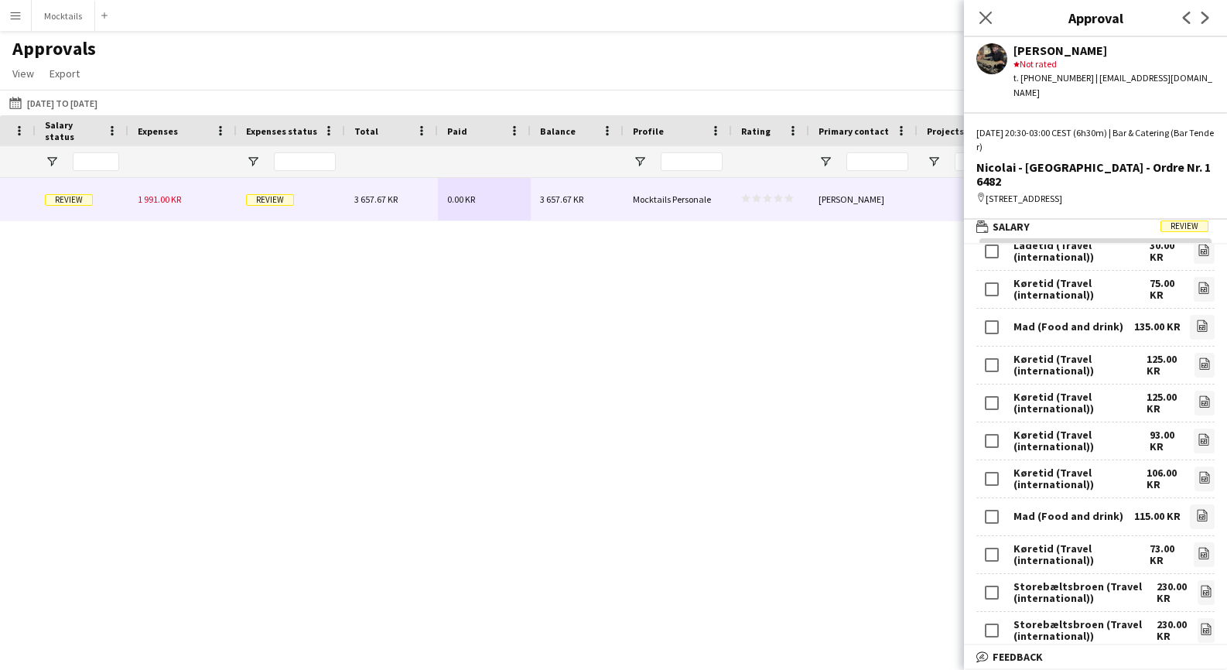
scroll to position [126, 0]
click at [1203, 355] on icon "file-image" at bounding box center [1205, 361] width 12 height 12
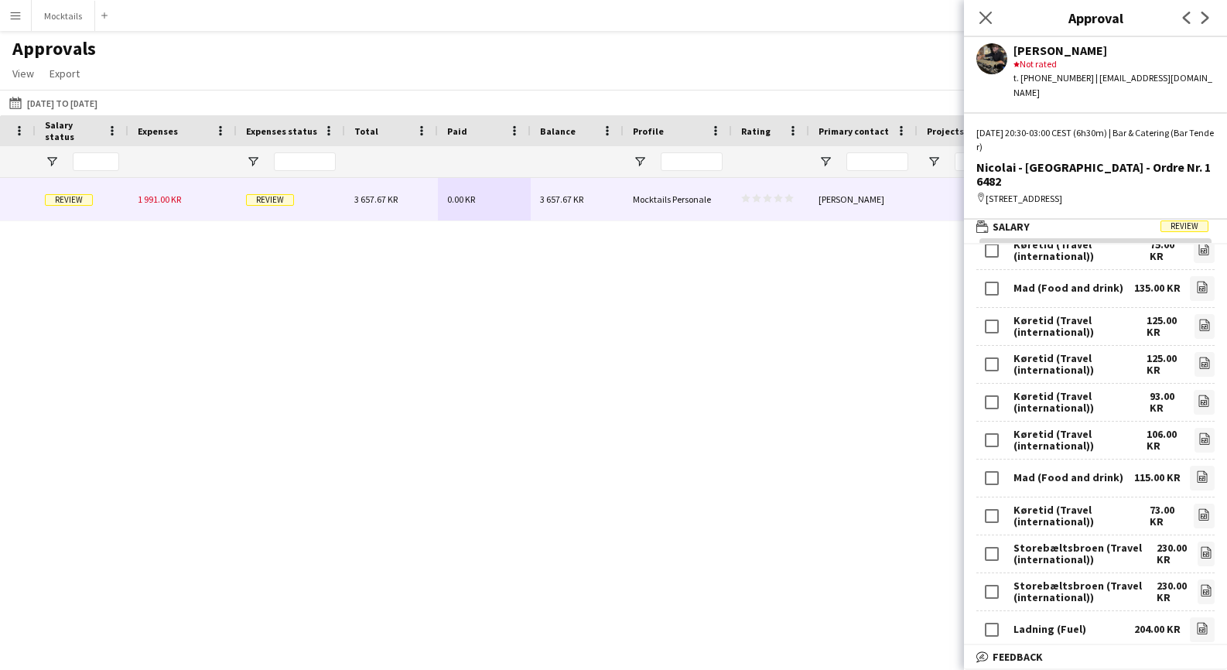
scroll to position [169, 0]
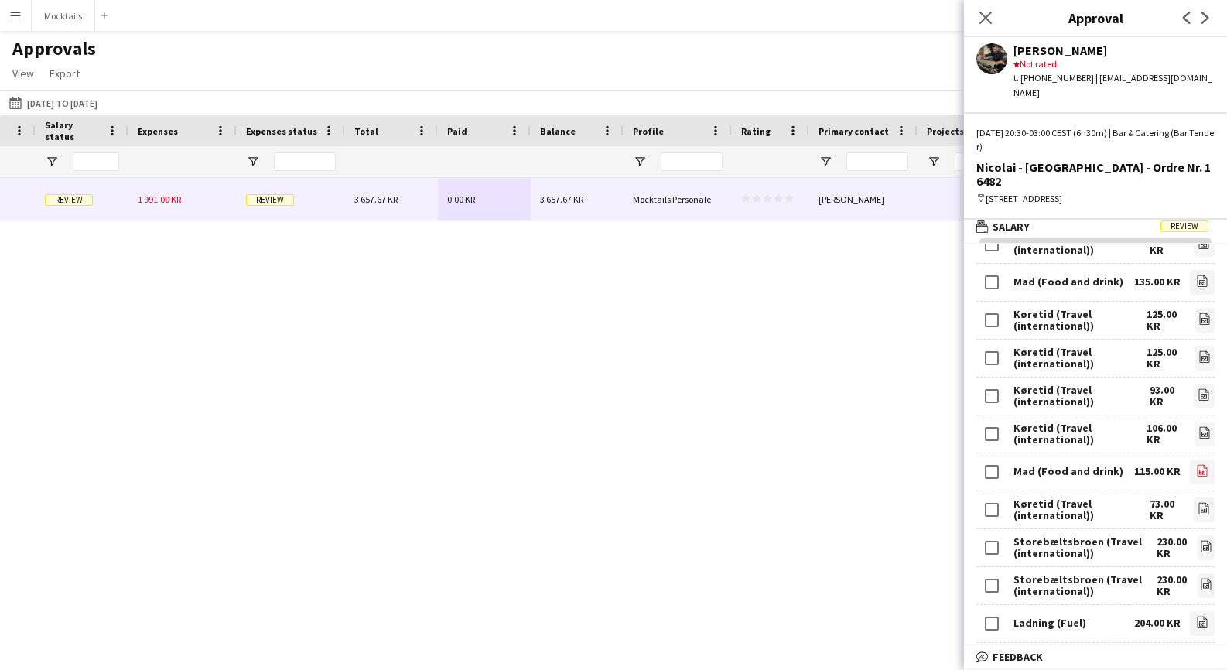
click at [1202, 464] on icon "file-image" at bounding box center [1202, 470] width 12 height 12
click at [1209, 540] on icon "file-image" at bounding box center [1206, 546] width 12 height 12
click at [1206, 578] on icon "file-image" at bounding box center [1206, 584] width 12 height 12
click at [1208, 616] on icon "file-image" at bounding box center [1202, 622] width 12 height 12
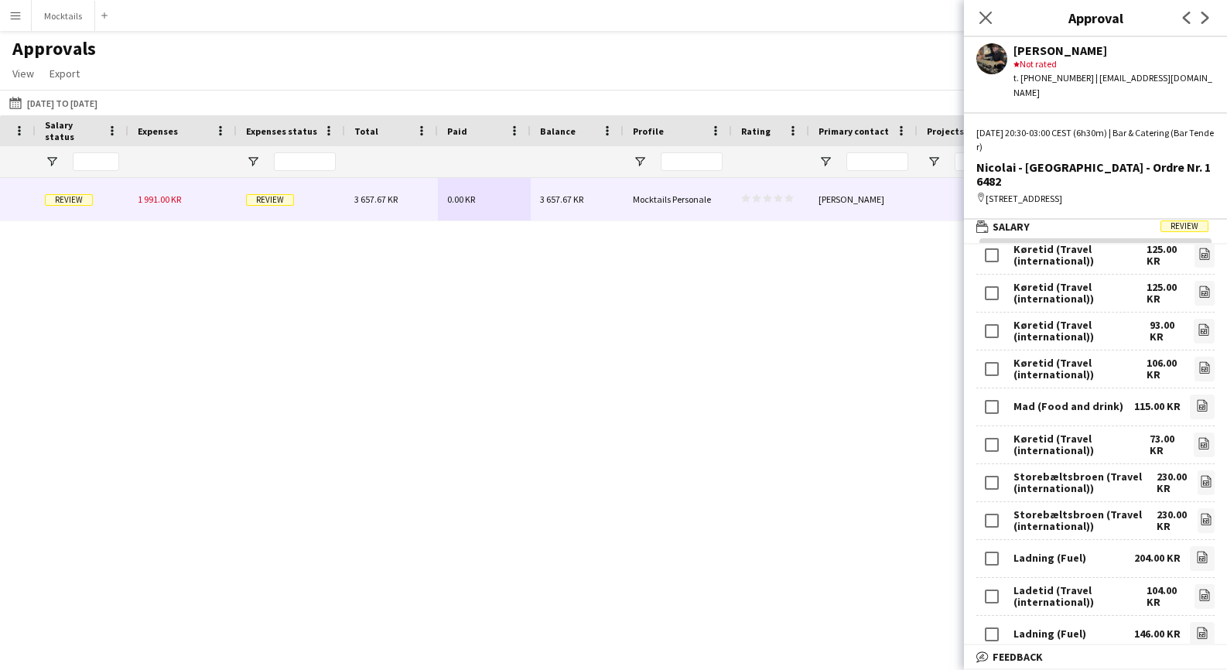
scroll to position [240, 0]
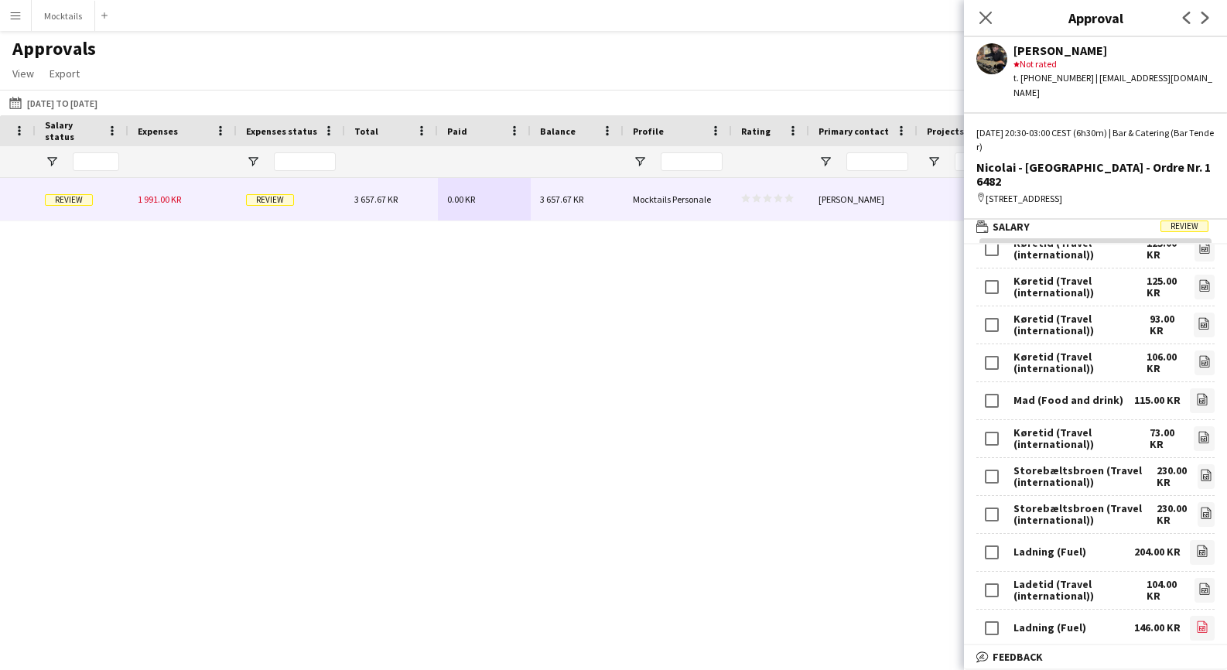
click at [1199, 626] on icon at bounding box center [1202, 628] width 6 height 5
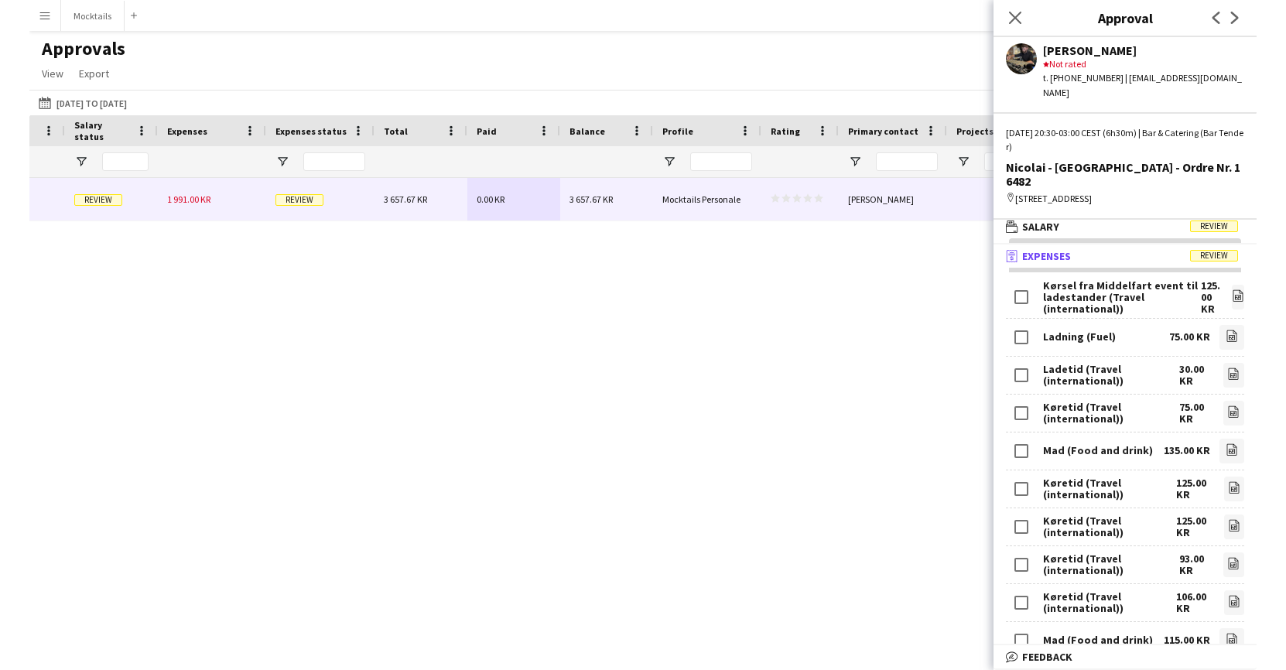
scroll to position [0, 0]
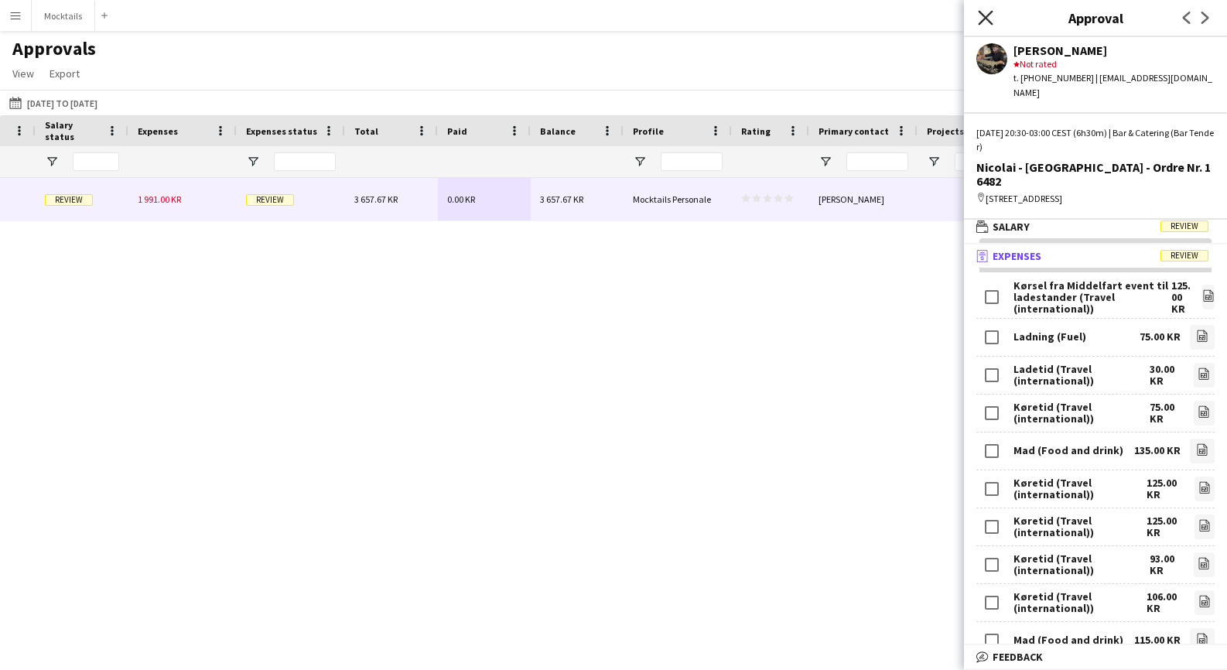
click at [990, 13] on icon at bounding box center [985, 17] width 15 height 15
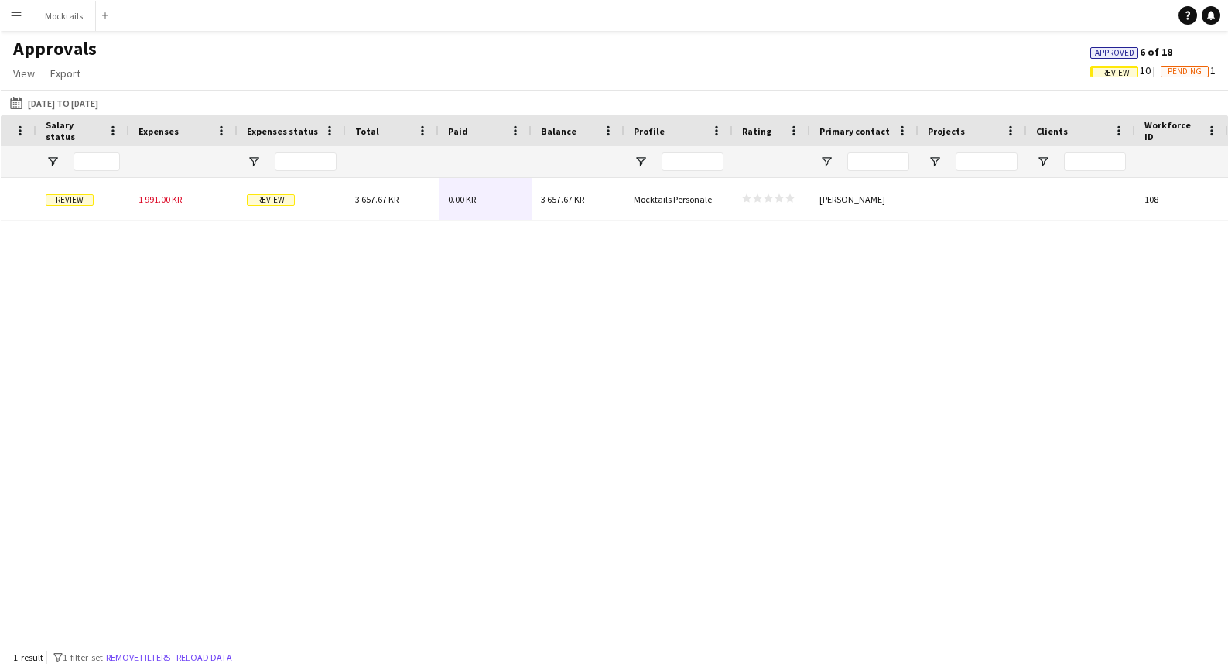
scroll to position [0, 1521]
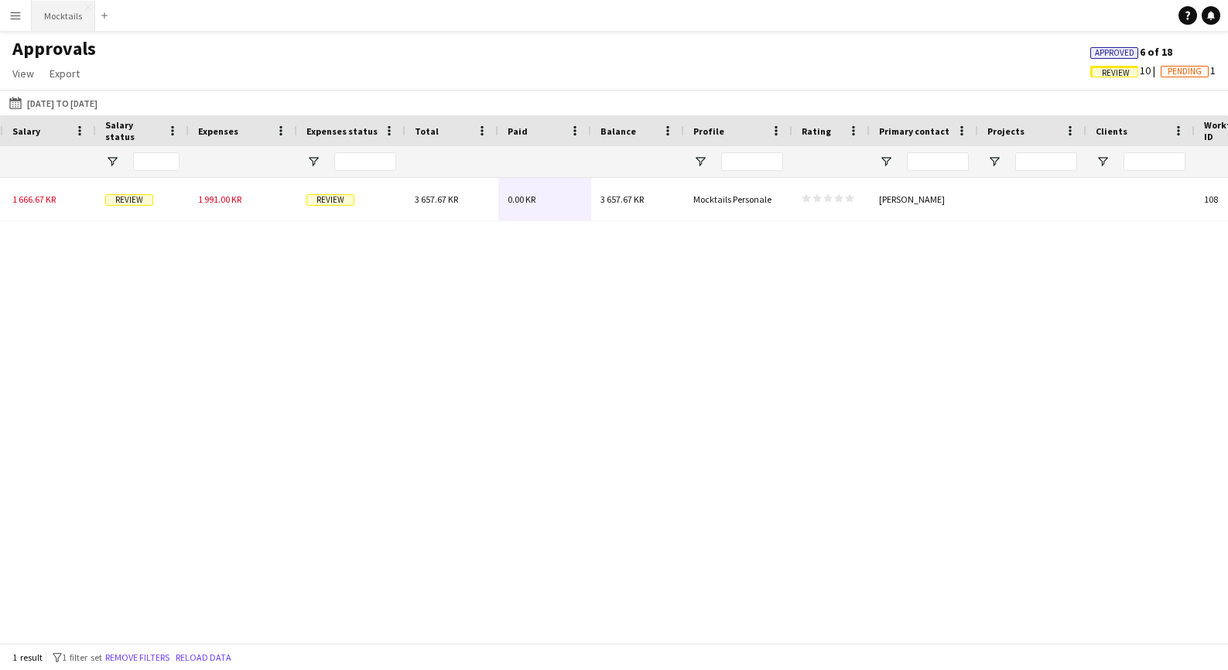
click at [68, 22] on button "Mocktails Close" at bounding box center [63, 16] width 63 height 30
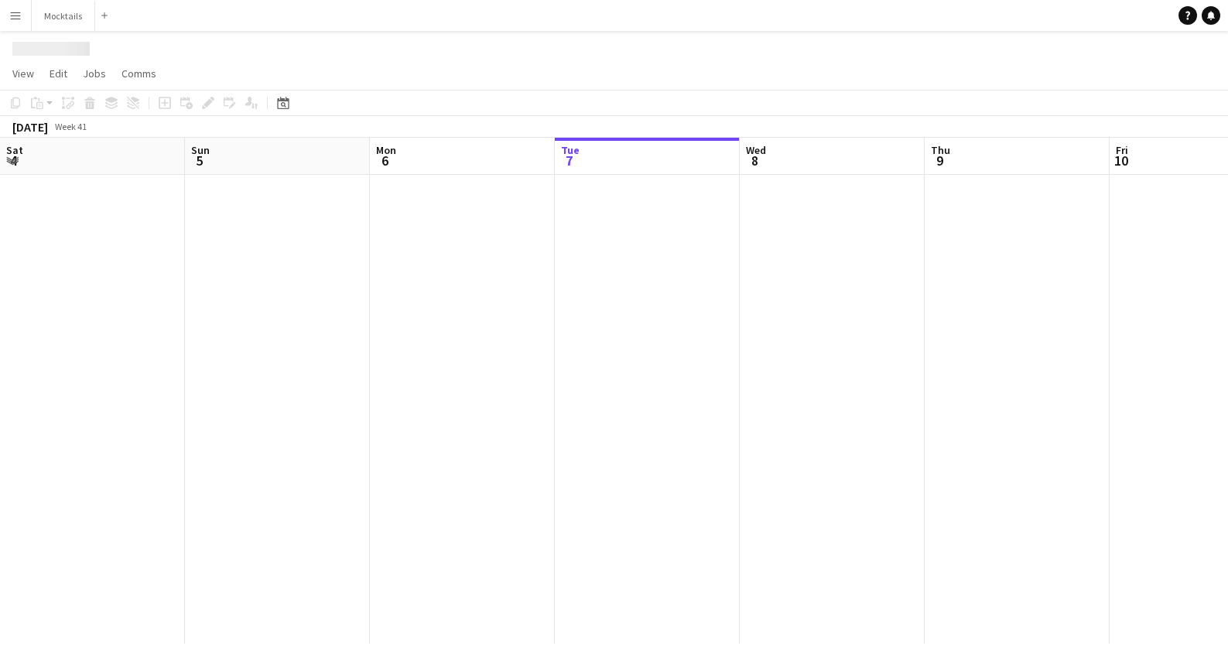
scroll to position [0, 370]
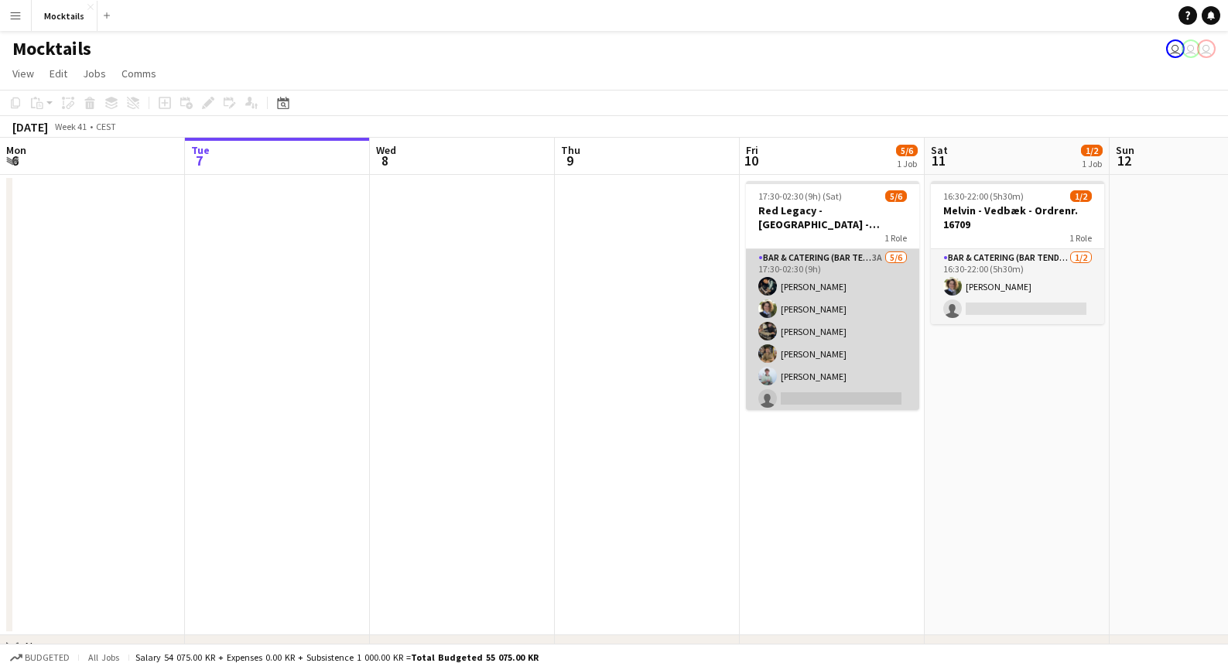
click at [806, 338] on app-card-role "Bar & Catering (Bar Tender) 3A [DATE] 17:30-02:30 (9h) [PERSON_NAME] [PERSON_NA…" at bounding box center [832, 331] width 173 height 165
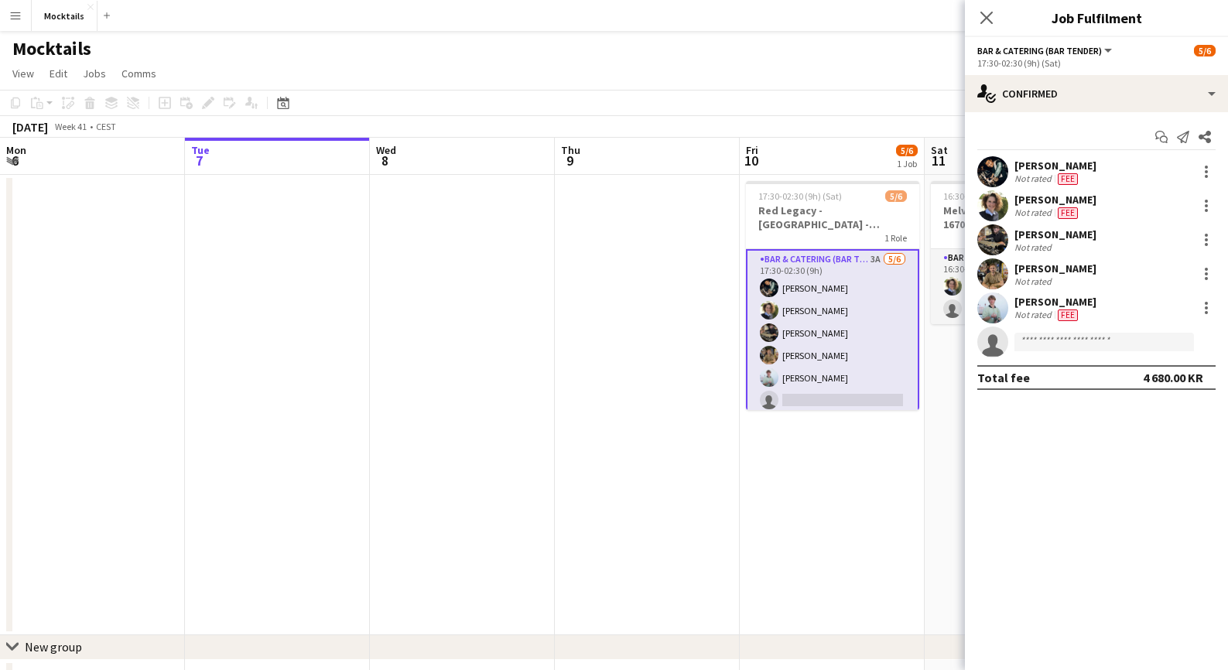
click at [867, 62] on app-page-menu "View Day view expanded Day view collapsed Month view Date picker Jump to [DATE]…" at bounding box center [614, 74] width 1228 height 29
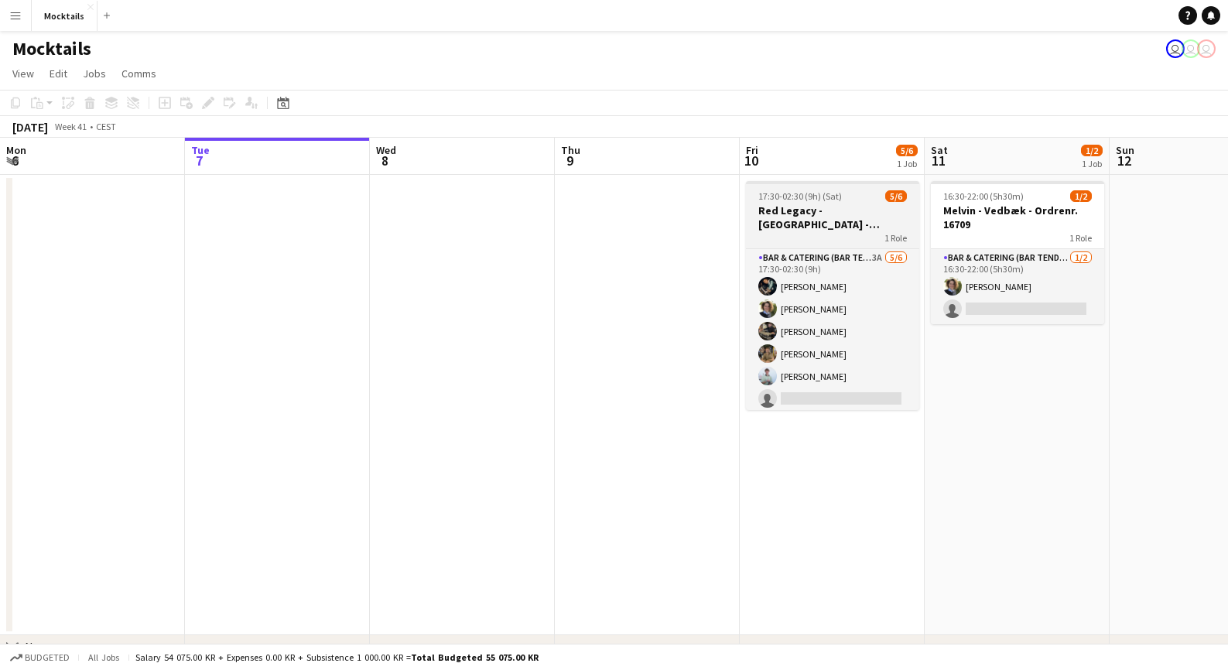
click at [862, 207] on h3 "Red Legacy - [GEOGRAPHIC_DATA] - Organic" at bounding box center [832, 218] width 173 height 28
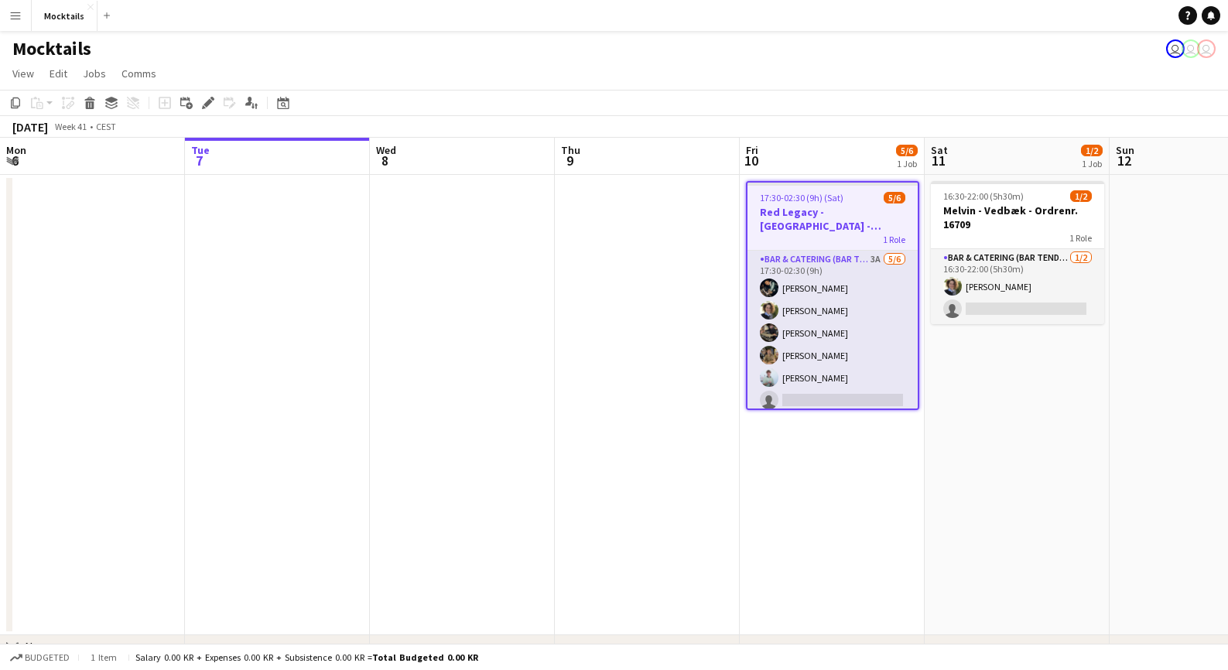
click at [951, 54] on div "Mocktails user user user" at bounding box center [614, 45] width 1228 height 29
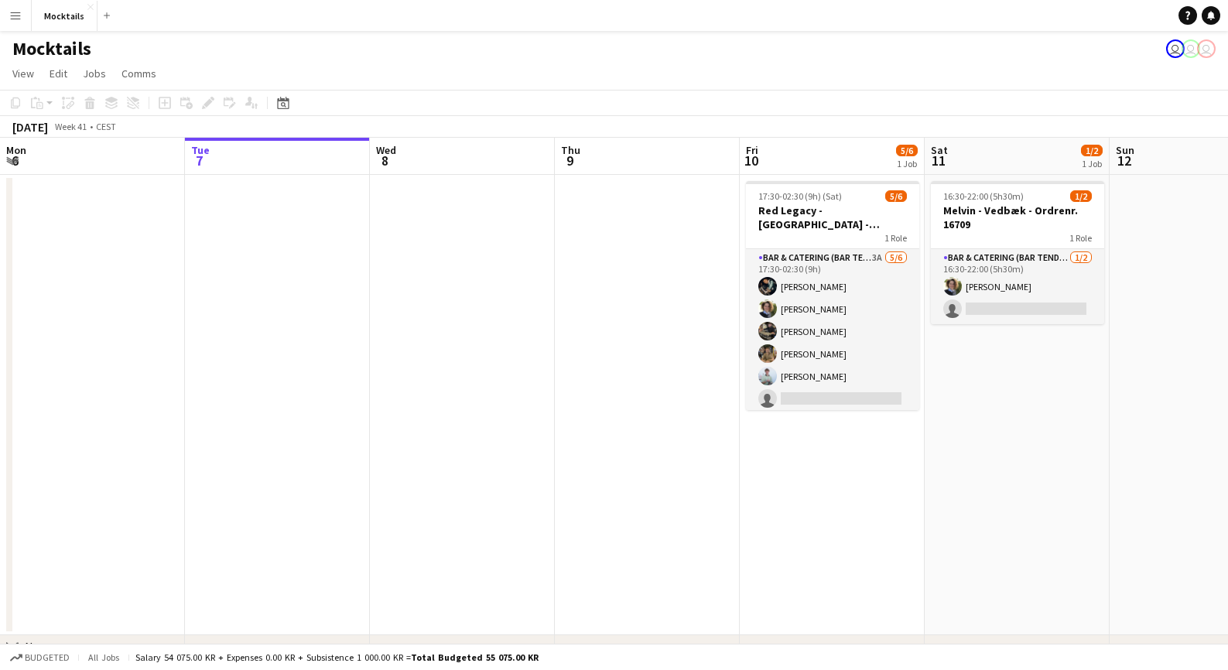
click at [440, 457] on app-date-cell at bounding box center [462, 405] width 185 height 460
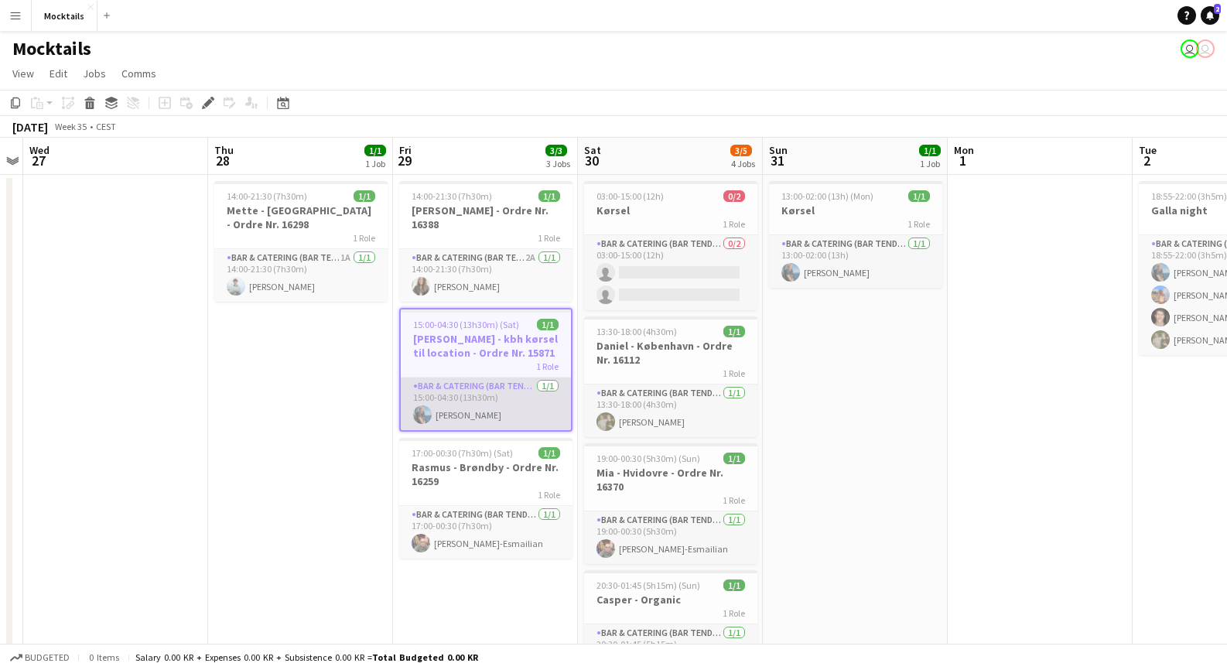
click at [491, 401] on app-card-role "Bar & Catering (Bar Tender) 1/1 15:00-04:30 (13h30m) Noah Bondo Høegh" at bounding box center [486, 404] width 170 height 53
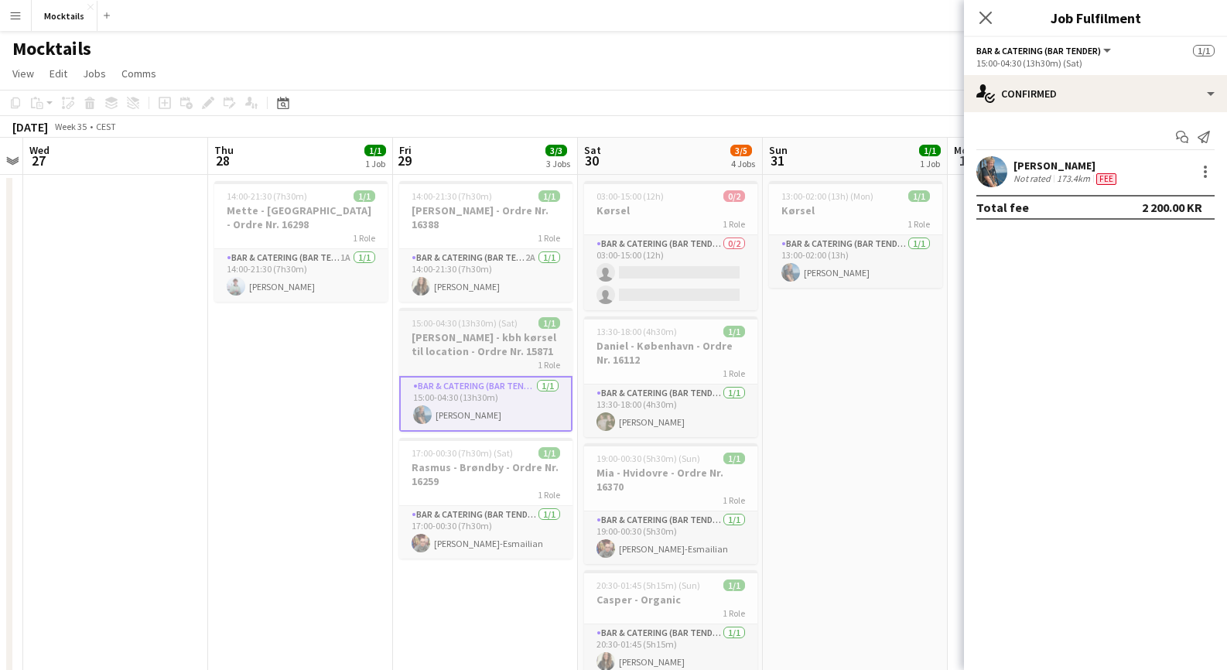
click at [467, 353] on h3 "[PERSON_NAME] - kbh kørsel til location - Ordre Nr. 15871" at bounding box center [485, 344] width 173 height 28
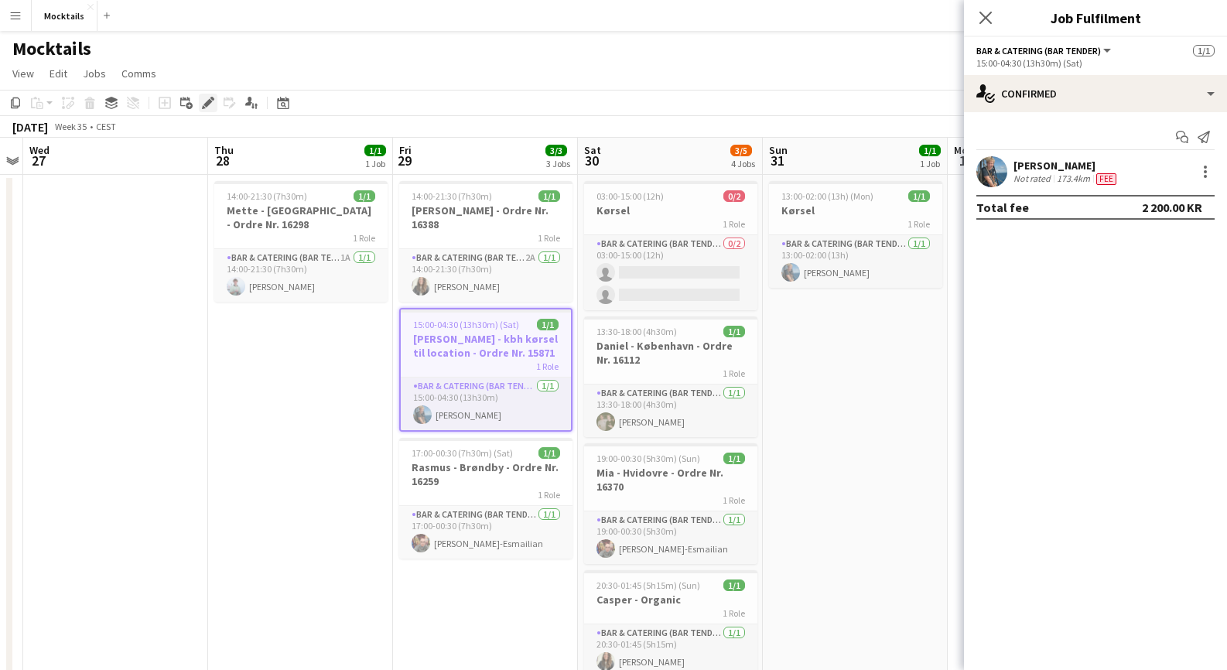
click at [204, 101] on icon "Edit" at bounding box center [208, 103] width 12 height 12
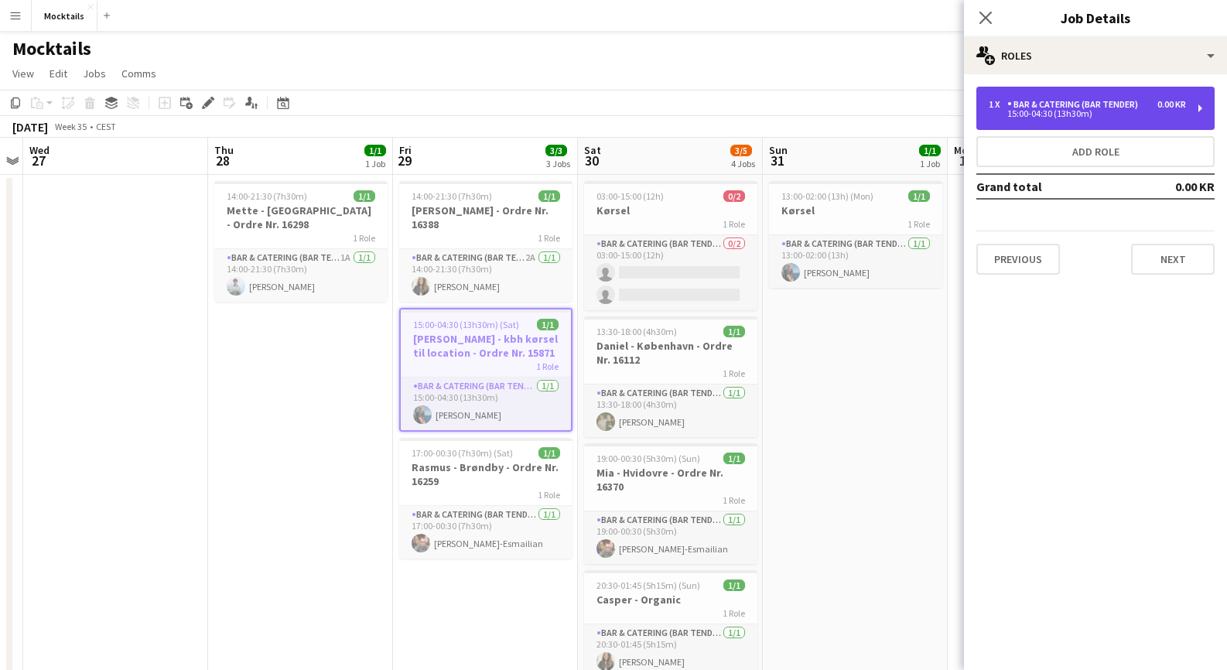
click at [1076, 109] on div "Bar & Catering (Bar Tender)" at bounding box center [1075, 104] width 137 height 11
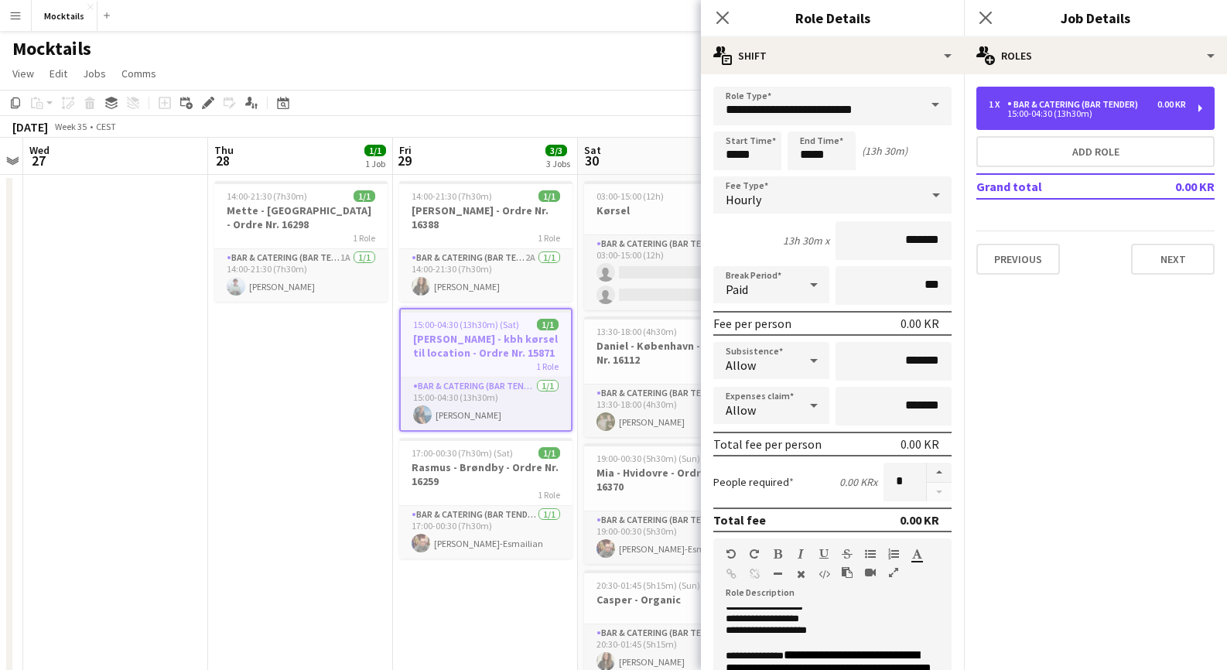
scroll to position [25, 0]
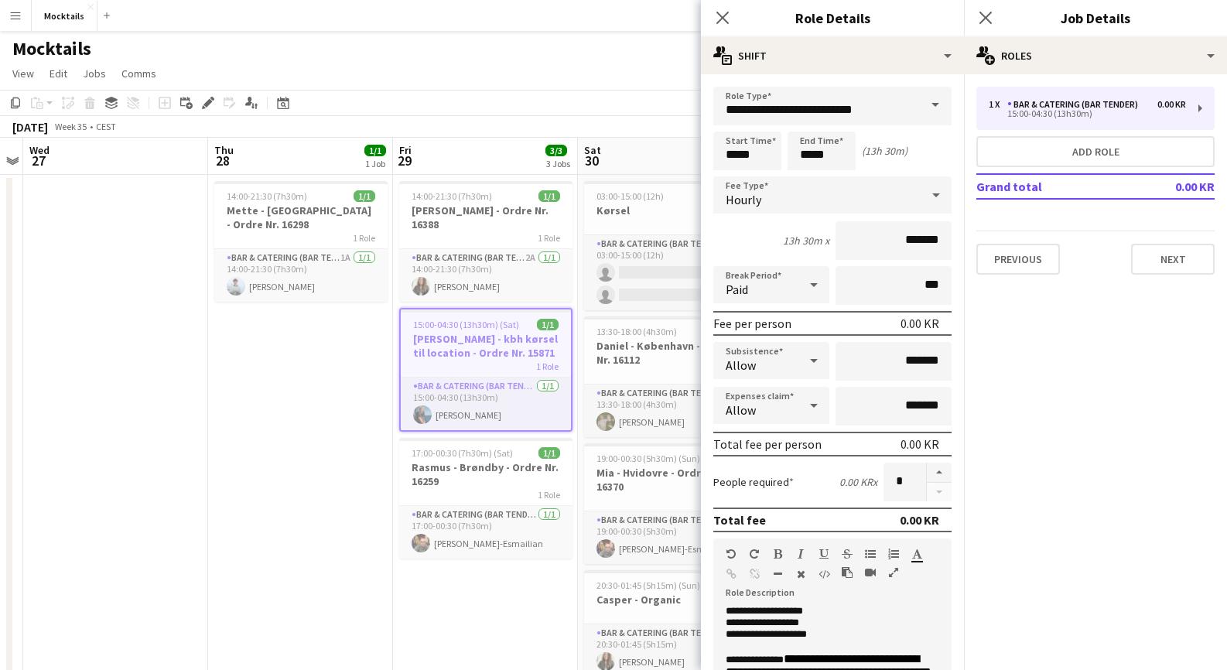
click at [1128, 255] on div "Previous Next" at bounding box center [1096, 253] width 238 height 44
click at [1161, 262] on button "Next" at bounding box center [1173, 259] width 84 height 31
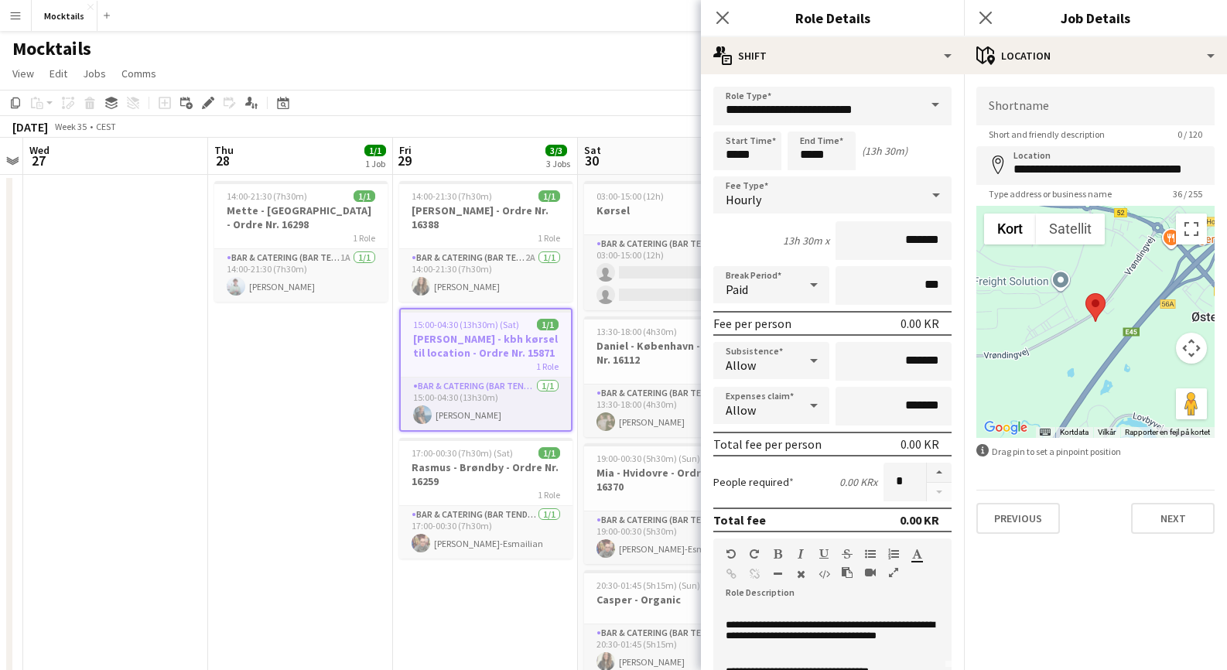
scroll to position [130, 0]
click at [720, 19] on icon at bounding box center [722, 17] width 15 height 15
